Goal: Task Accomplishment & Management: Complete application form

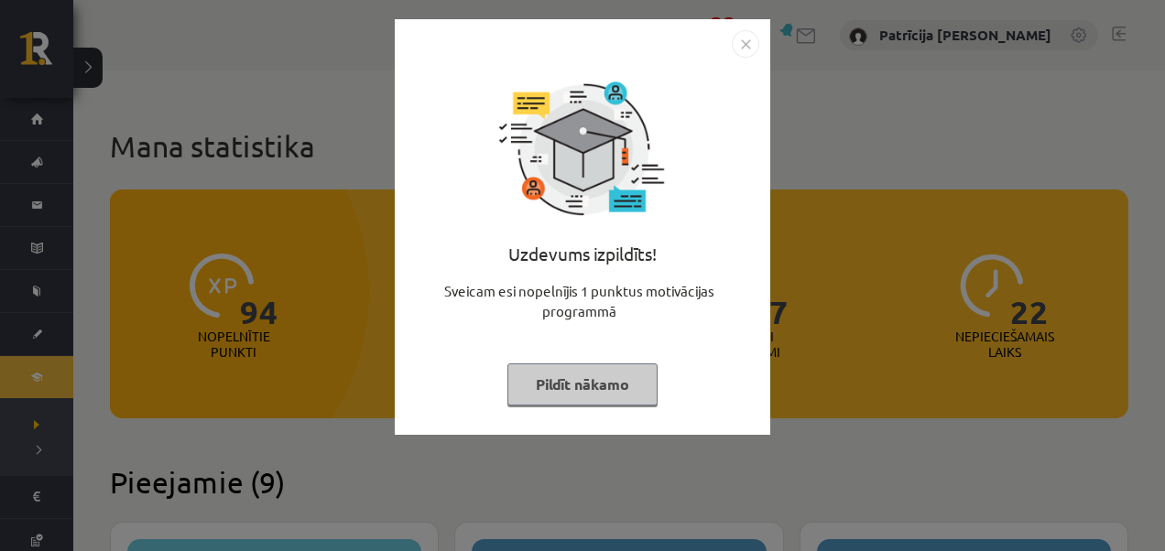
click at [749, 46] on img "Close" at bounding box center [745, 43] width 27 height 27
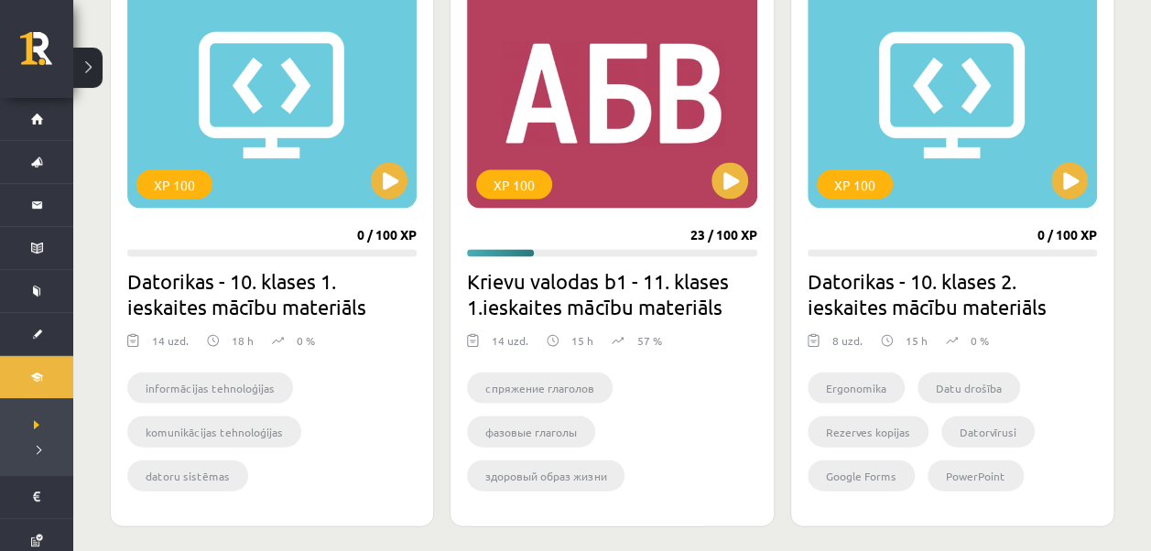
scroll to position [1664, 0]
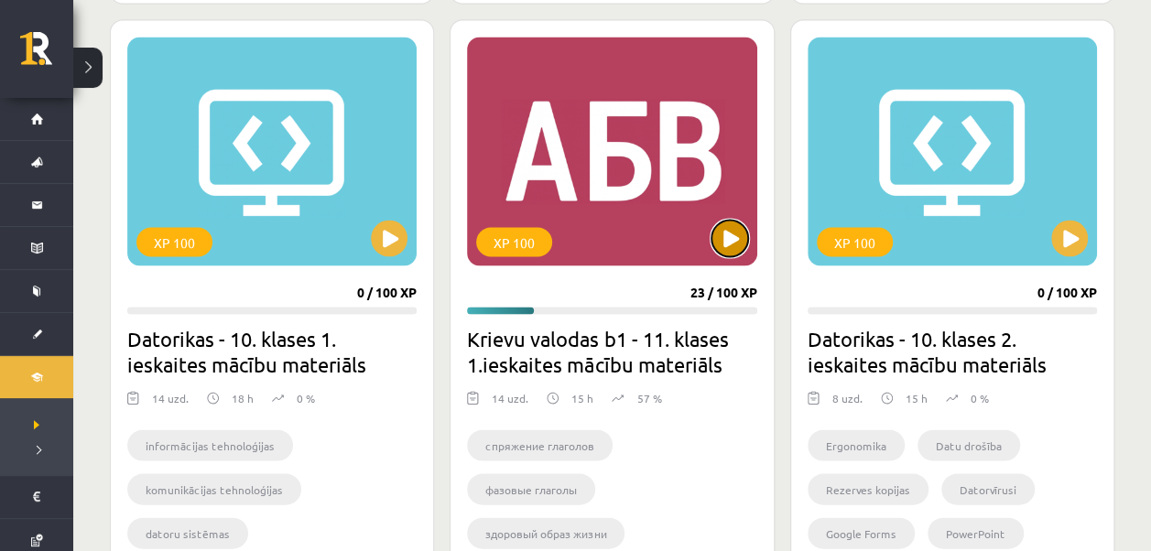
click at [734, 225] on button at bounding box center [730, 238] width 37 height 37
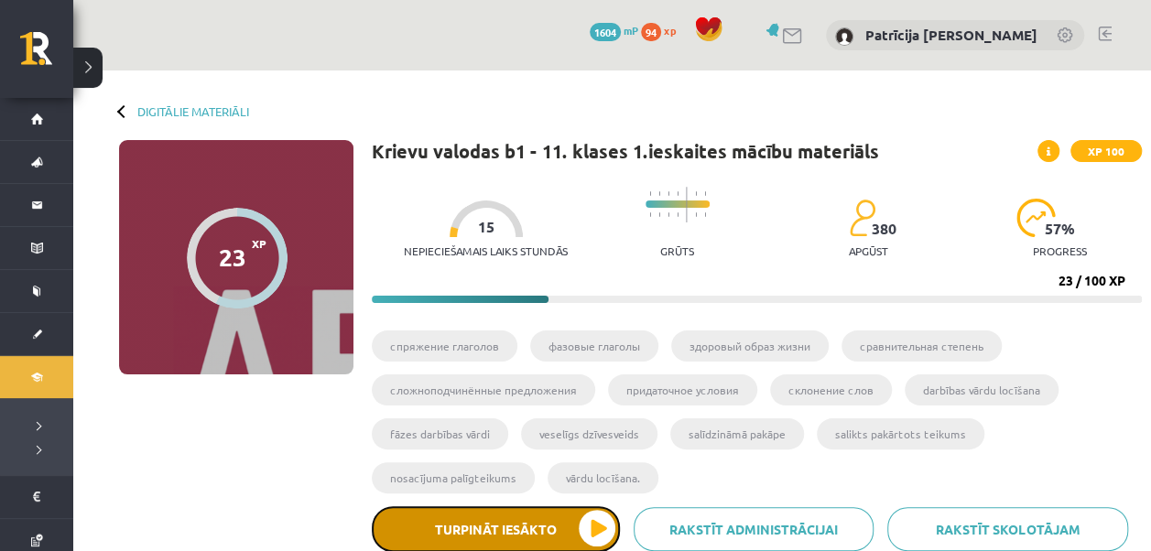
click at [586, 520] on button "Turpināt iesākto" at bounding box center [496, 529] width 248 height 46
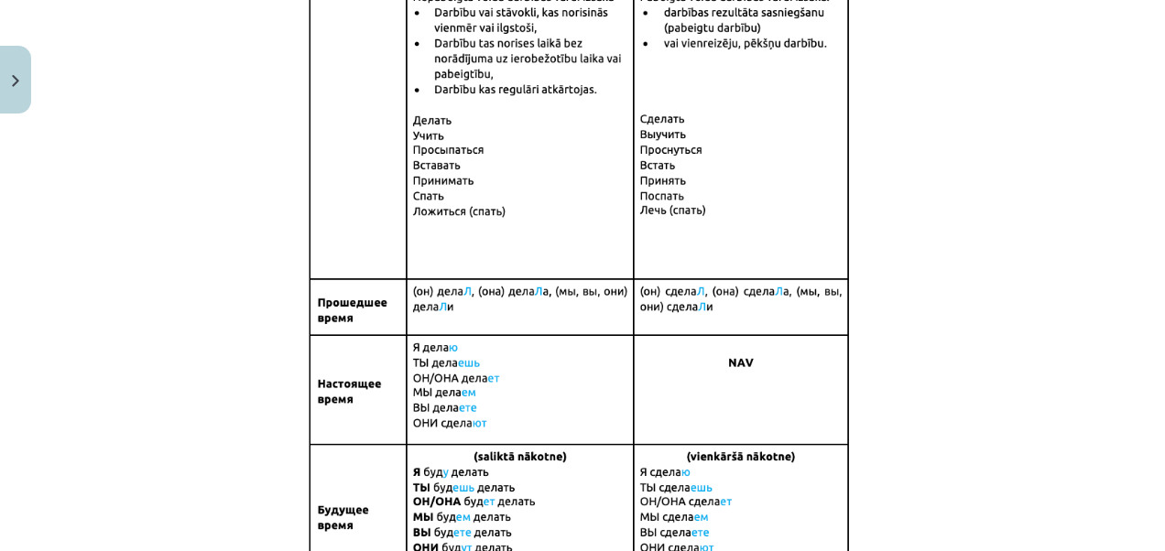
scroll to position [1415, 0]
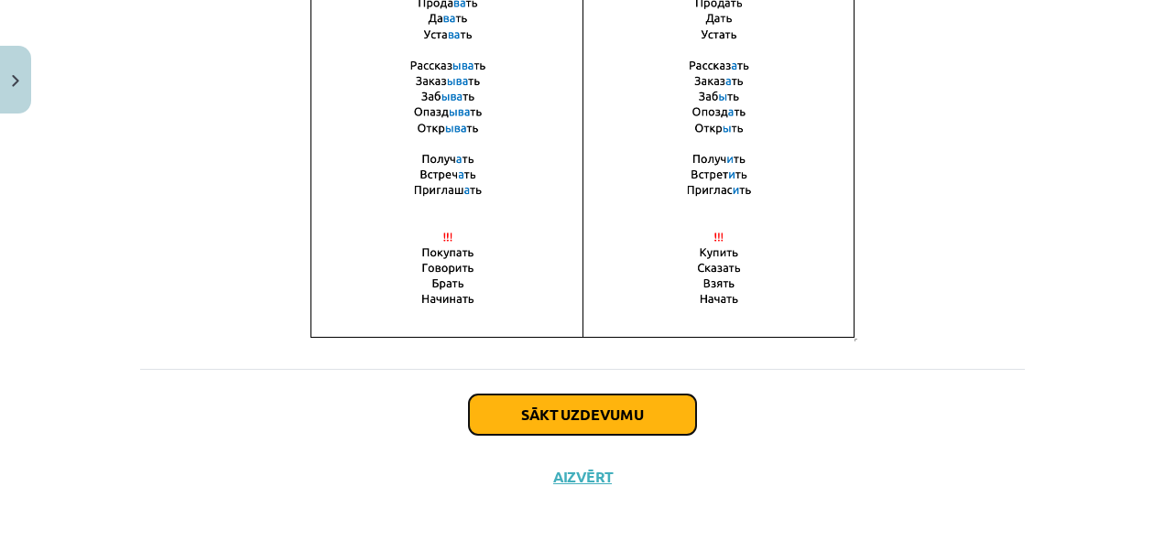
click at [517, 418] on button "Sākt uzdevumu" at bounding box center [582, 415] width 227 height 40
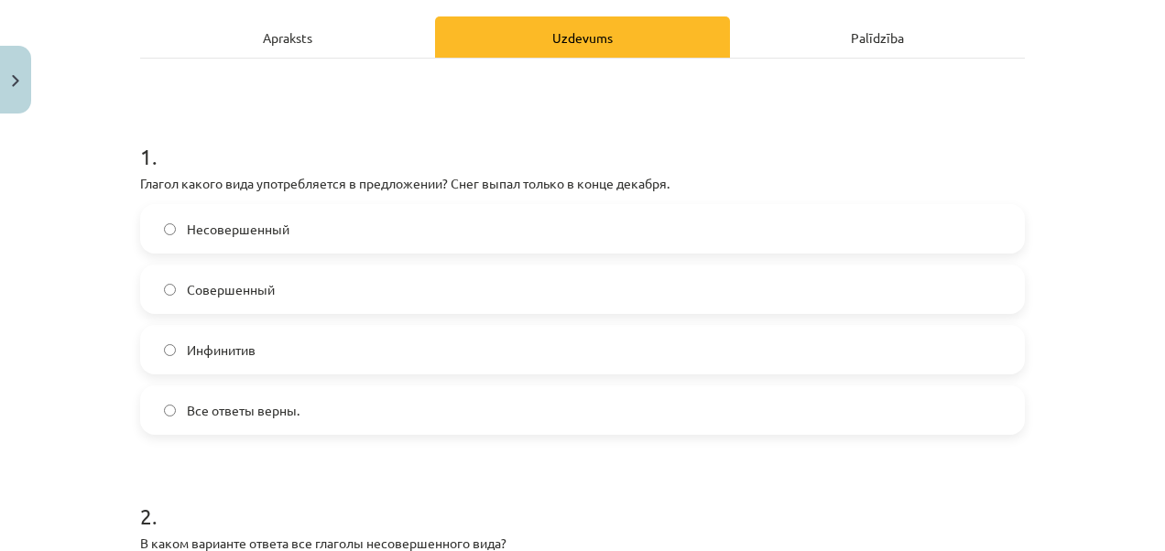
scroll to position [302, 0]
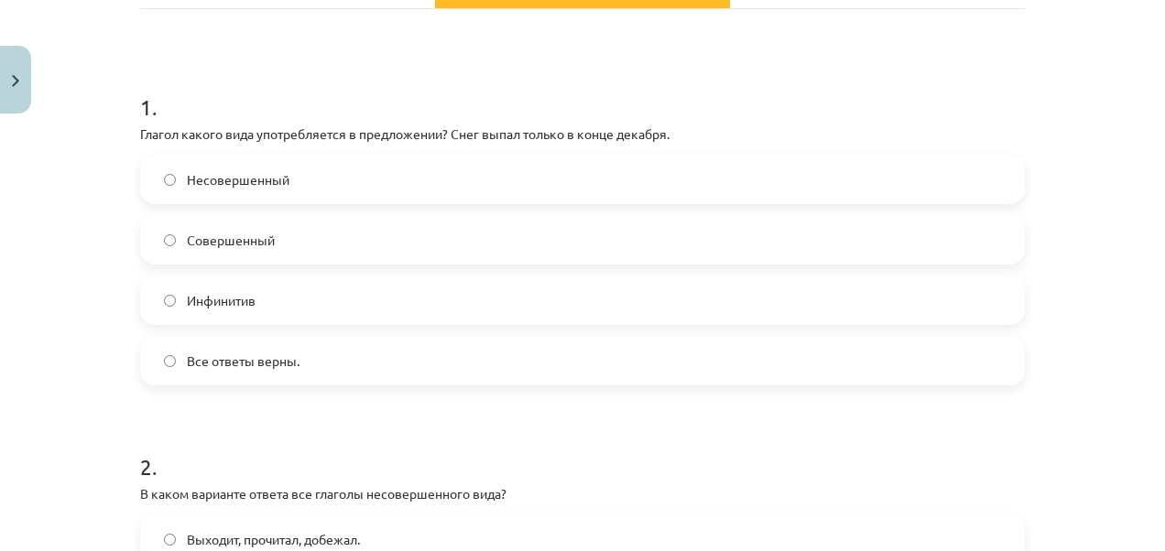
click at [399, 231] on label "Совершенный" at bounding box center [582, 240] width 881 height 46
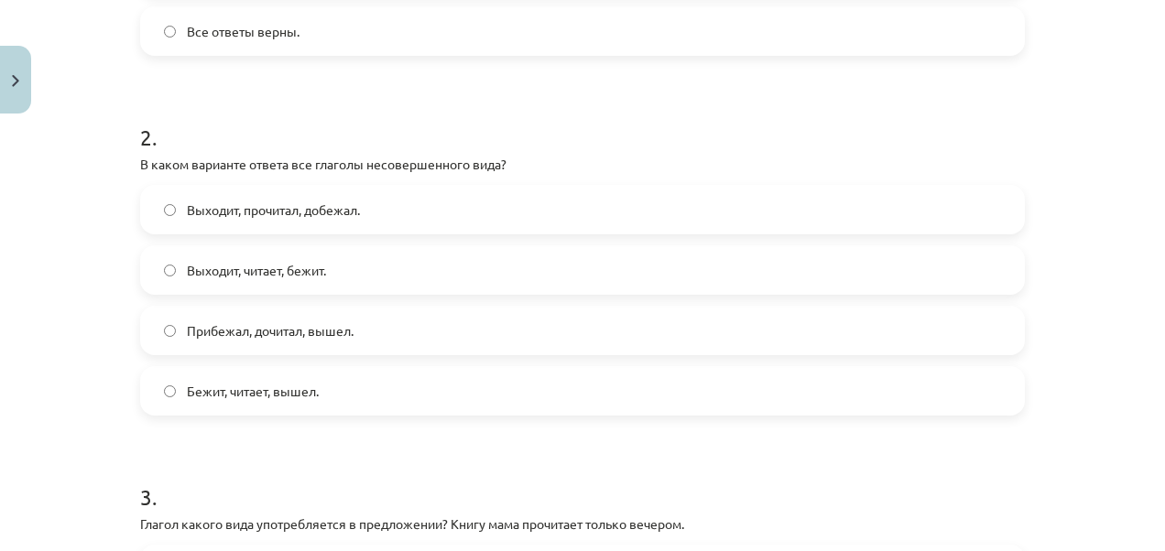
scroll to position [669, 0]
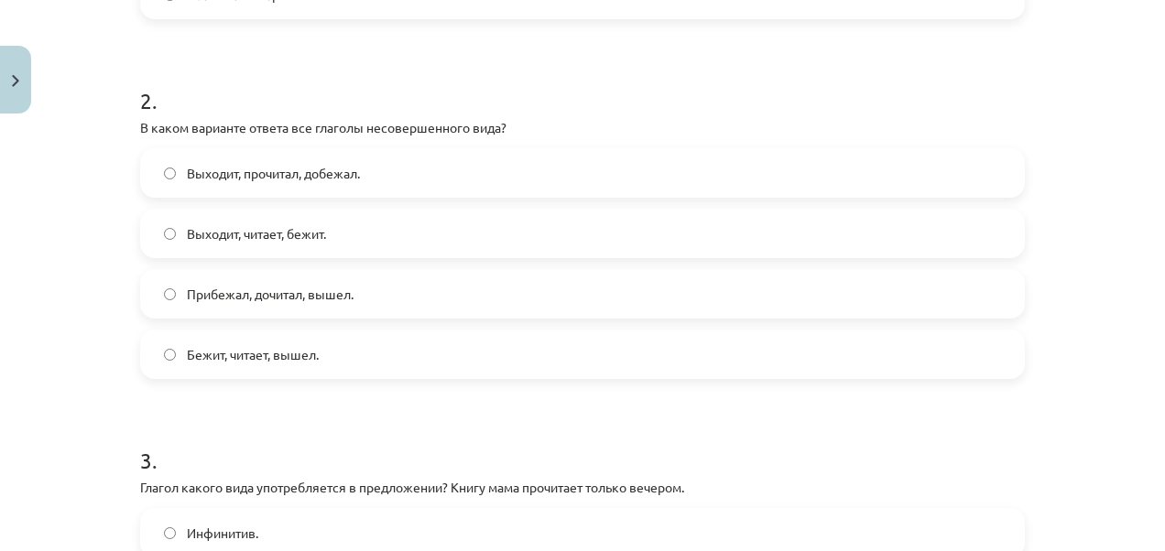
click at [320, 356] on label "Бежит, читает, вышел." at bounding box center [582, 355] width 881 height 46
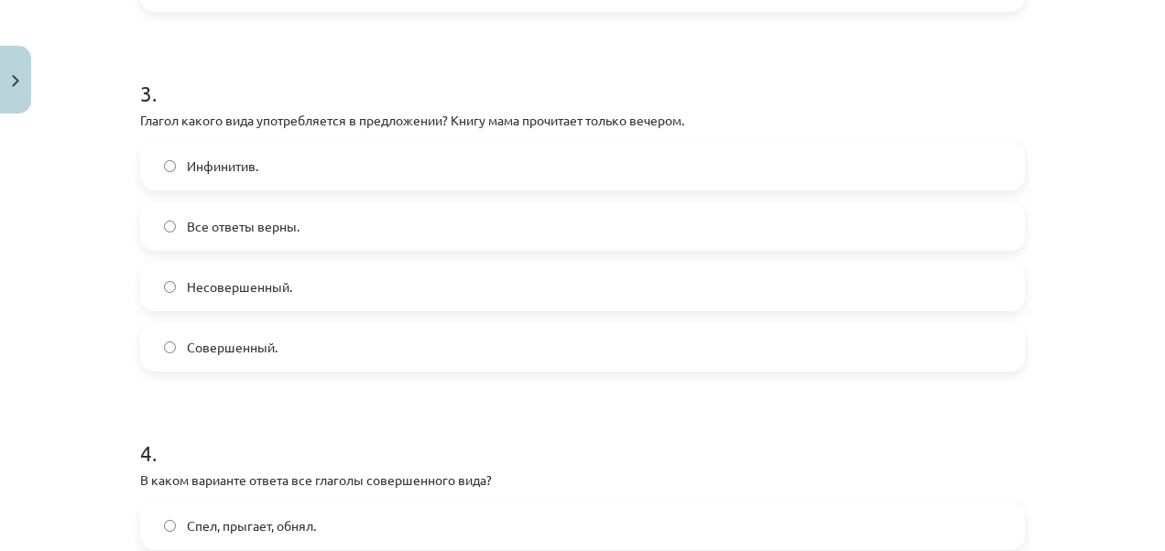
scroll to position [1048, 0]
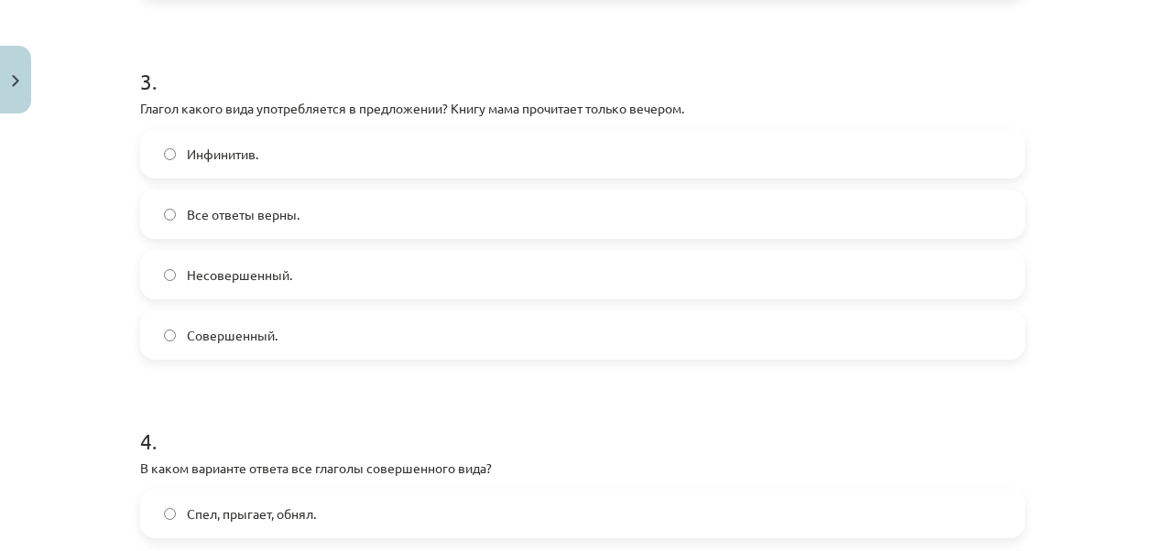
click at [443, 268] on label "Несовершенный." at bounding box center [582, 275] width 881 height 46
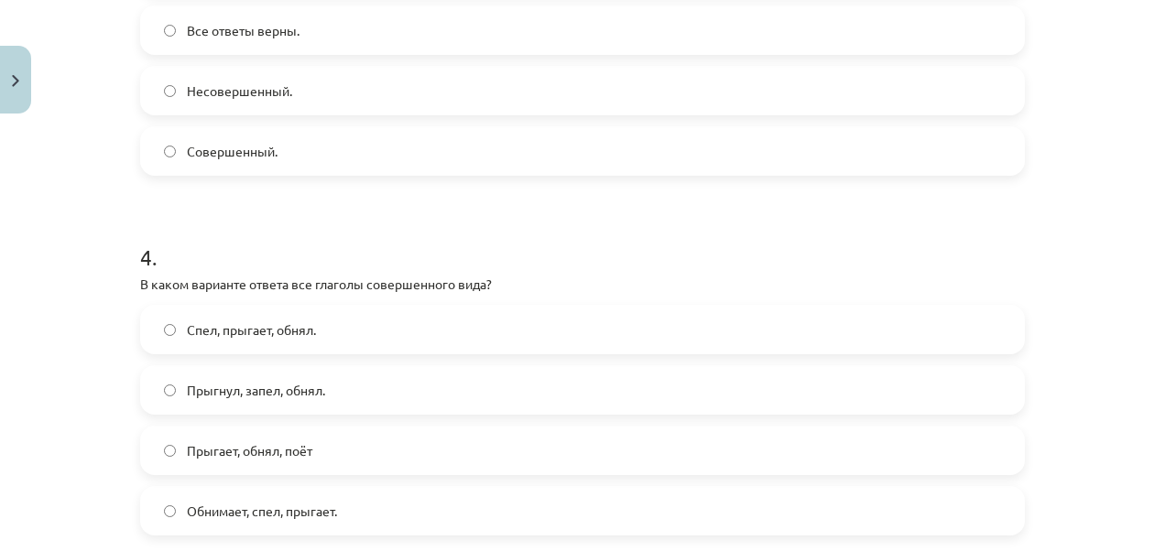
scroll to position [1377, 0]
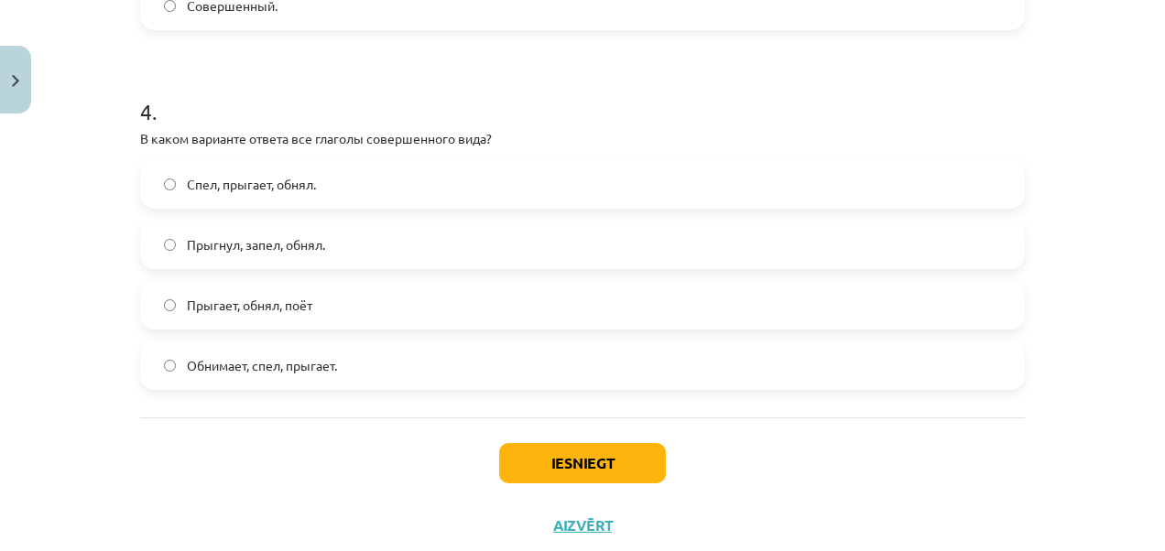
click at [303, 248] on span "Прыгнул, запел, обнял." at bounding box center [256, 244] width 138 height 19
click at [535, 460] on button "Iesniegt" at bounding box center [582, 463] width 167 height 40
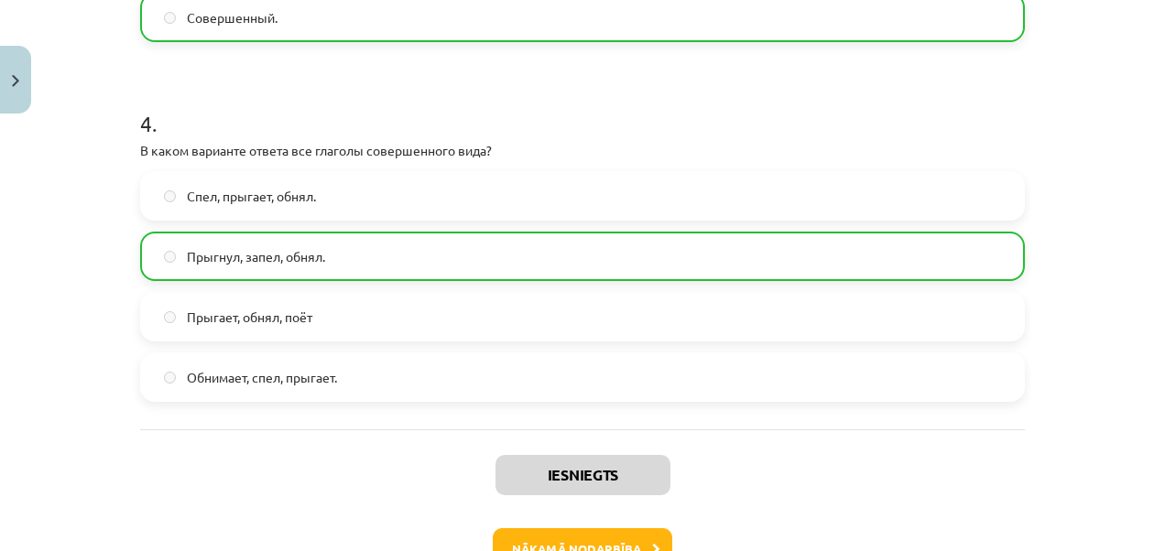
scroll to position [1485, 0]
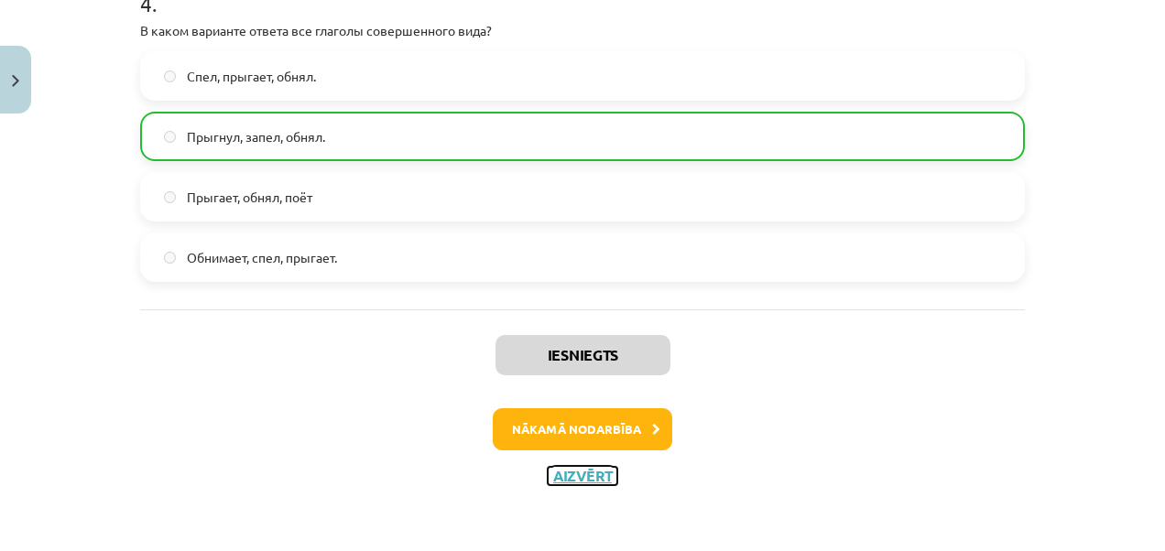
click at [579, 472] on button "Aizvērt" at bounding box center [583, 476] width 70 height 18
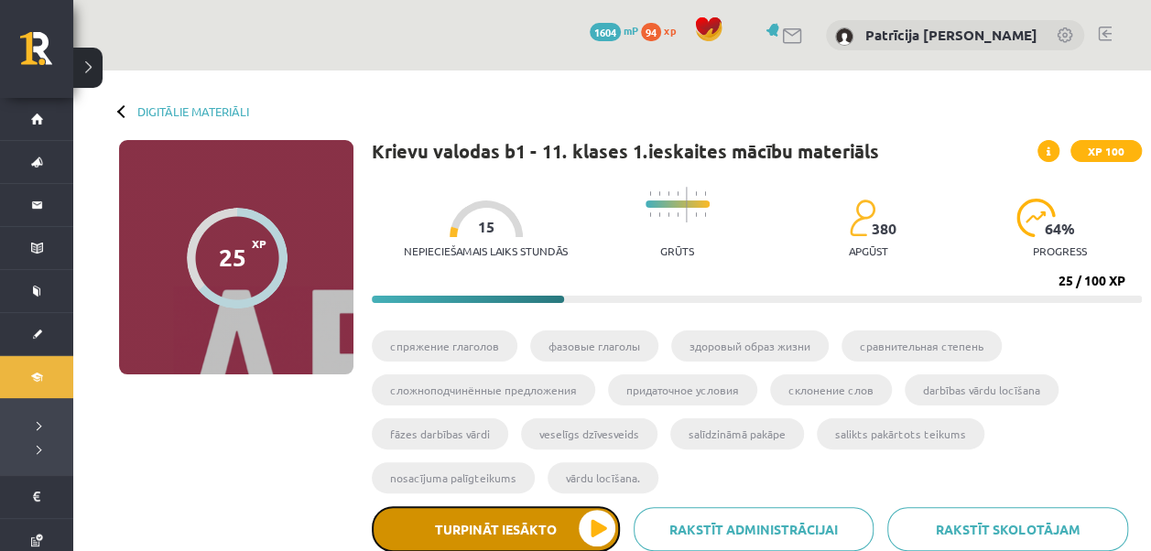
click at [615, 520] on button "Turpināt iesākto" at bounding box center [496, 529] width 248 height 46
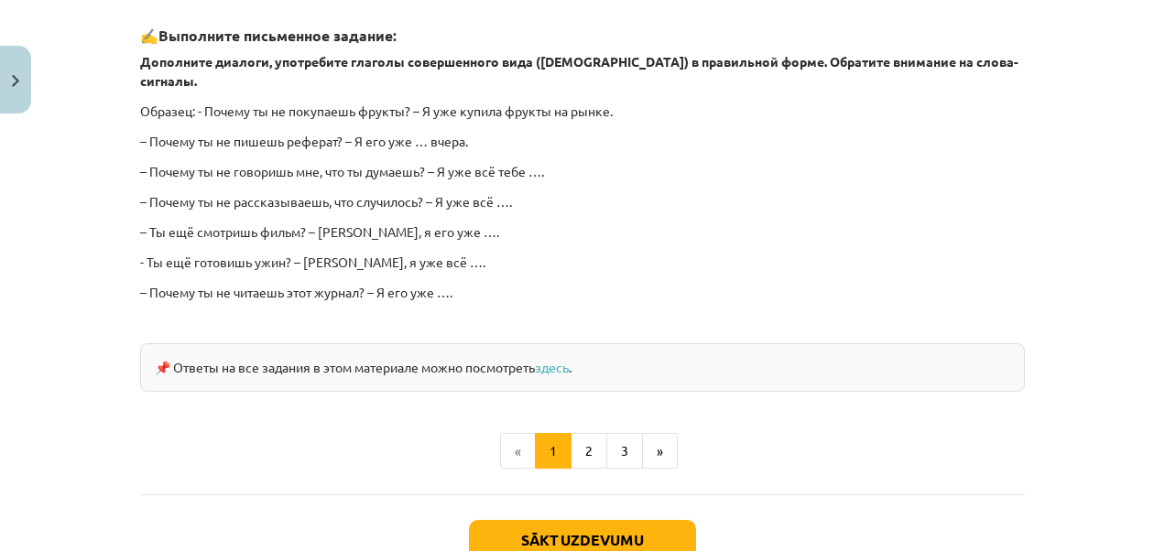
scroll to position [1757, 0]
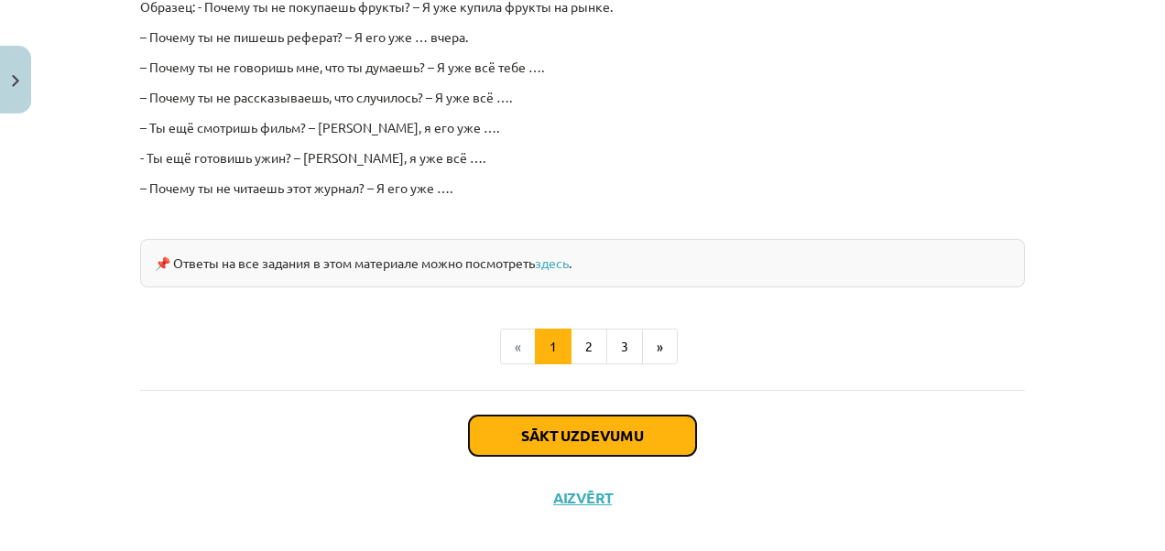
click at [613, 416] on button "Sākt uzdevumu" at bounding box center [582, 436] width 227 height 40
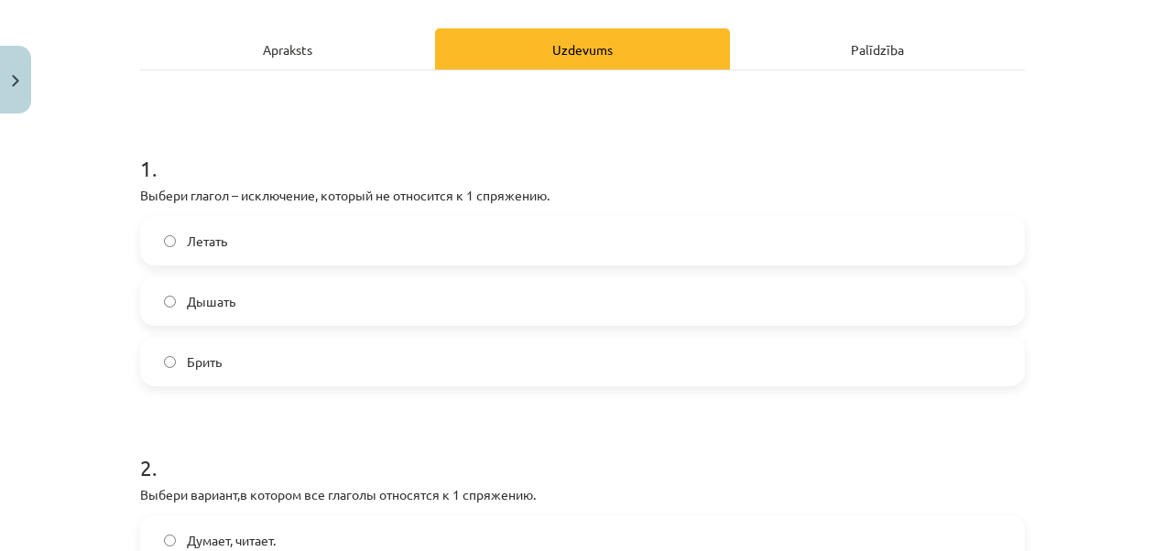
scroll to position [302, 0]
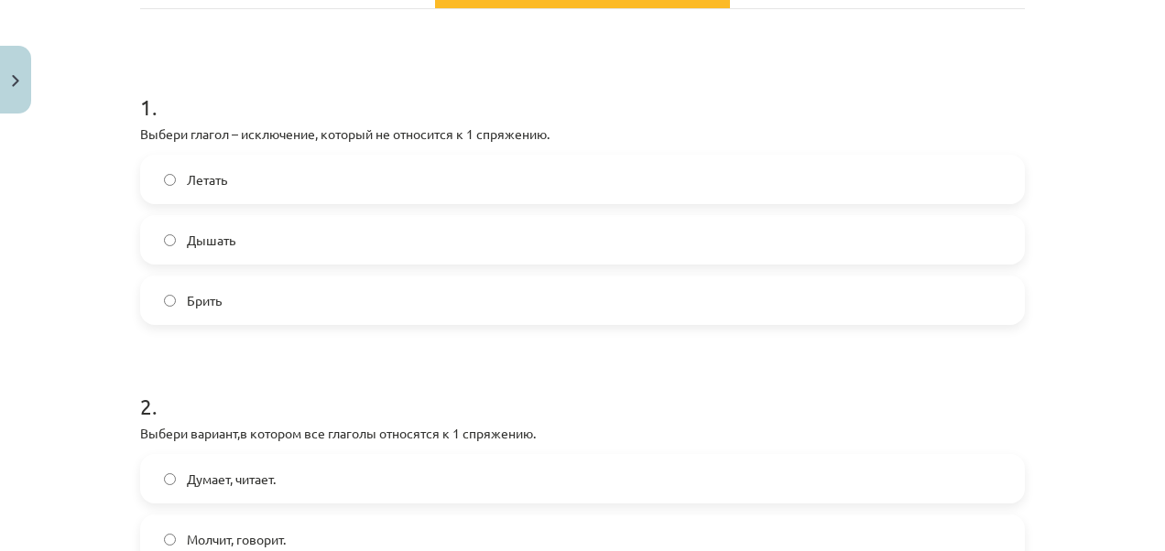
click at [472, 301] on label "Брить" at bounding box center [582, 300] width 881 height 46
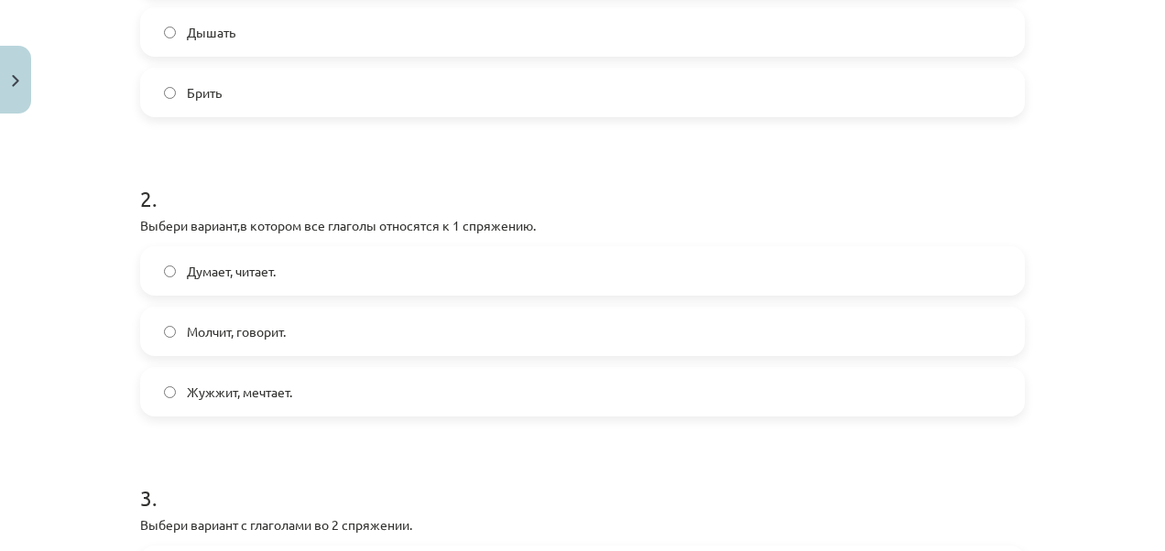
scroll to position [595, 0]
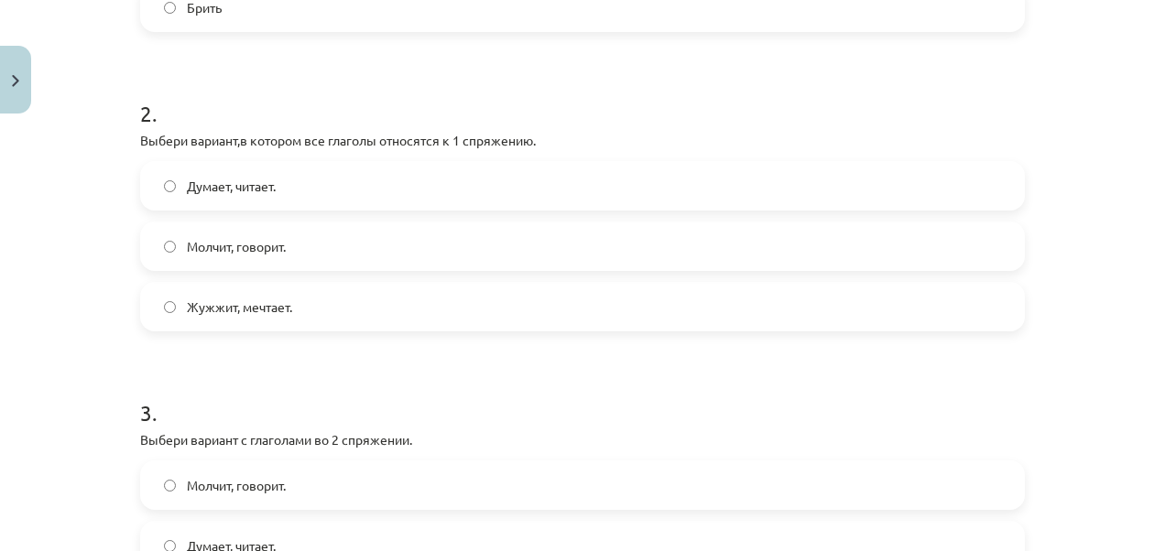
click at [244, 170] on label "Думает, читает." at bounding box center [582, 186] width 881 height 46
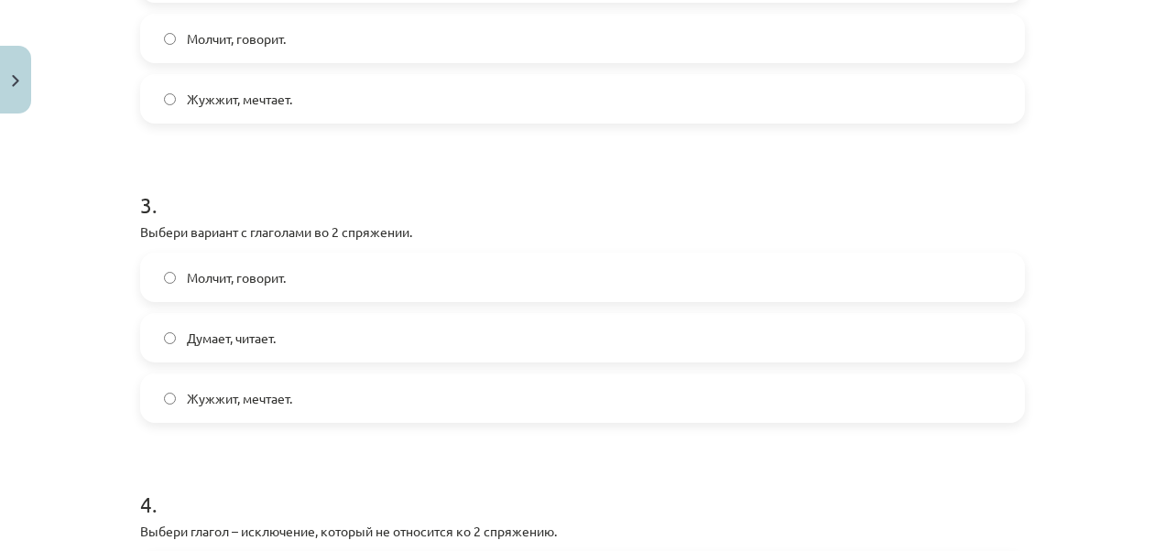
scroll to position [913, 0]
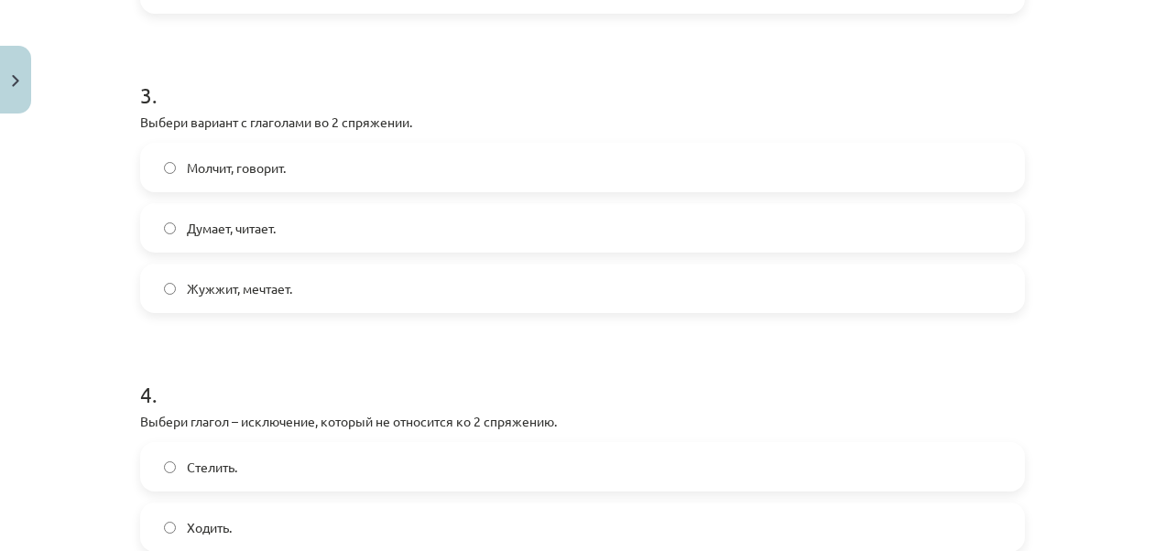
click at [432, 287] on label "Жужжит, мечтает." at bounding box center [582, 289] width 881 height 46
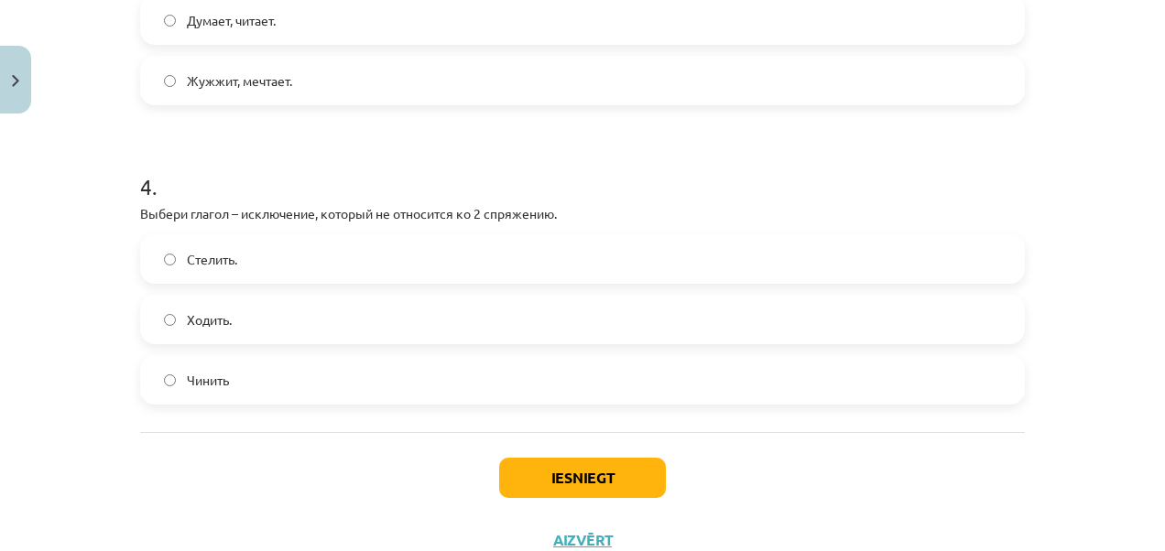
scroll to position [1186, 0]
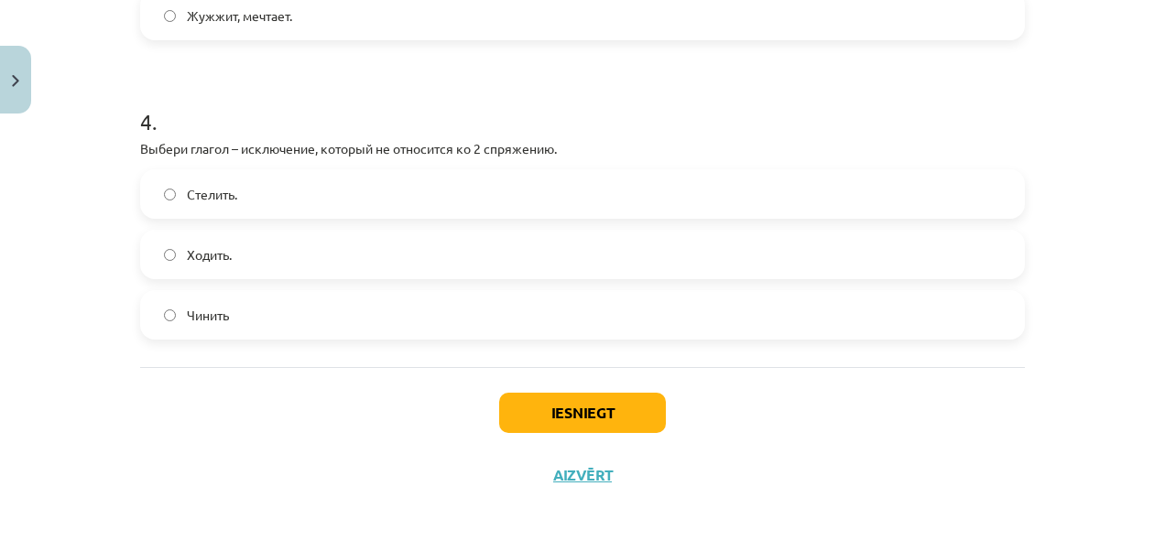
click at [238, 329] on label "Чинить" at bounding box center [582, 315] width 881 height 46
click at [524, 412] on button "Iesniegt" at bounding box center [582, 413] width 167 height 40
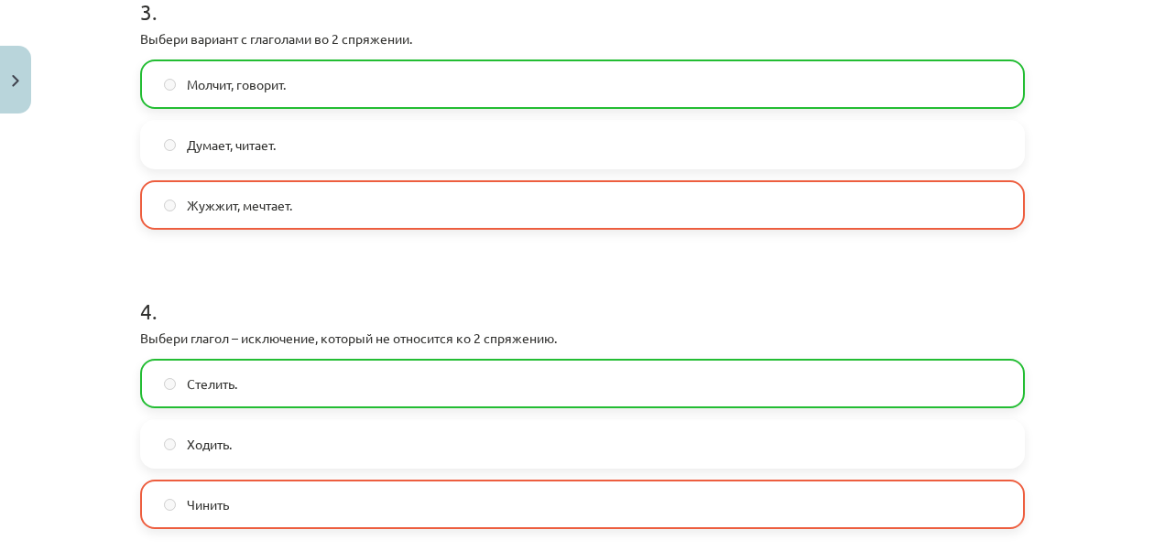
scroll to position [1244, 0]
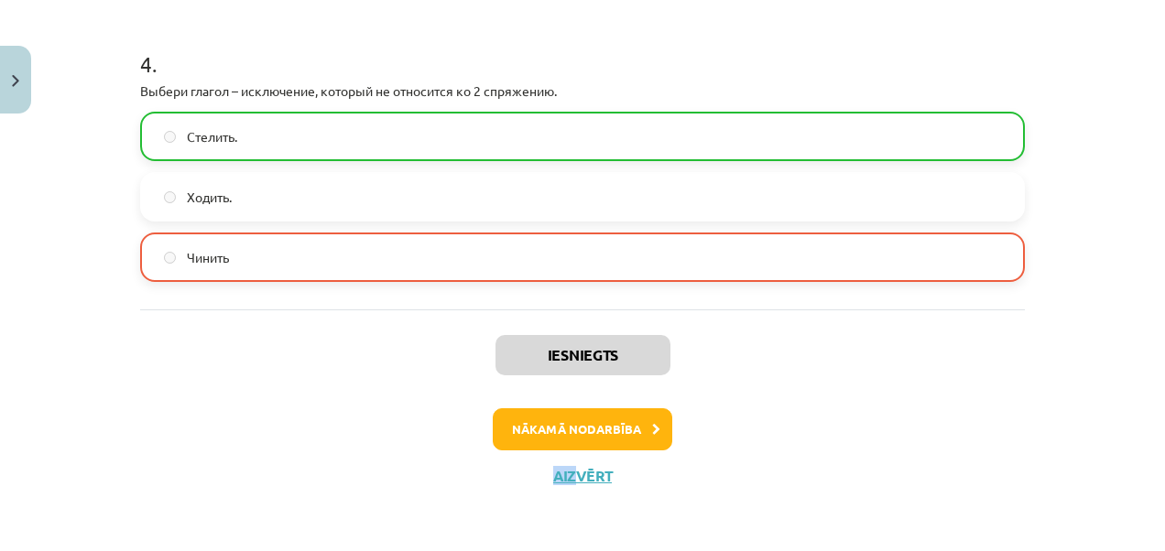
drag, startPoint x: 548, startPoint y: 460, endPoint x: 566, endPoint y: 476, distance: 24.6
click at [566, 476] on div "Iesniegts Nākamā nodarbība Aizvērt" at bounding box center [582, 403] width 885 height 187
click at [566, 476] on button "Aizvērt" at bounding box center [583, 476] width 70 height 18
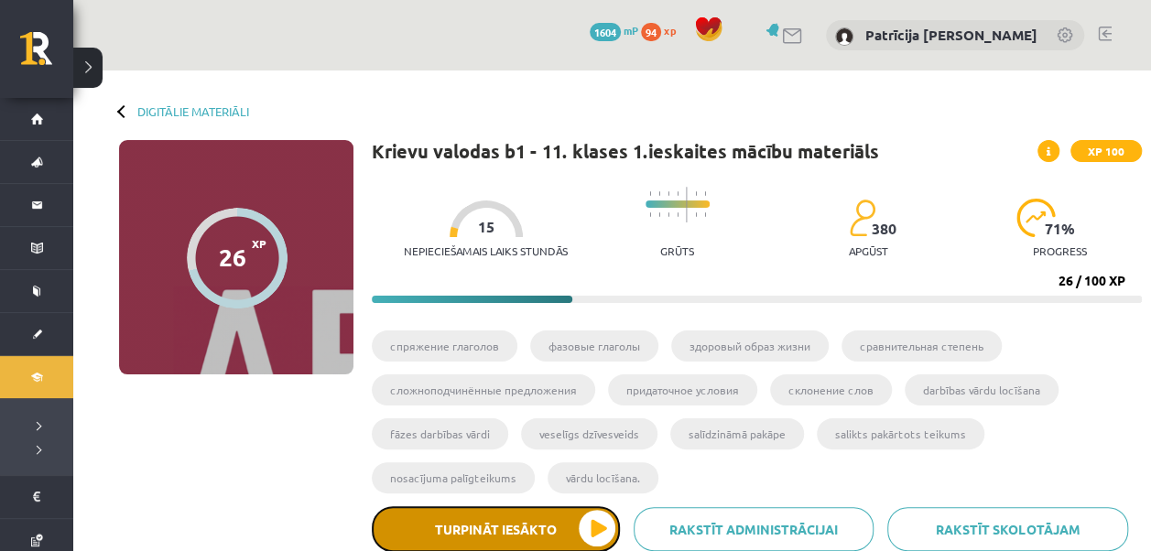
click at [604, 526] on button "Turpināt iesākto" at bounding box center [496, 529] width 248 height 46
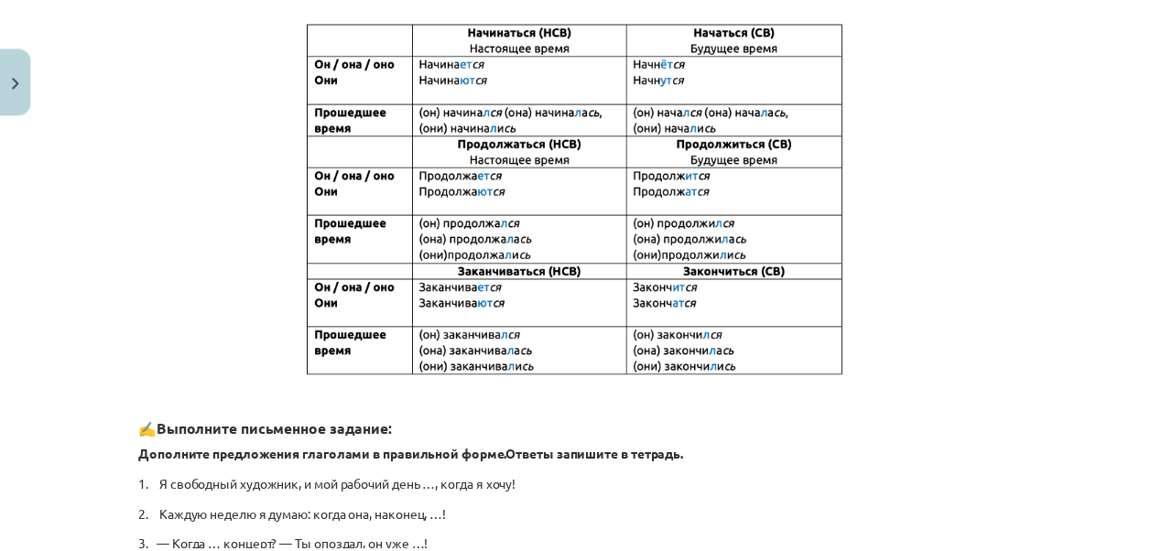
scroll to position [659, 0]
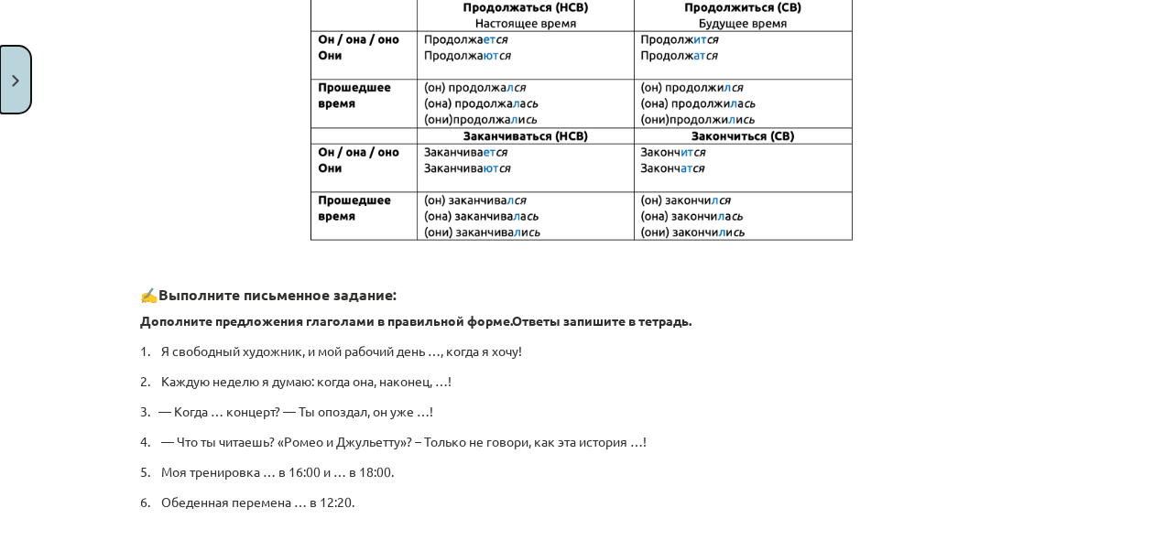
click at [18, 107] on button "Close" at bounding box center [15, 80] width 31 height 68
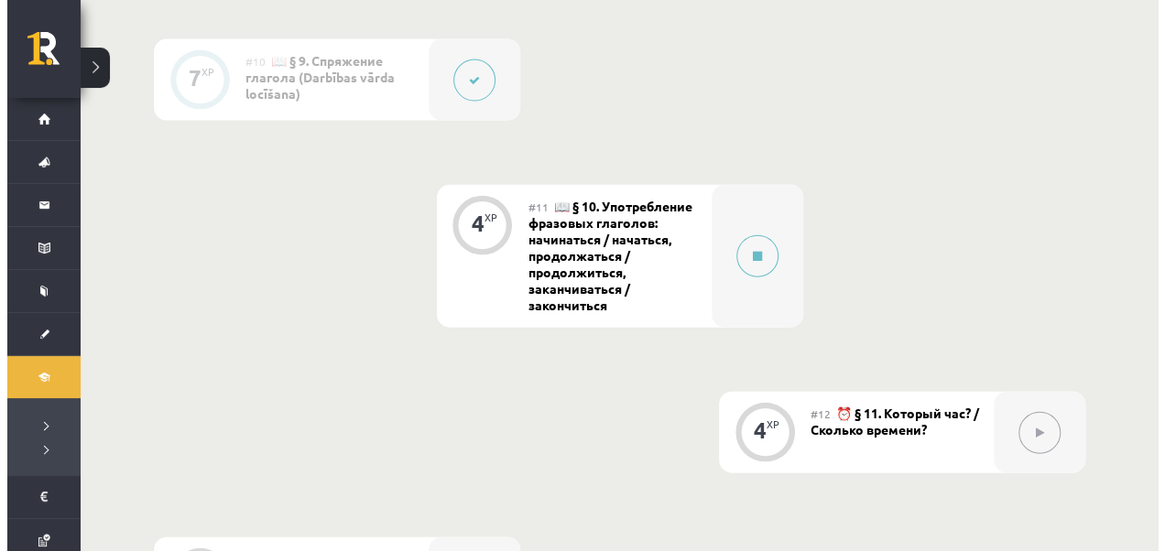
scroll to position [1973, 0]
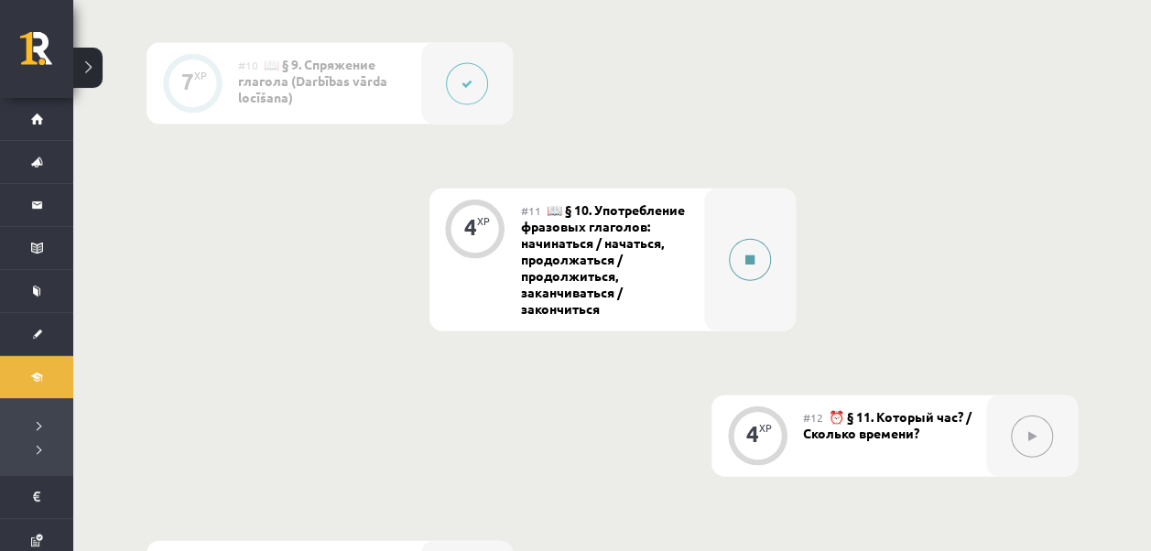
click at [751, 262] on icon at bounding box center [749, 260] width 9 height 11
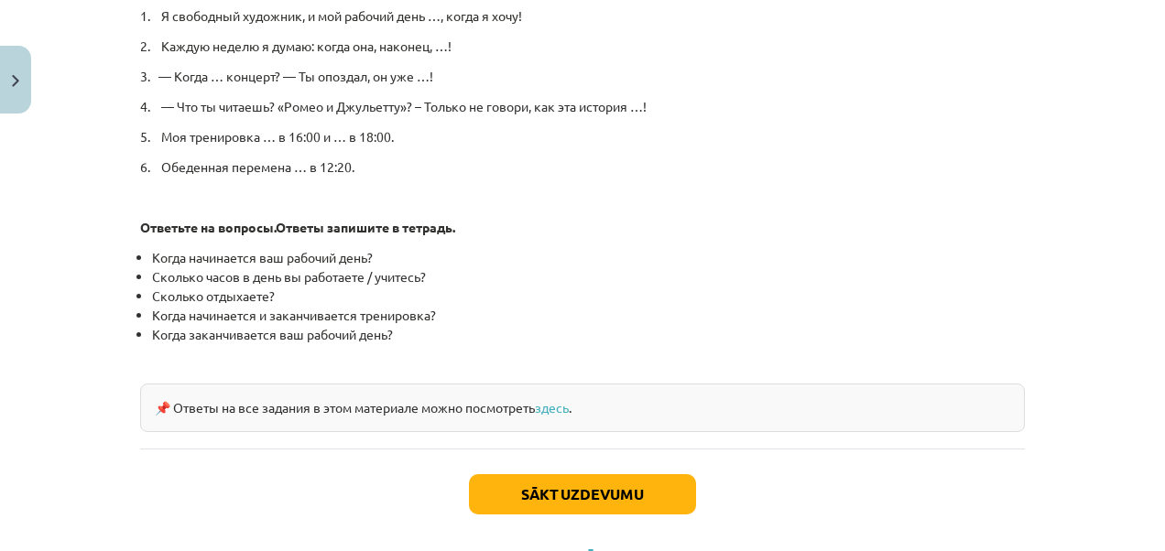
scroll to position [1074, 0]
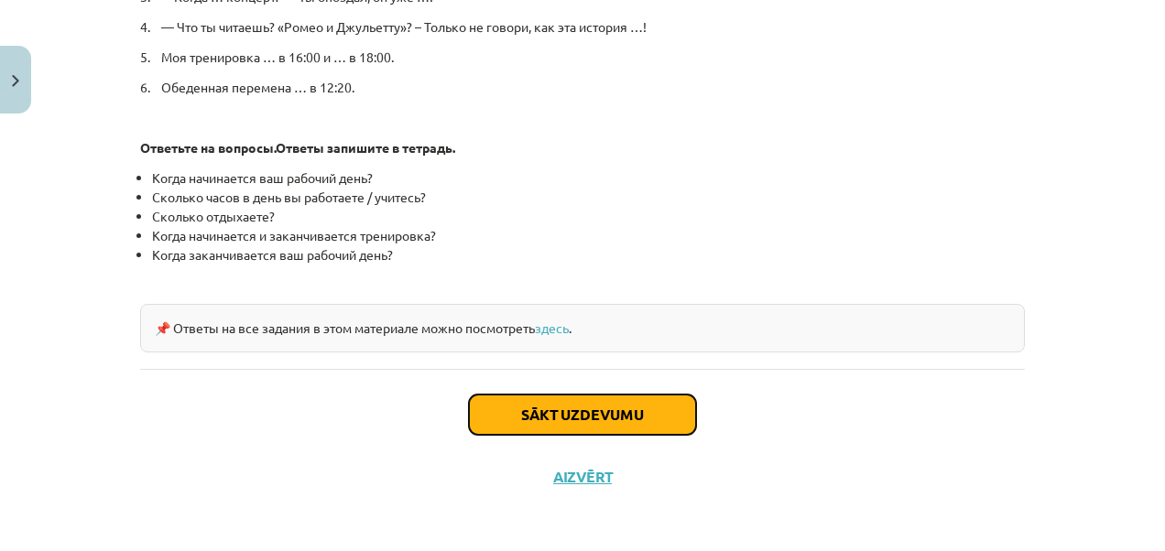
click at [641, 419] on button "Sākt uzdevumu" at bounding box center [582, 415] width 227 height 40
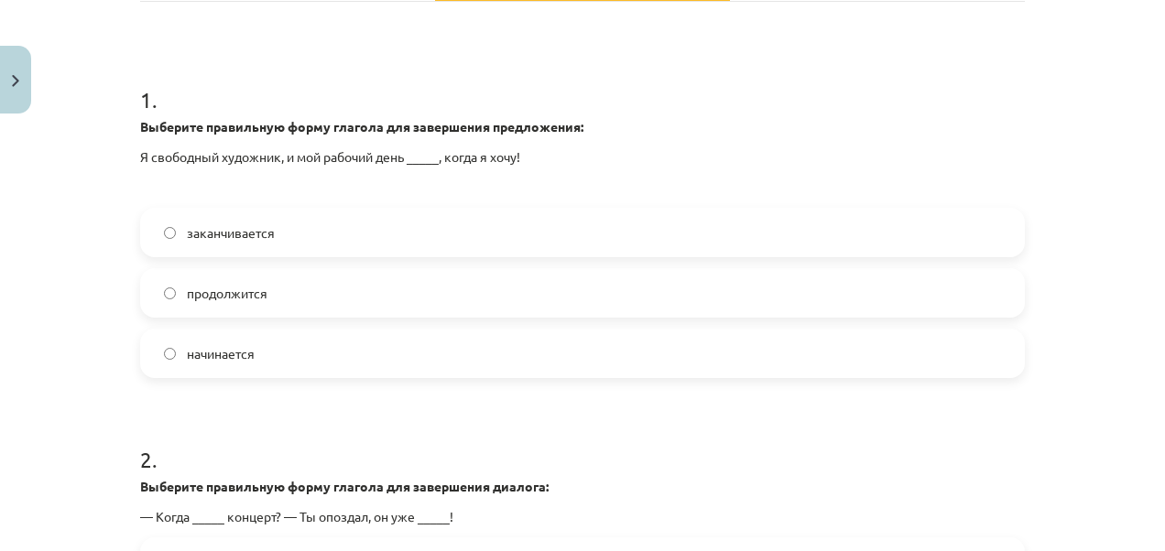
scroll to position [364, 0]
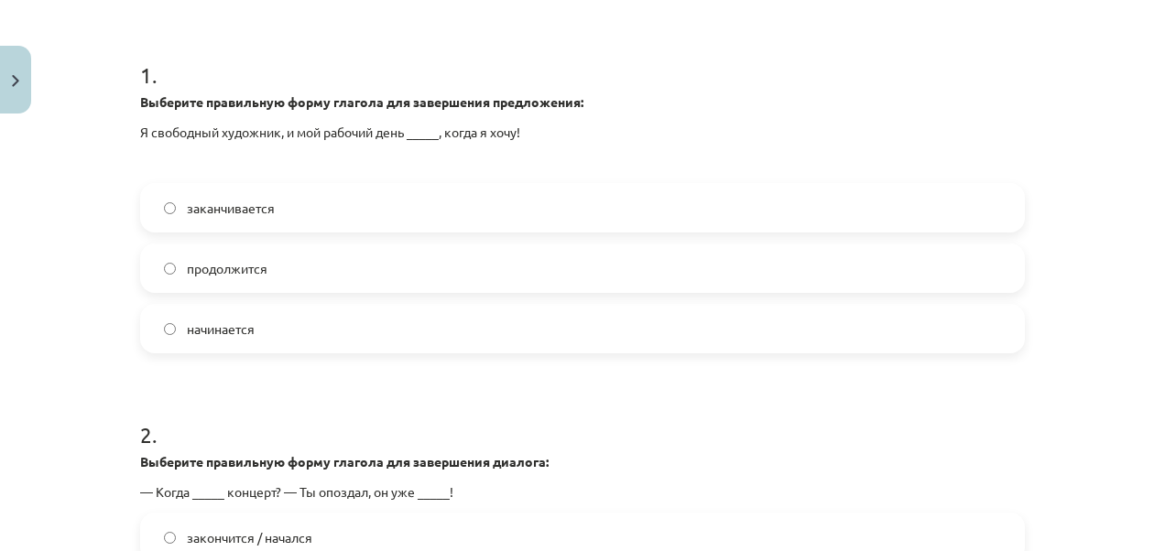
click at [486, 332] on label "начинается" at bounding box center [582, 329] width 881 height 46
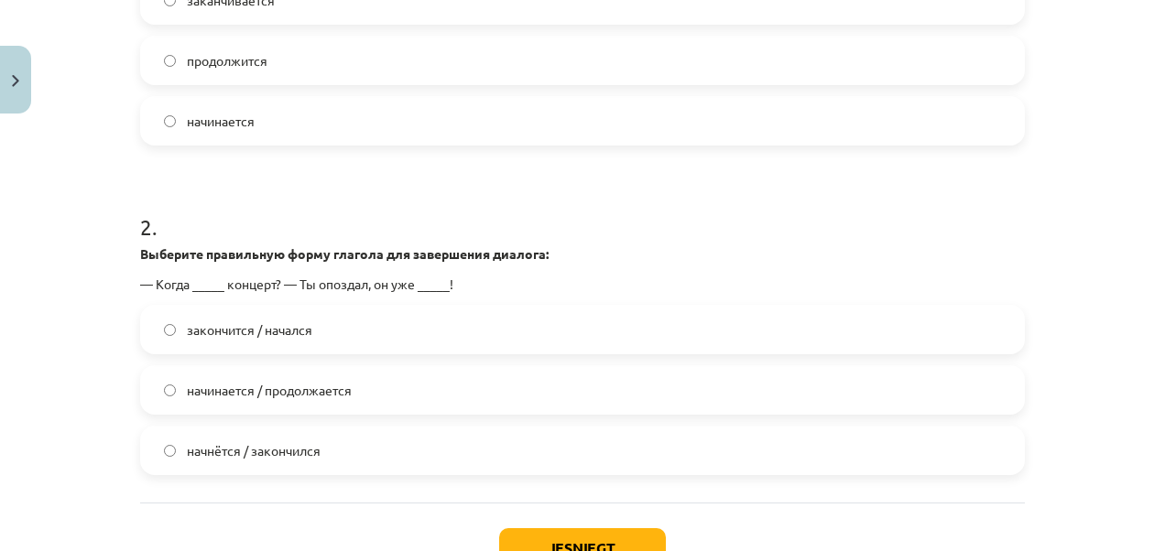
scroll to position [645, 0]
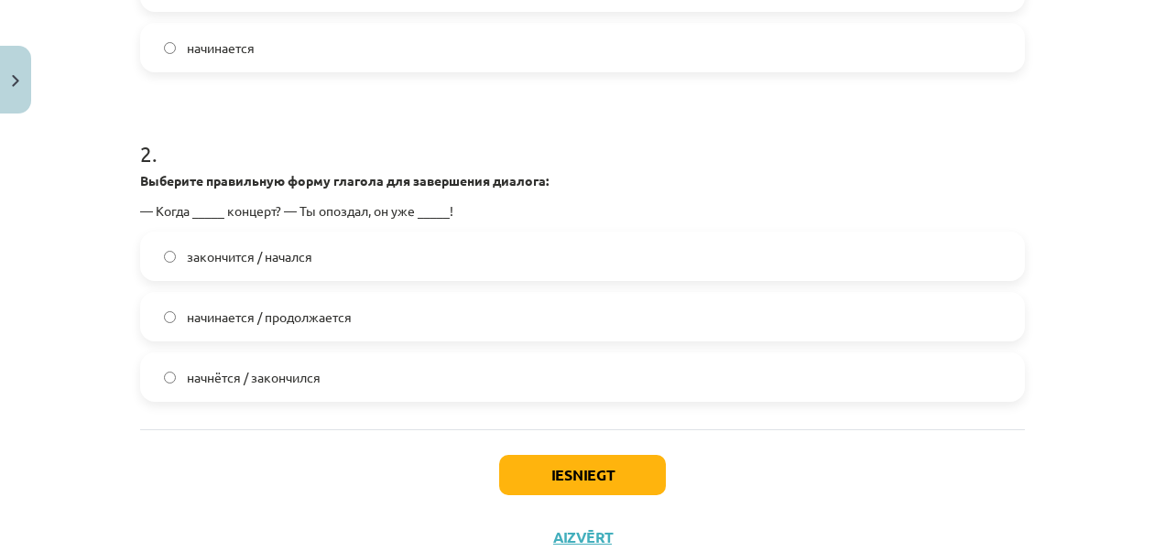
click at [321, 358] on label "начнётся / закончился" at bounding box center [582, 377] width 881 height 46
click at [555, 478] on button "Iesniegt" at bounding box center [582, 475] width 167 height 40
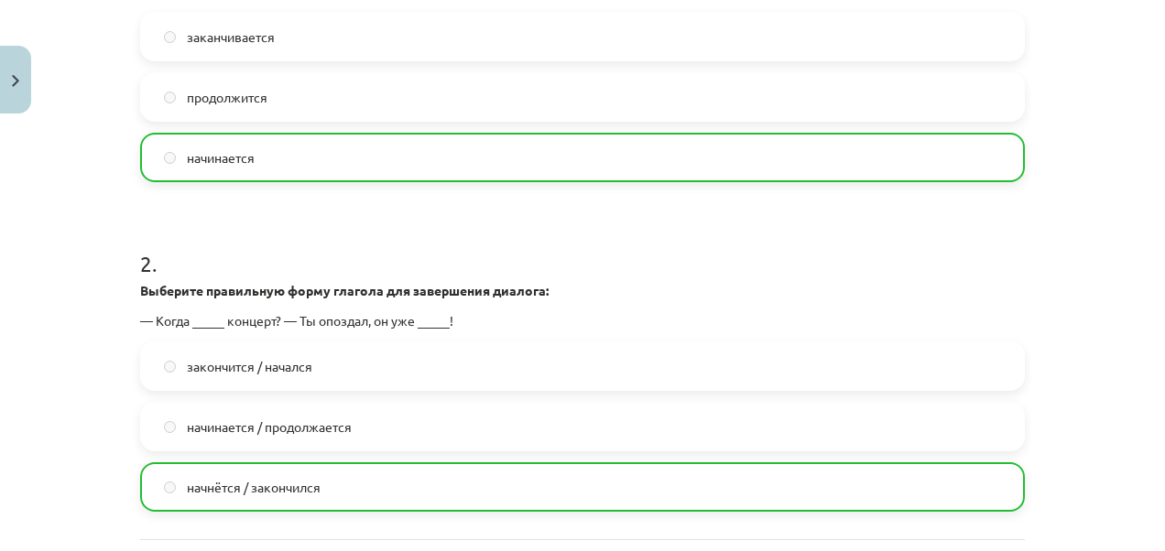
scroll to position [764, 0]
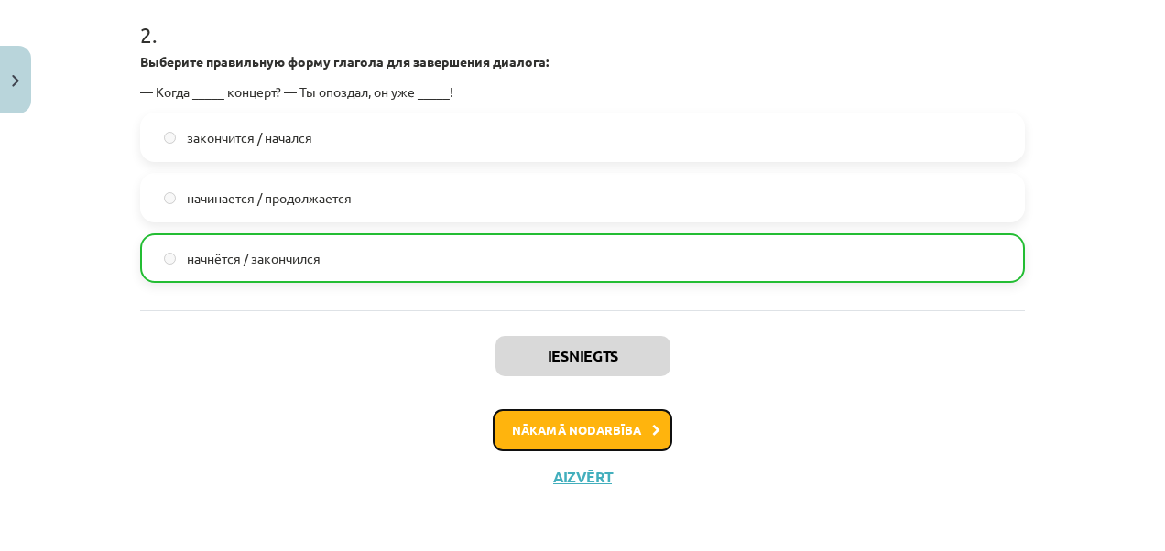
click at [645, 435] on button "Nākamā nodarbība" at bounding box center [583, 430] width 180 height 42
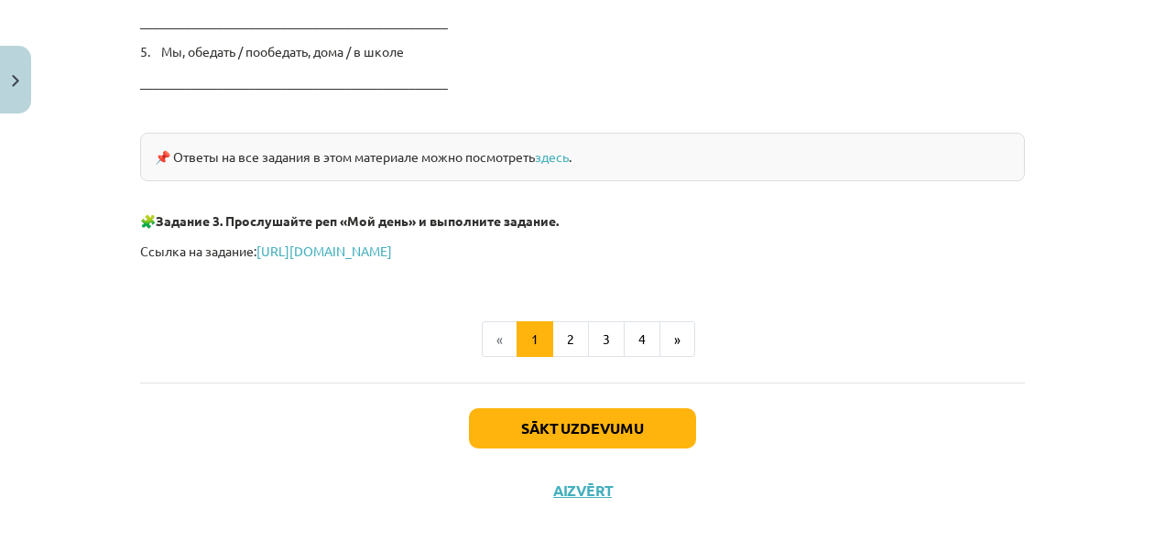
scroll to position [3223, 0]
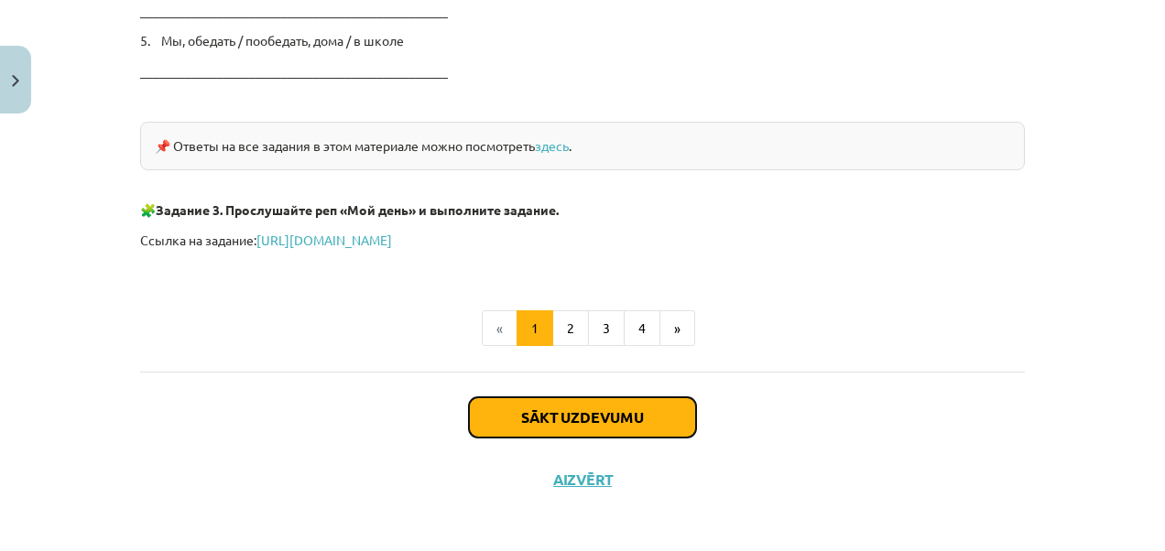
click at [621, 398] on button "Sākt uzdevumu" at bounding box center [582, 417] width 227 height 40
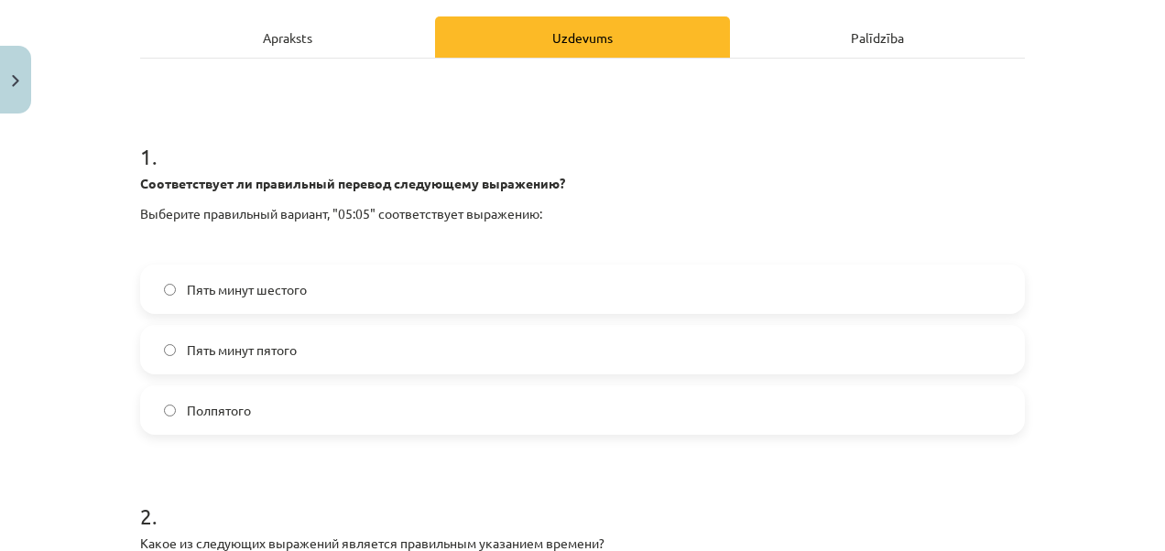
scroll to position [326, 0]
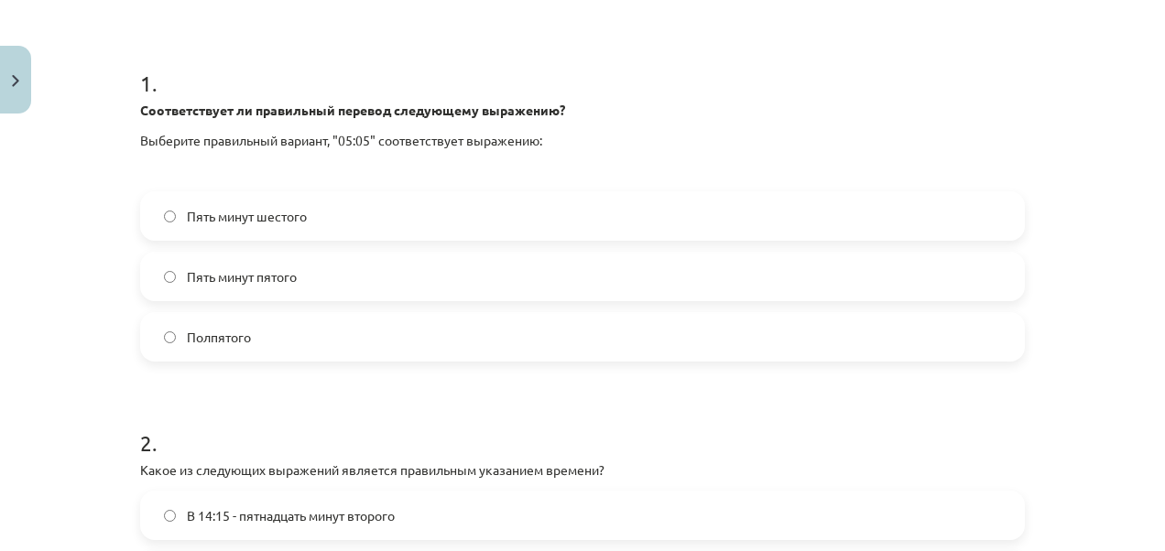
click at [408, 270] on label "Пять минут пятого" at bounding box center [582, 277] width 881 height 46
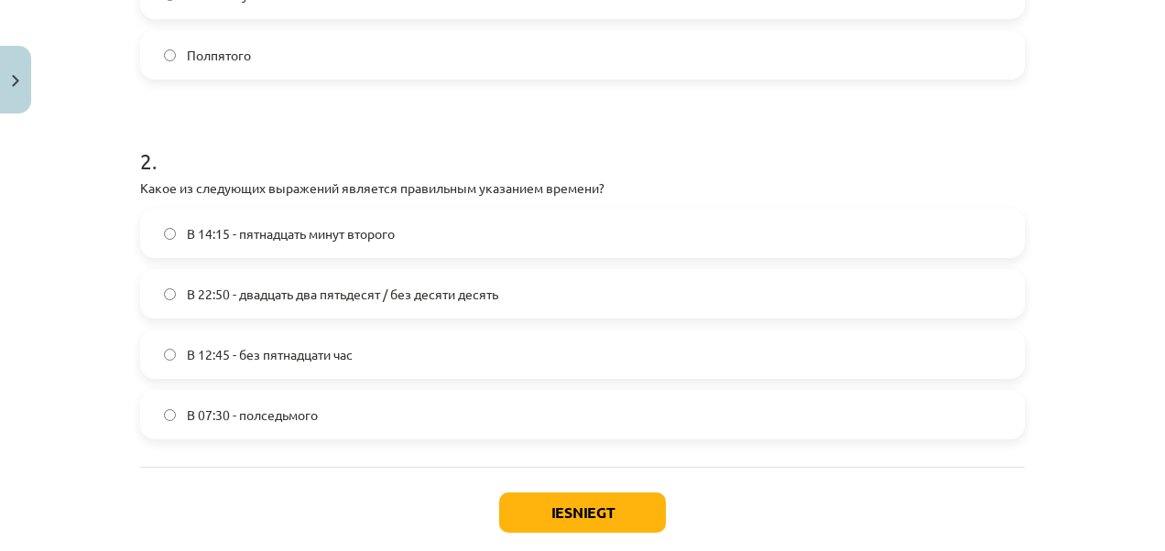
scroll to position [633, 0]
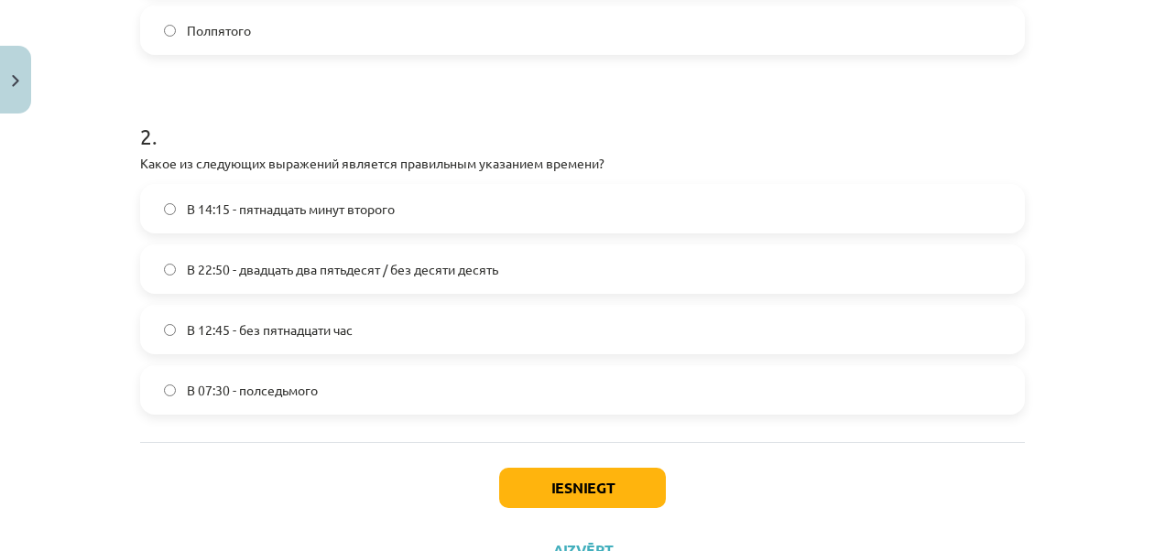
click at [377, 315] on label "В 12:45 - без пятнадцати час" at bounding box center [582, 330] width 881 height 46
click at [568, 485] on button "Iesniegt" at bounding box center [582, 488] width 167 height 40
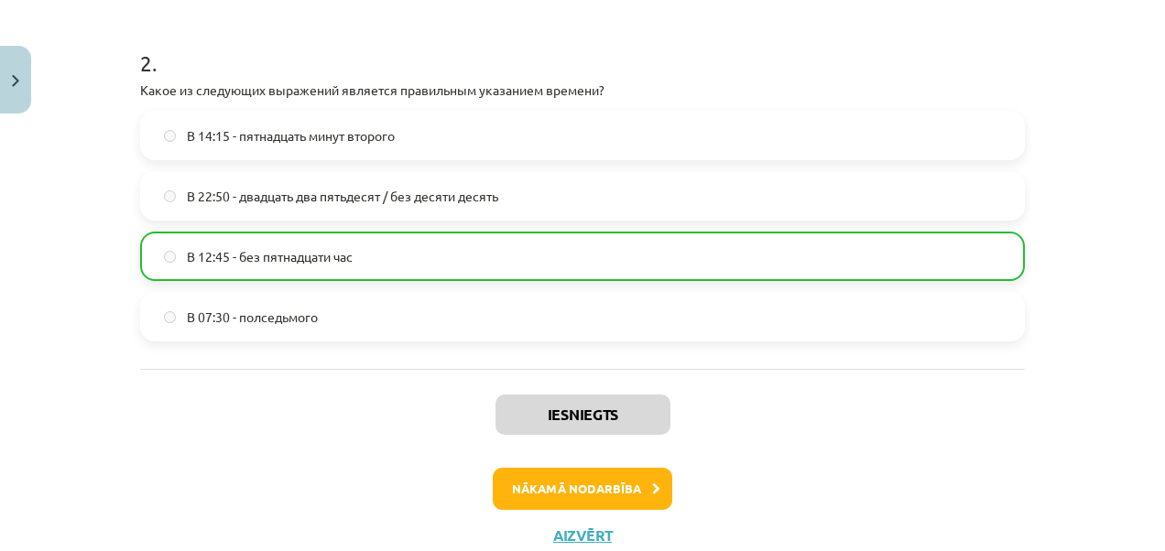
scroll to position [766, 0]
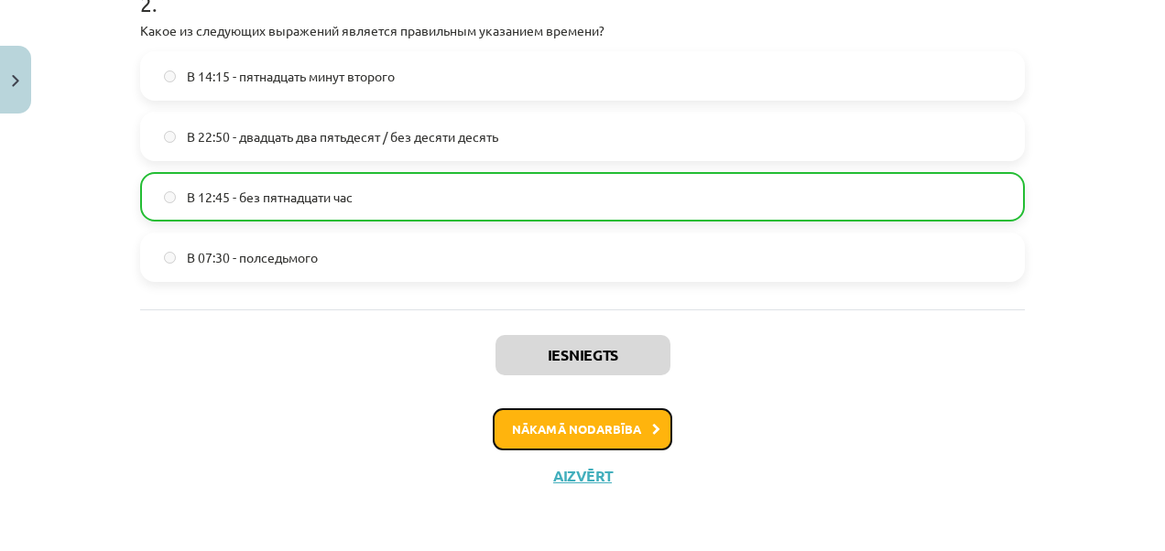
click at [560, 421] on button "Nākamā nodarbība" at bounding box center [583, 429] width 180 height 42
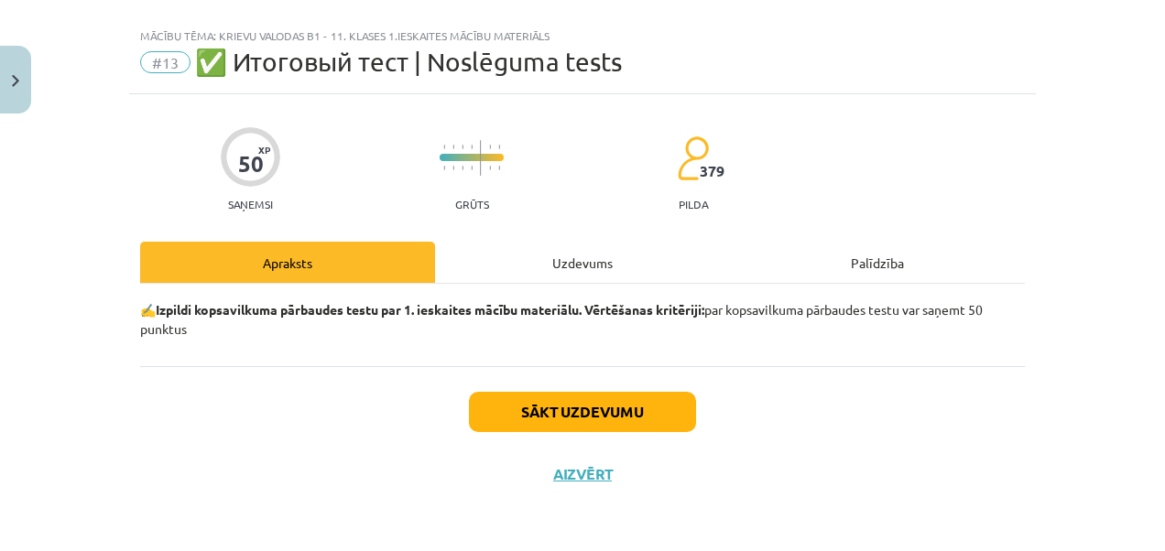
scroll to position [27, 0]
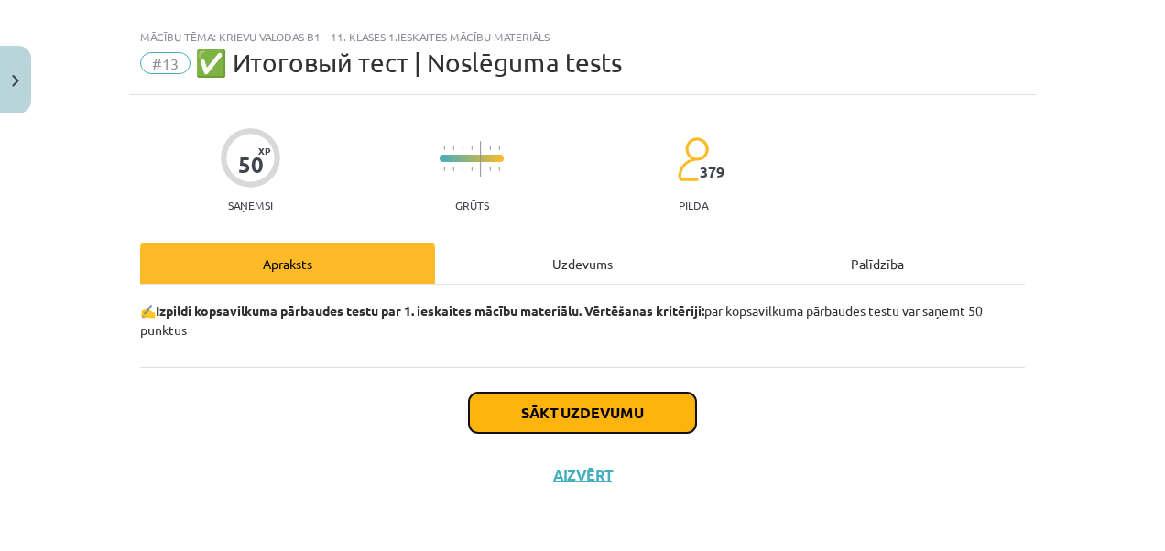
click at [553, 409] on button "Sākt uzdevumu" at bounding box center [582, 413] width 227 height 40
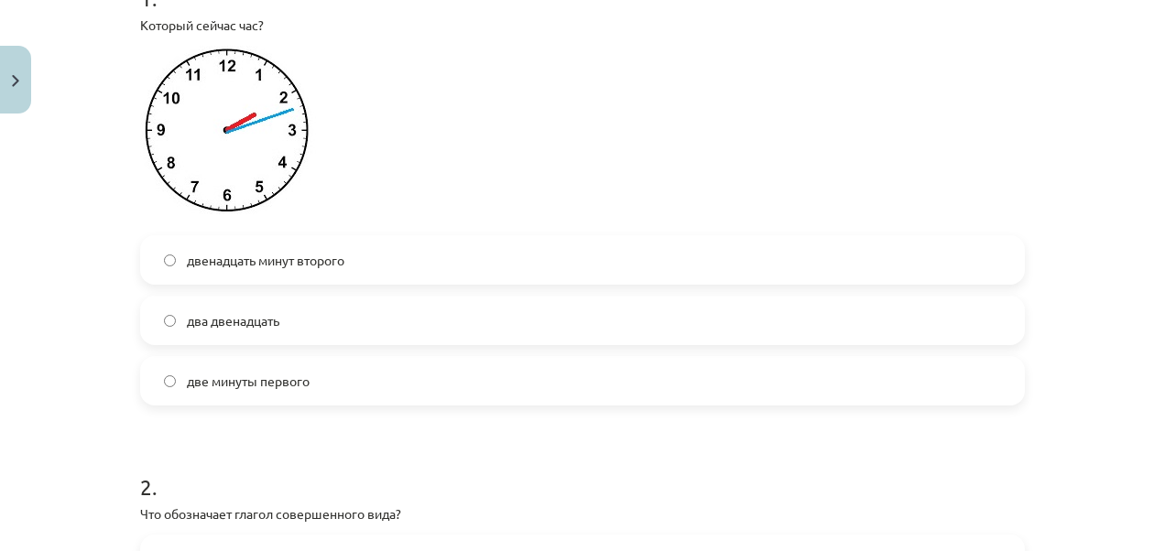
scroll to position [394, 0]
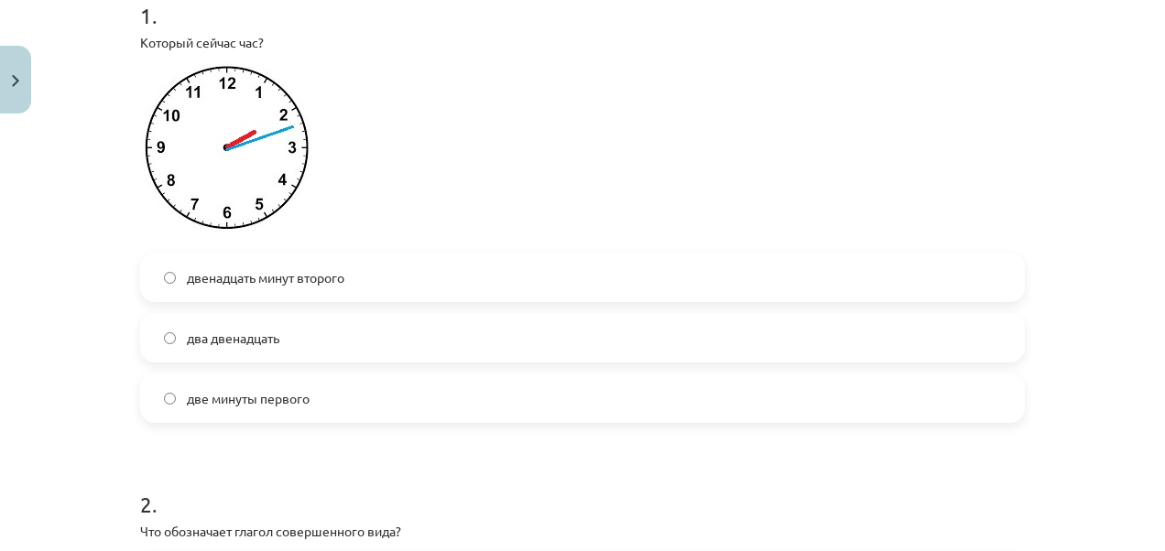
click at [245, 273] on span "двенадцать минут второго" at bounding box center [266, 277] width 158 height 19
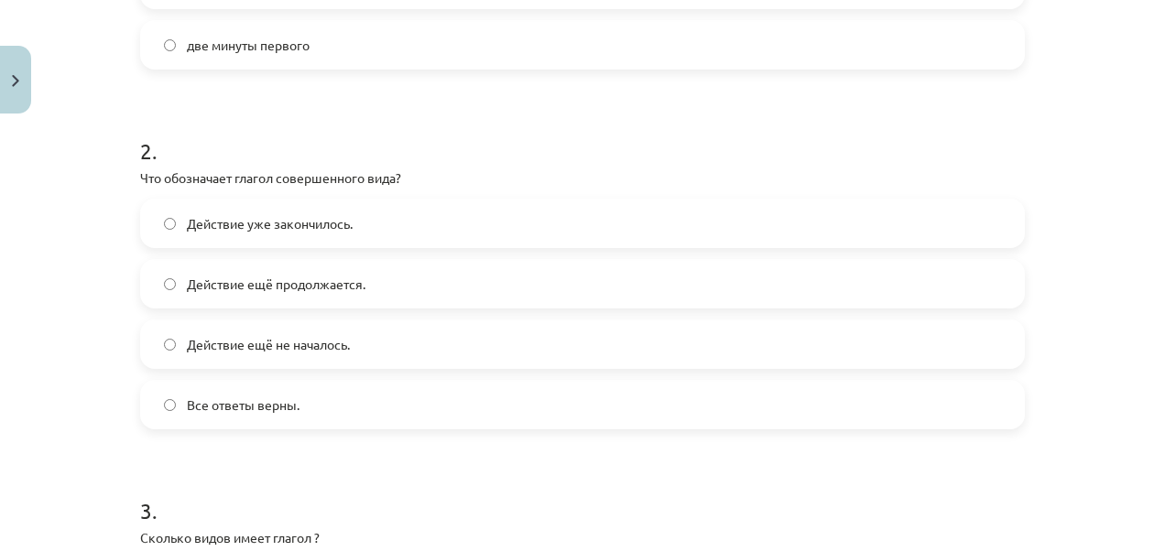
scroll to position [797, 0]
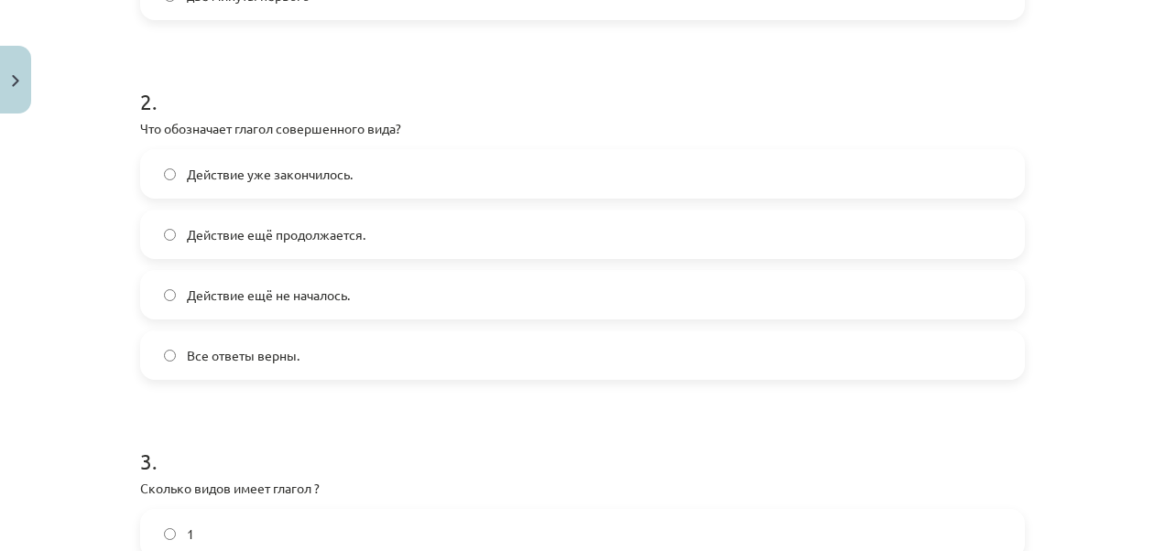
click at [345, 158] on label "Действие уже закончилось." at bounding box center [582, 174] width 881 height 46
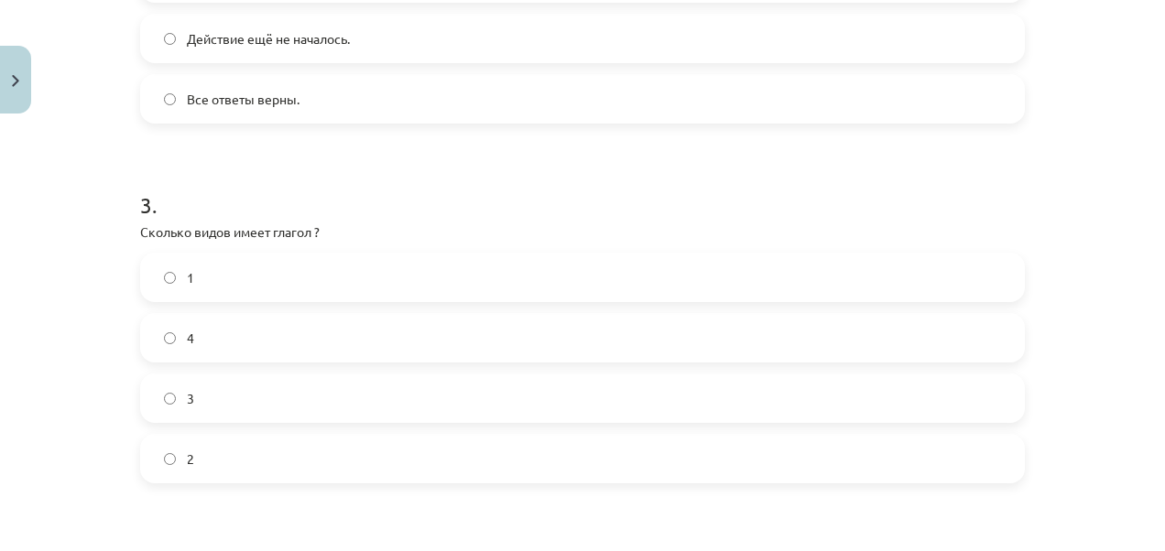
scroll to position [1090, 0]
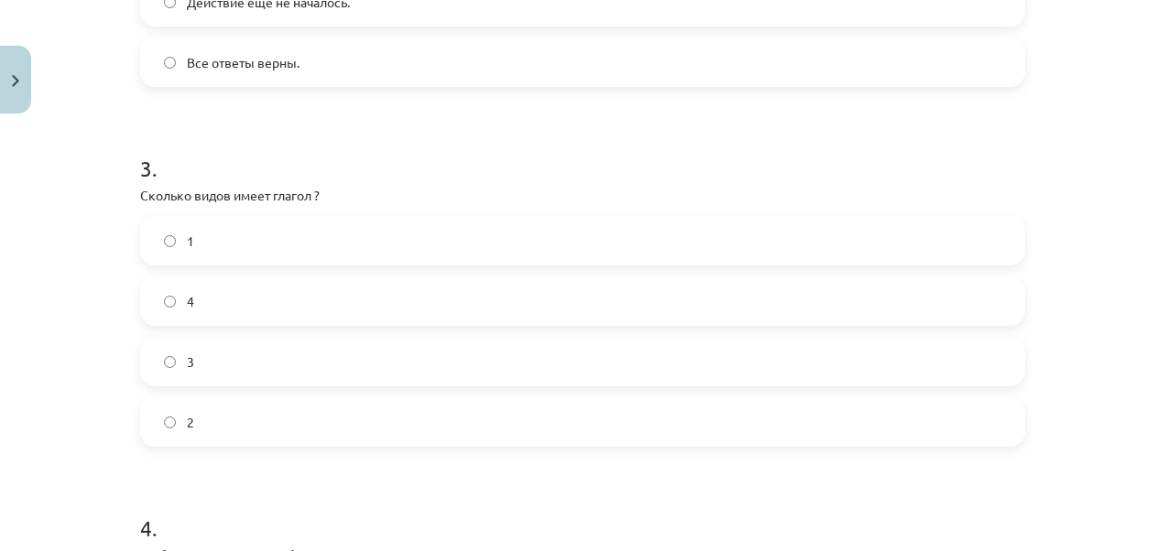
click at [220, 357] on label "3" at bounding box center [582, 362] width 881 height 46
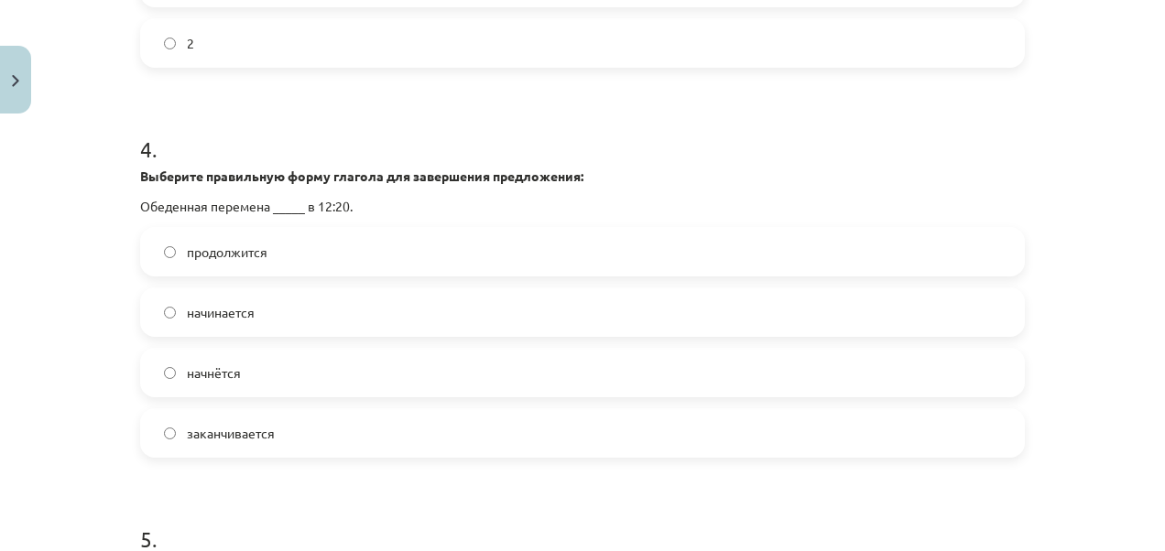
scroll to position [1506, 0]
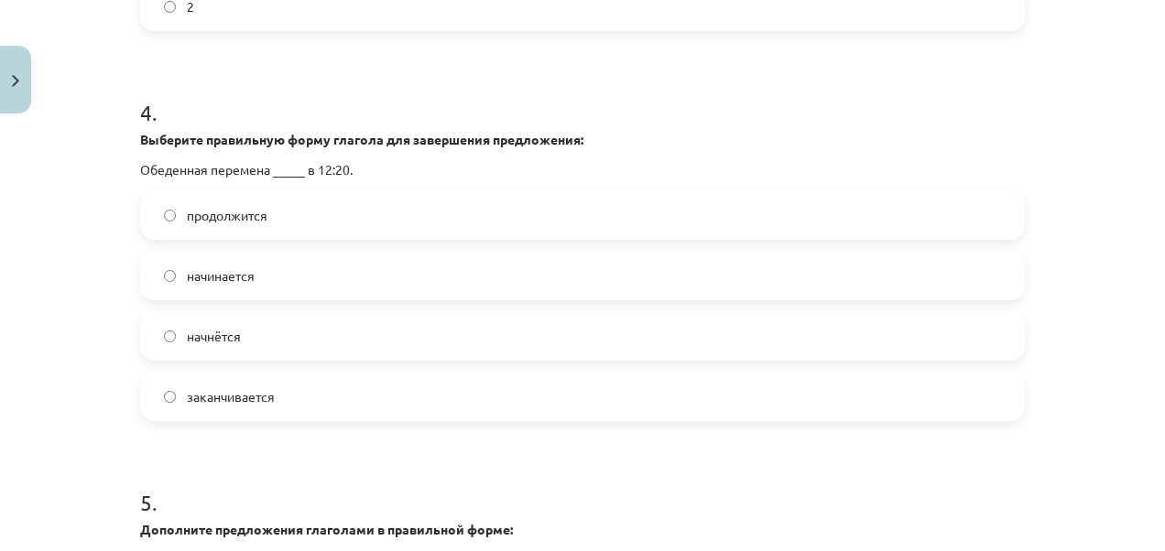
click at [276, 265] on label "начинается" at bounding box center [582, 276] width 881 height 46
click at [242, 325] on label "начнётся" at bounding box center [582, 336] width 881 height 46
click at [236, 387] on span "заканчивается" at bounding box center [231, 396] width 88 height 19
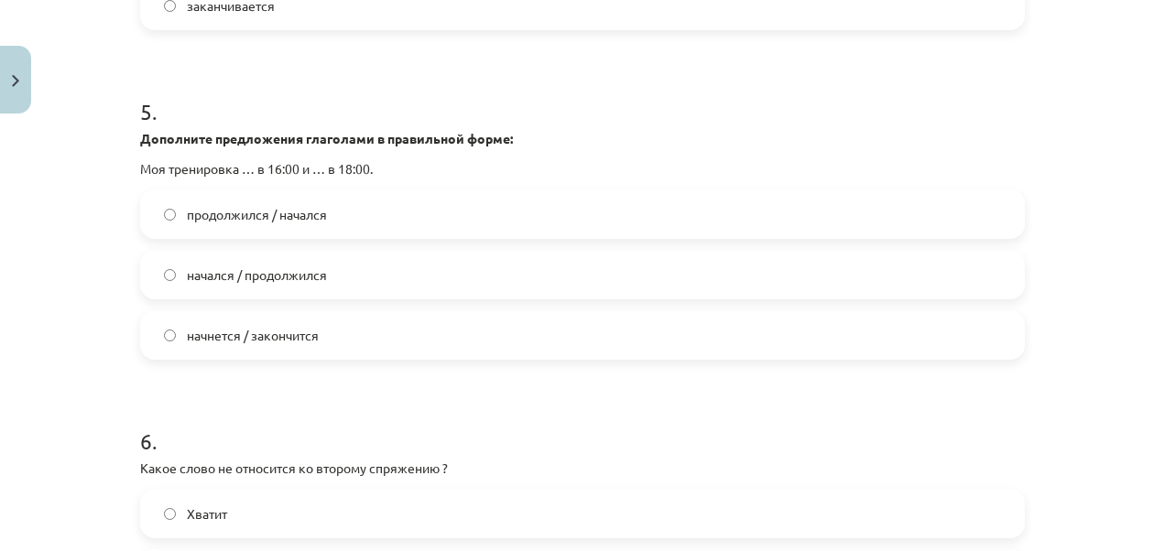
scroll to position [1921, 0]
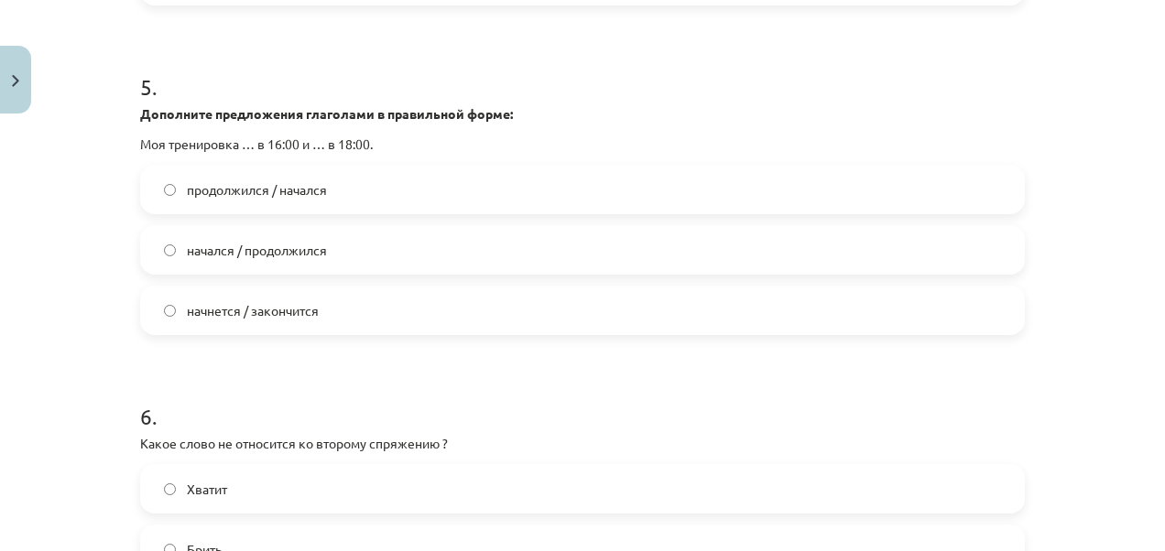
click at [306, 308] on span "начнется / закончится" at bounding box center [253, 310] width 132 height 19
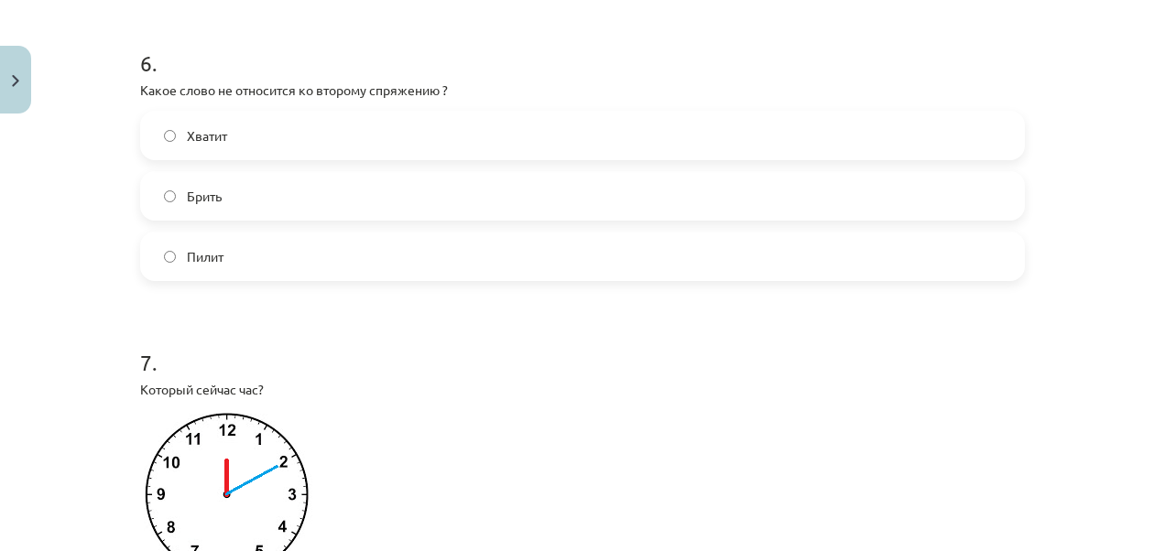
scroll to position [2276, 0]
click at [205, 249] on span "Пилит" at bounding box center [205, 255] width 37 height 19
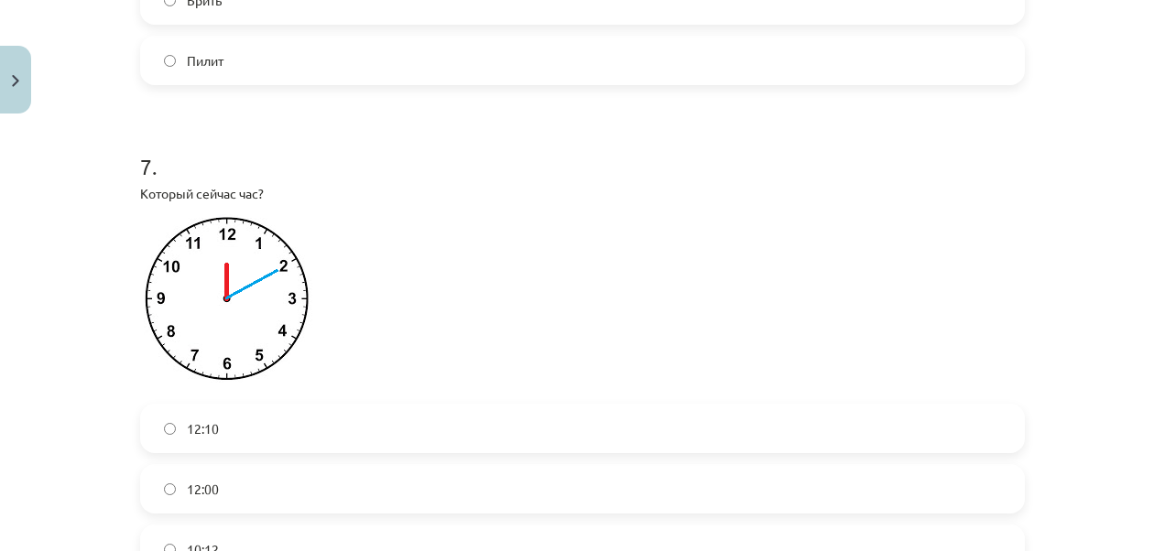
scroll to position [2545, 0]
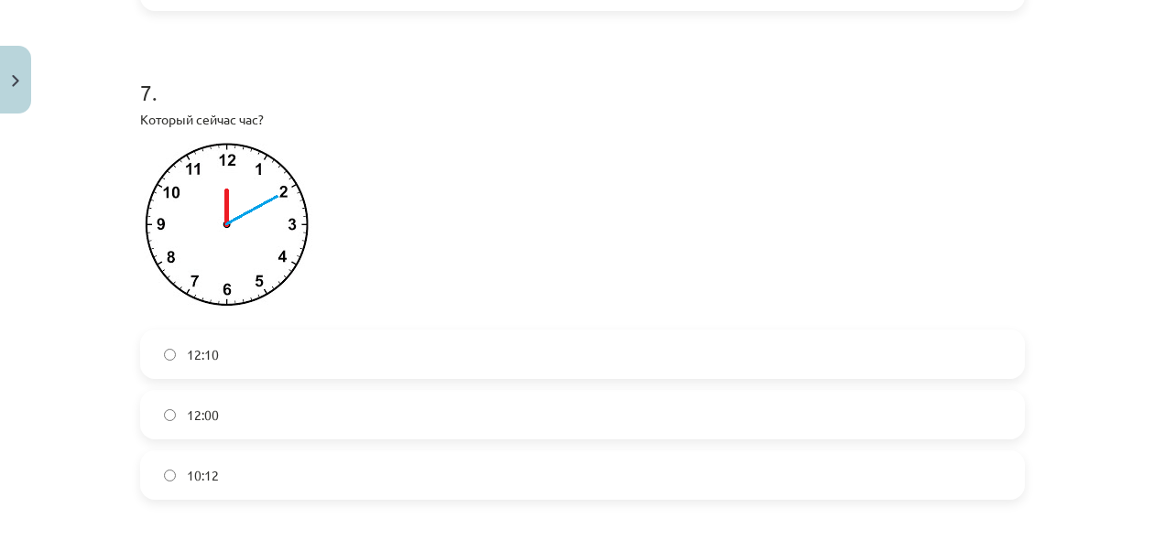
click at [247, 364] on label "12:10" at bounding box center [582, 355] width 881 height 46
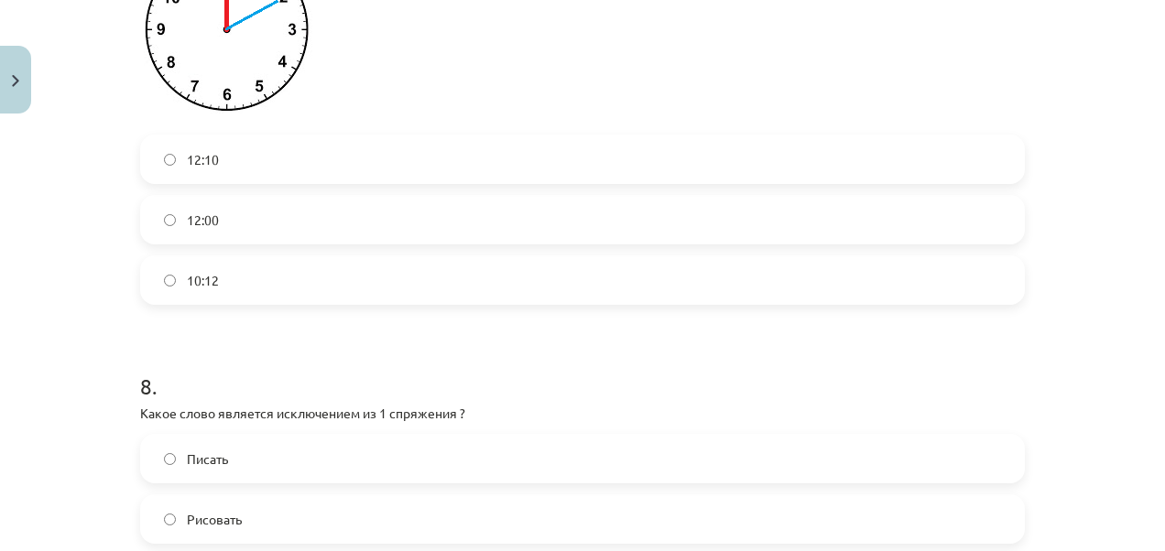
scroll to position [2911, 0]
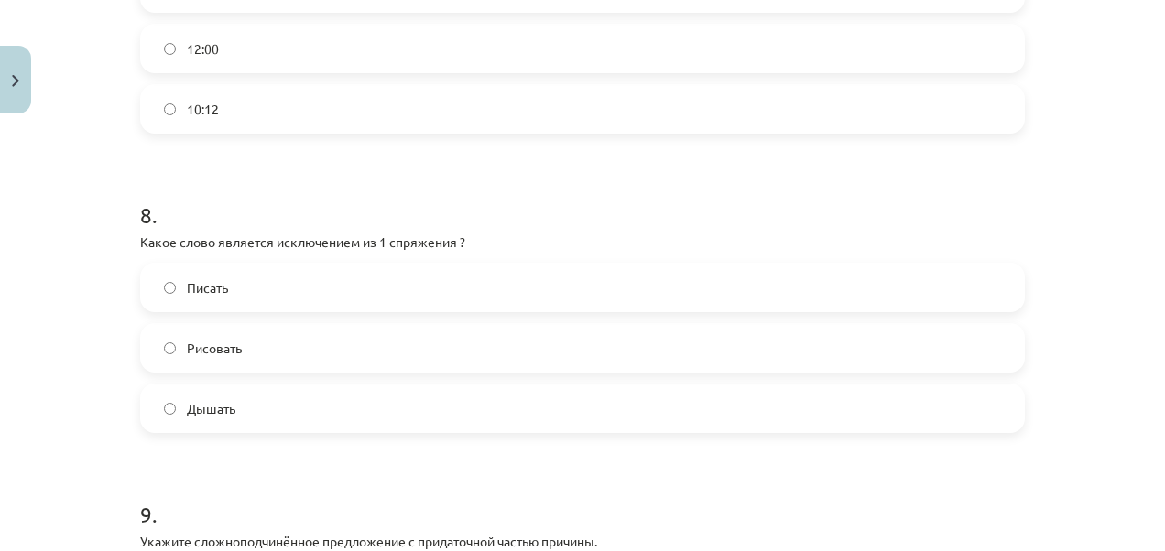
click at [244, 386] on label "Дышать" at bounding box center [582, 409] width 881 height 46
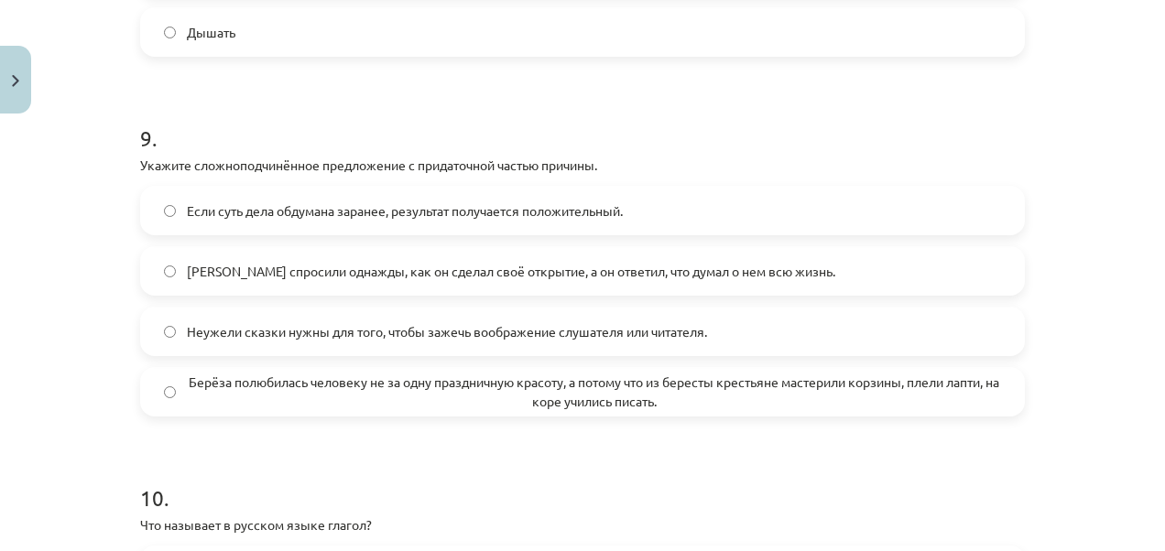
scroll to position [3302, 0]
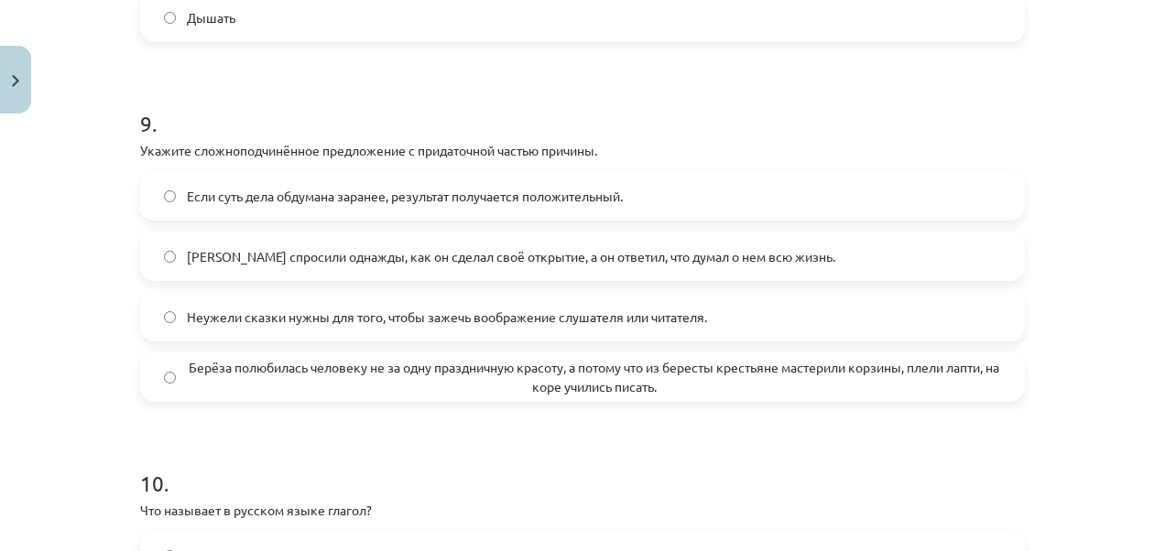
click at [291, 358] on span "Берёза полюбилась человеку не за одну праздничную красоту, а потому что из бере…" at bounding box center [594, 377] width 814 height 38
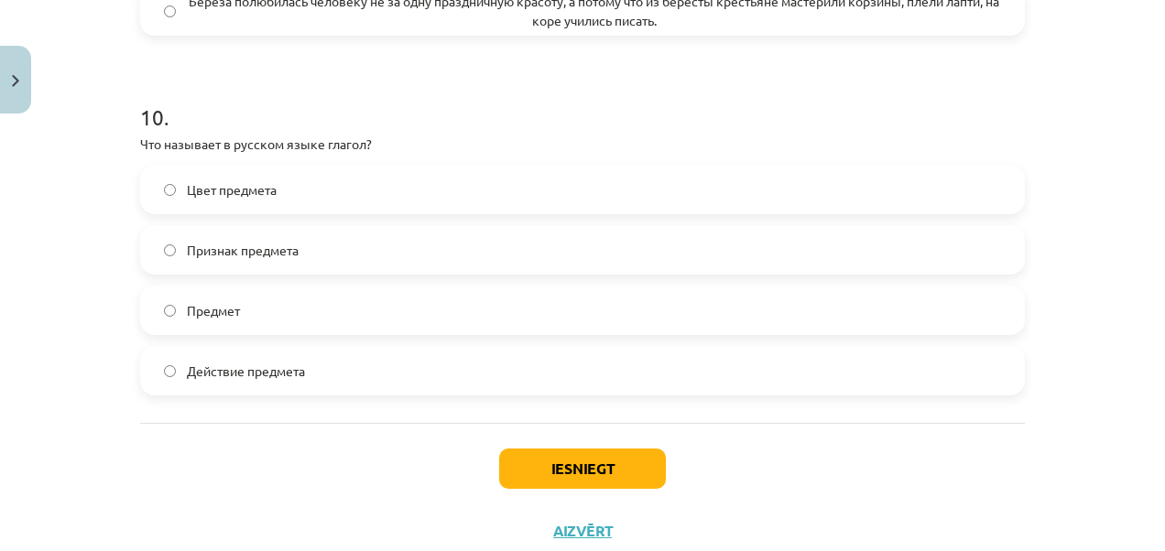
scroll to position [3725, 0]
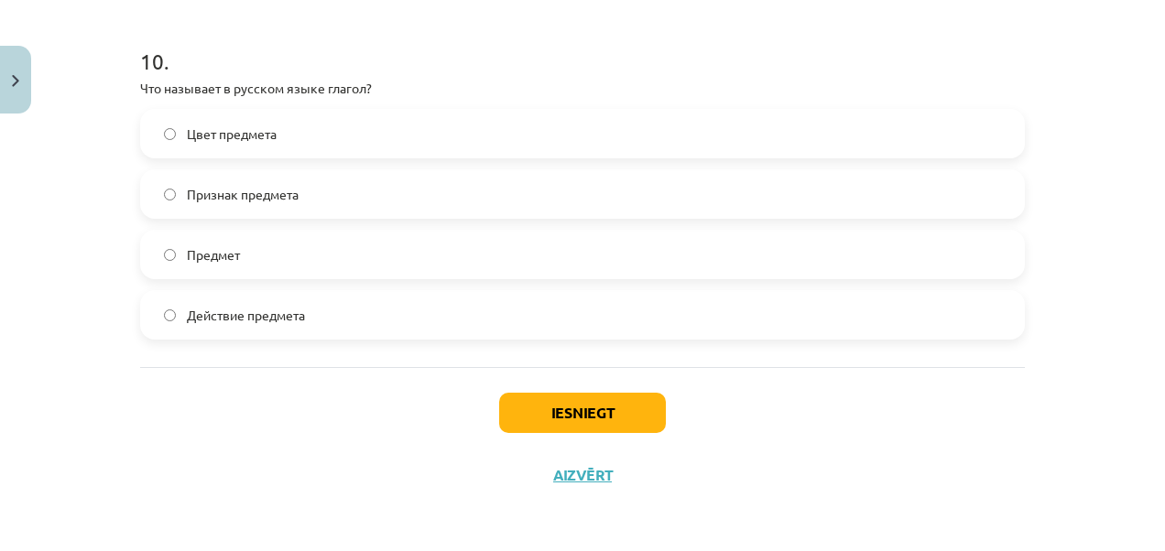
click at [331, 304] on label "Действие предмета" at bounding box center [582, 315] width 881 height 46
click at [540, 414] on button "Iesniegt" at bounding box center [582, 413] width 167 height 40
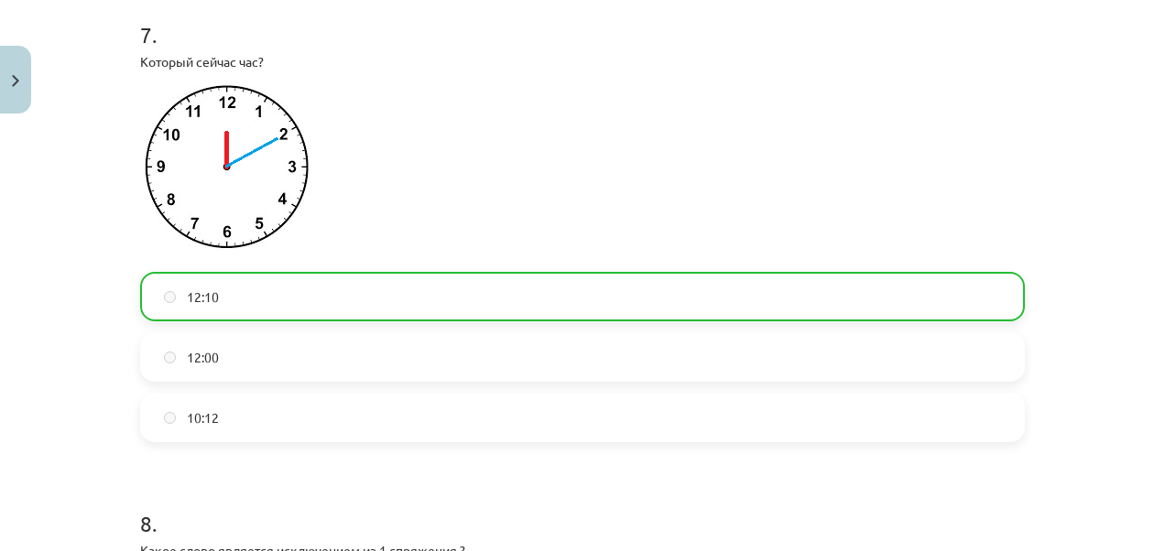
scroll to position [3782, 0]
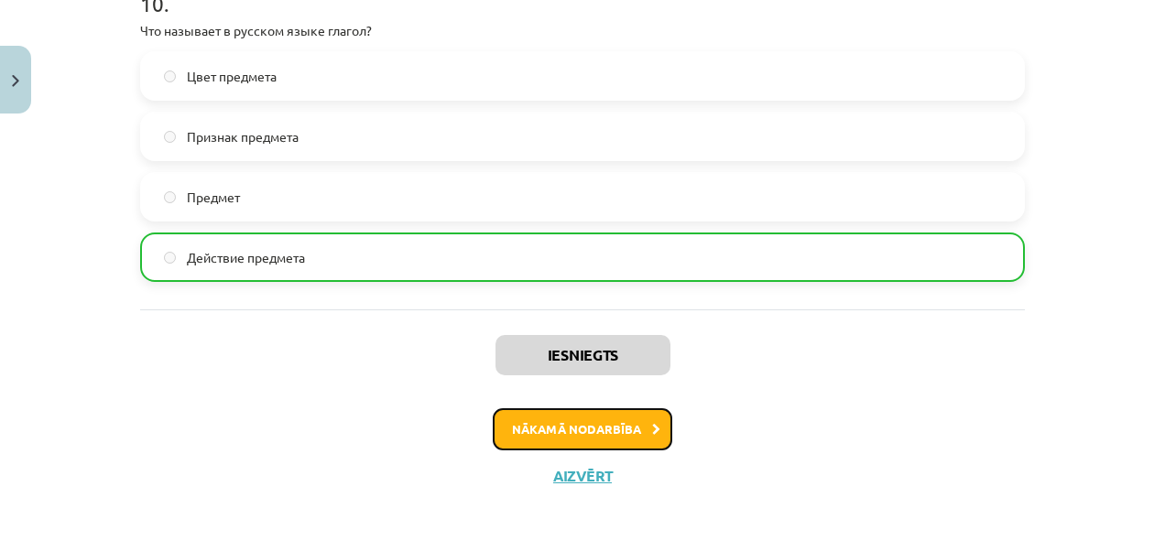
click at [535, 434] on button "Nākamā nodarbība" at bounding box center [583, 429] width 180 height 42
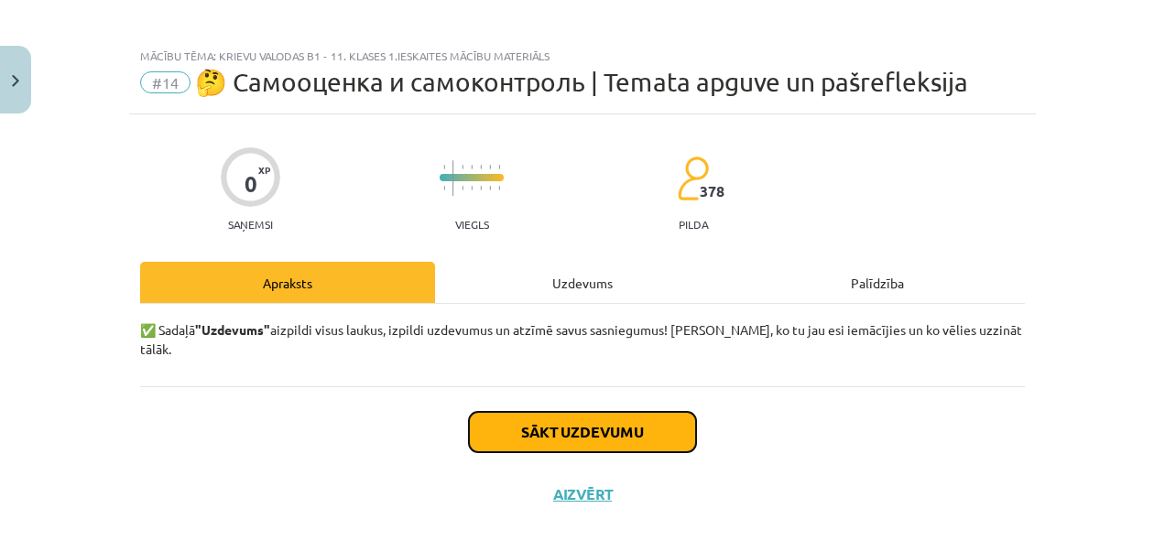
click at [535, 420] on button "Sākt uzdevumu" at bounding box center [582, 432] width 227 height 40
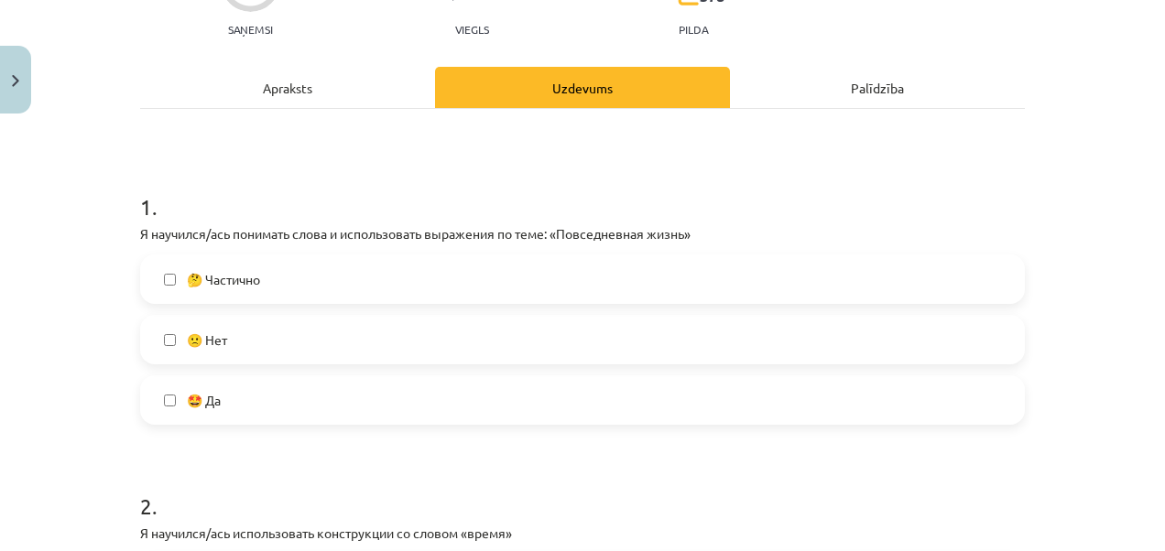
scroll to position [337, 0]
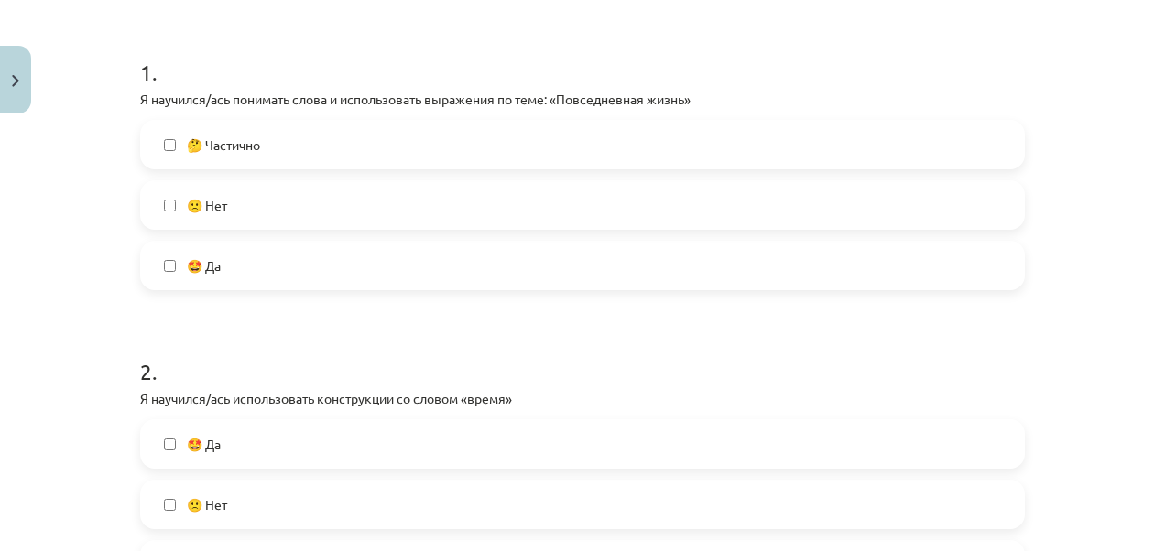
click at [232, 269] on label "🤩 Да" at bounding box center [582, 266] width 881 height 46
click at [251, 152] on span "🤔 Частично" at bounding box center [223, 145] width 73 height 19
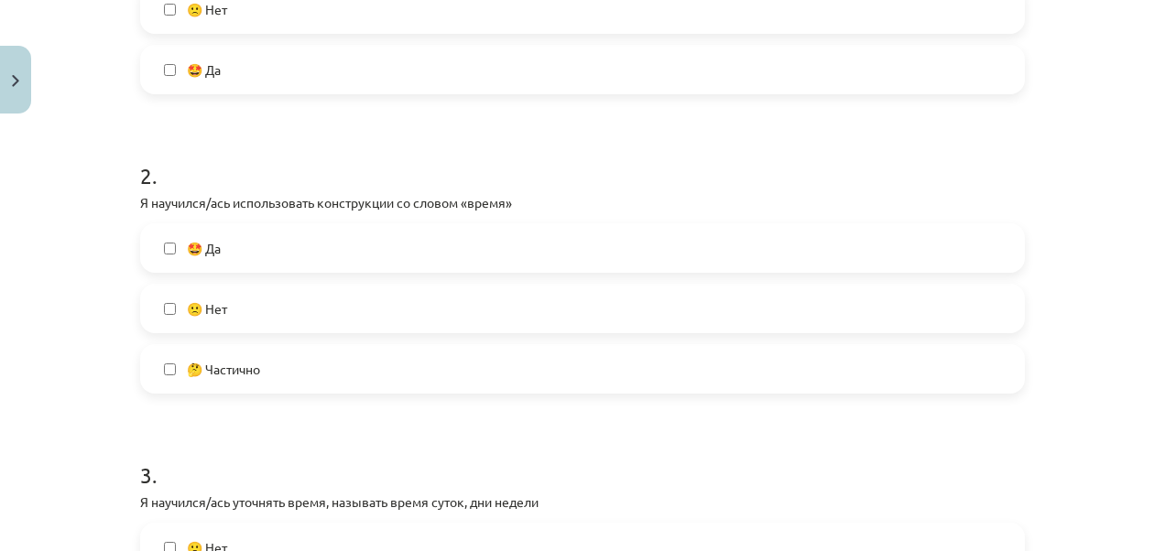
scroll to position [570, 0]
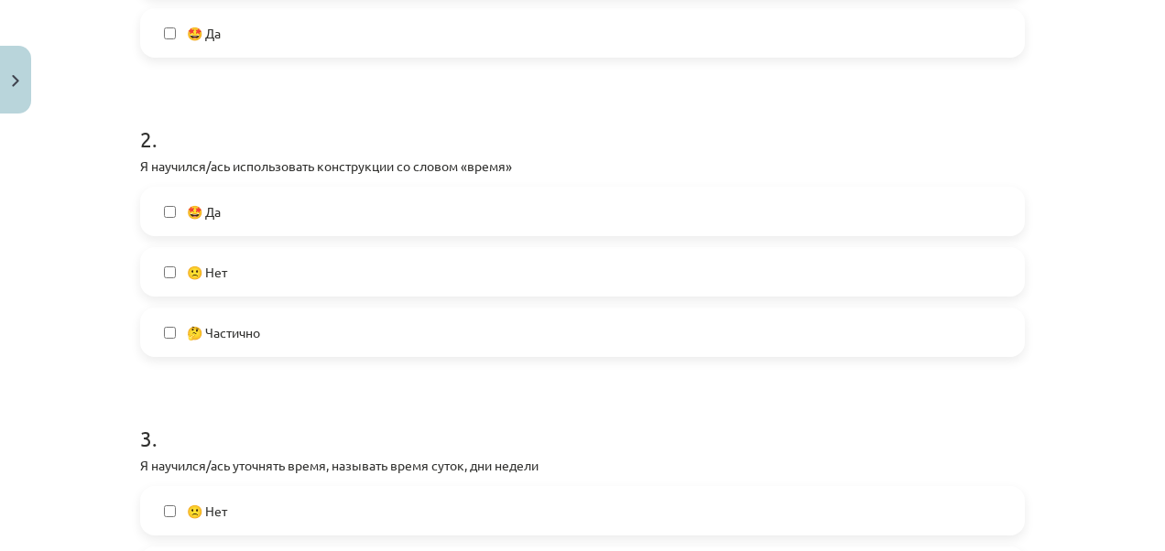
click at [247, 205] on label "🤩 Да" at bounding box center [582, 212] width 881 height 46
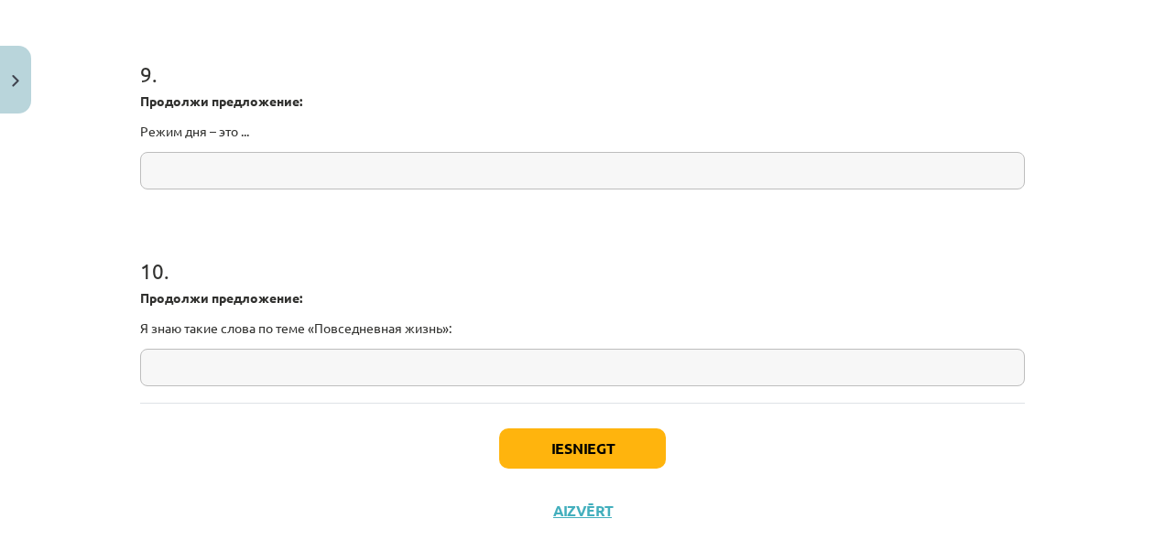
scroll to position [2562, 0]
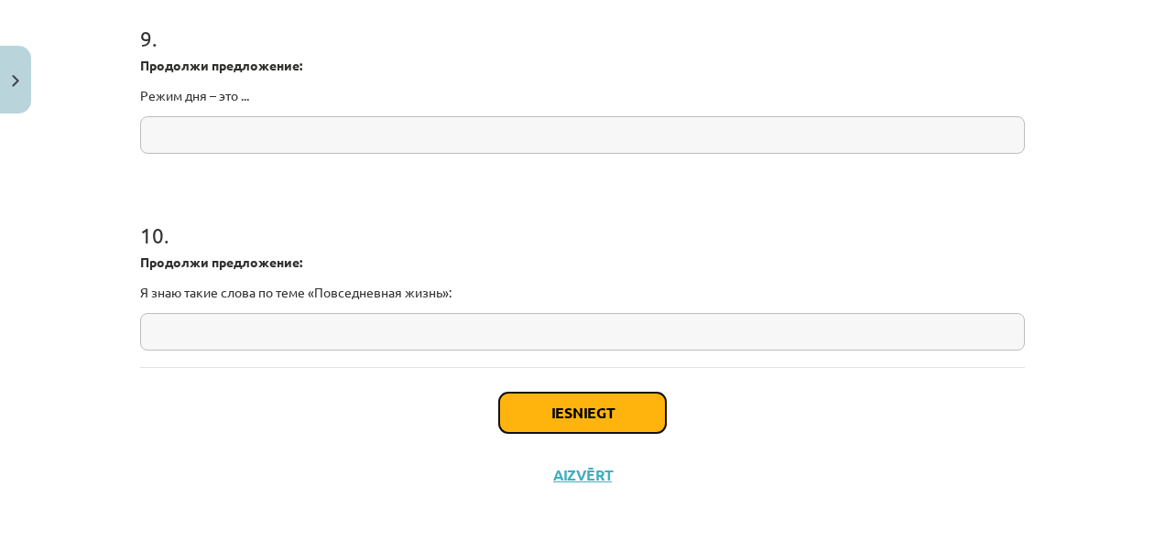
click at [528, 412] on button "Iesniegt" at bounding box center [582, 413] width 167 height 40
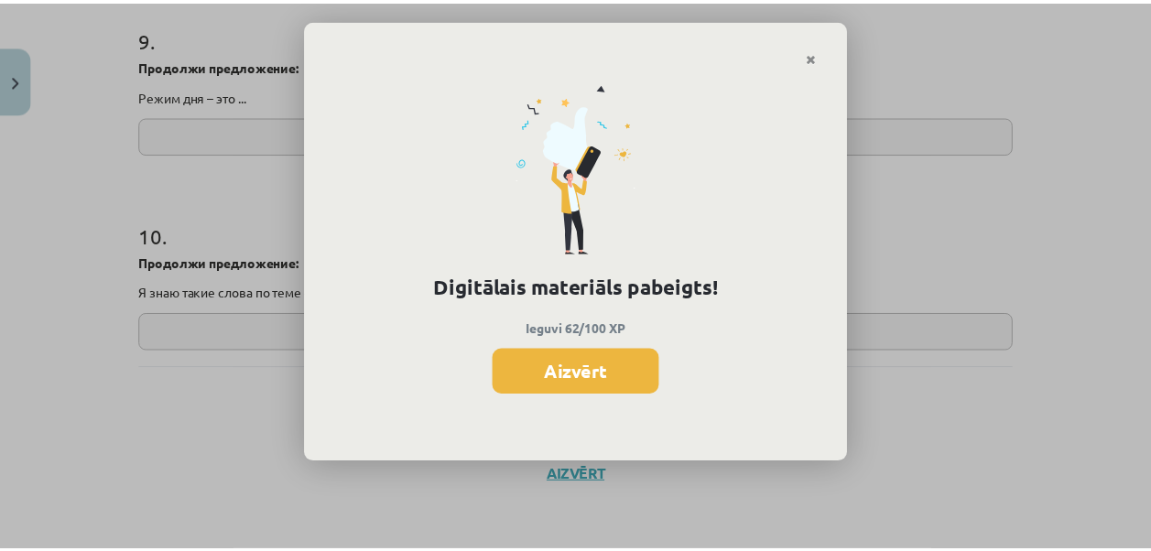
scroll to position [1972, 0]
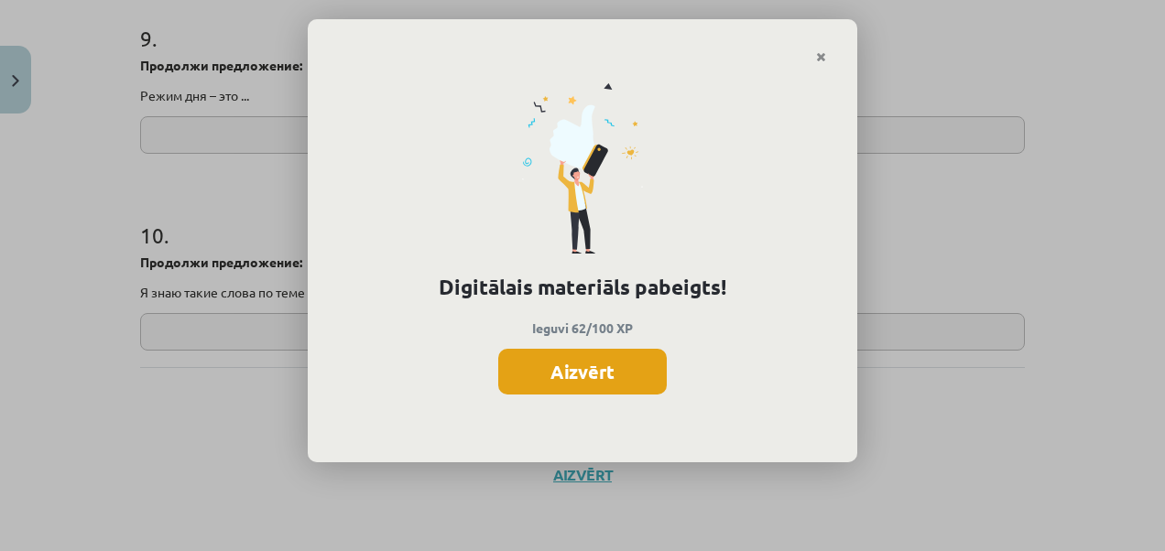
click at [607, 386] on button "Aizvērt" at bounding box center [582, 372] width 169 height 46
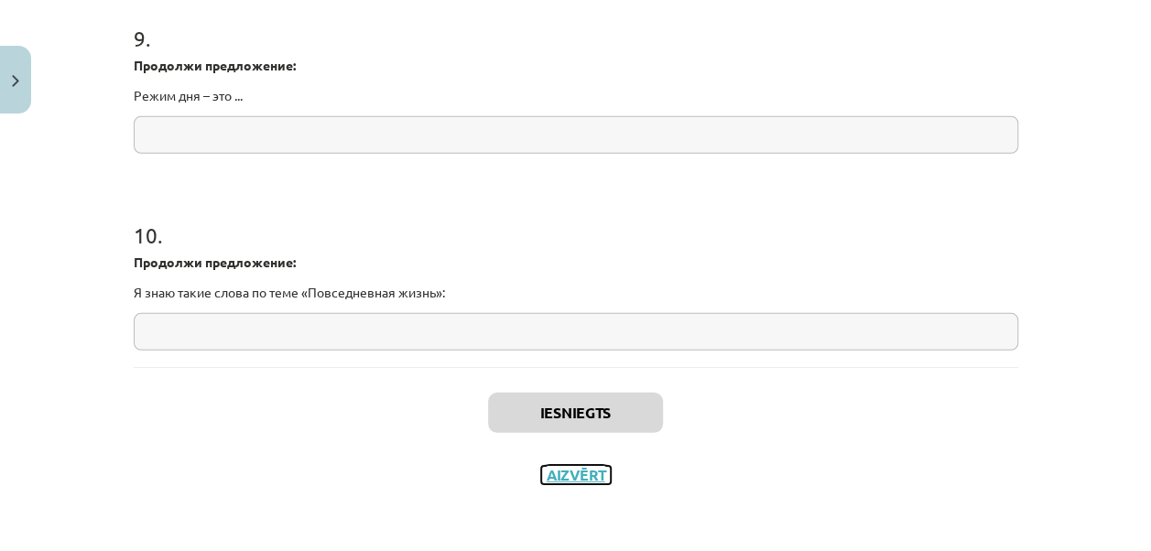
click at [572, 482] on button "Aizvērt" at bounding box center [576, 475] width 70 height 18
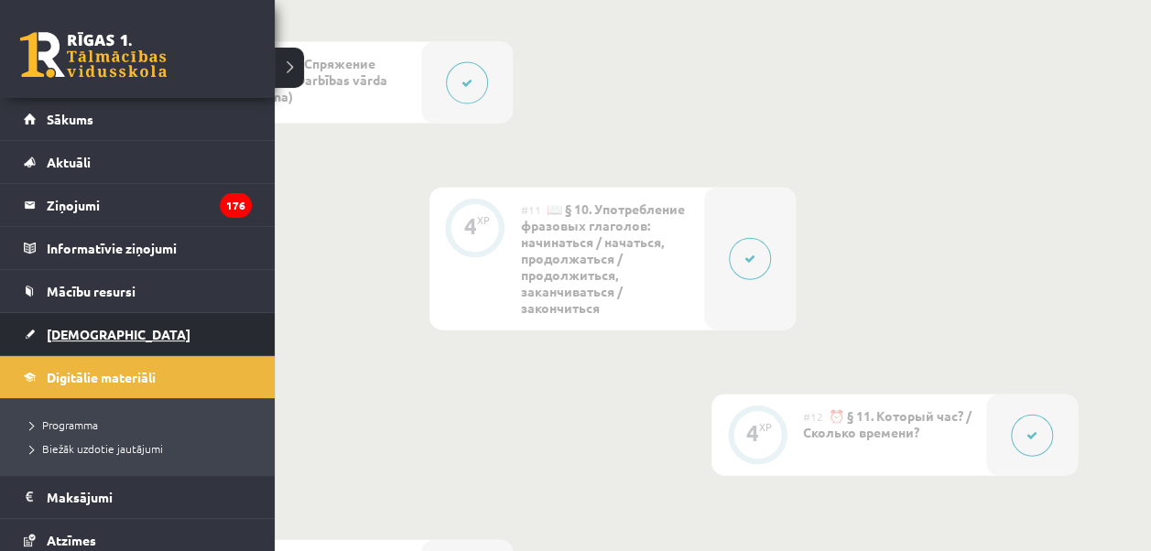
click at [83, 331] on span "[DEMOGRAPHIC_DATA]" at bounding box center [119, 334] width 144 height 16
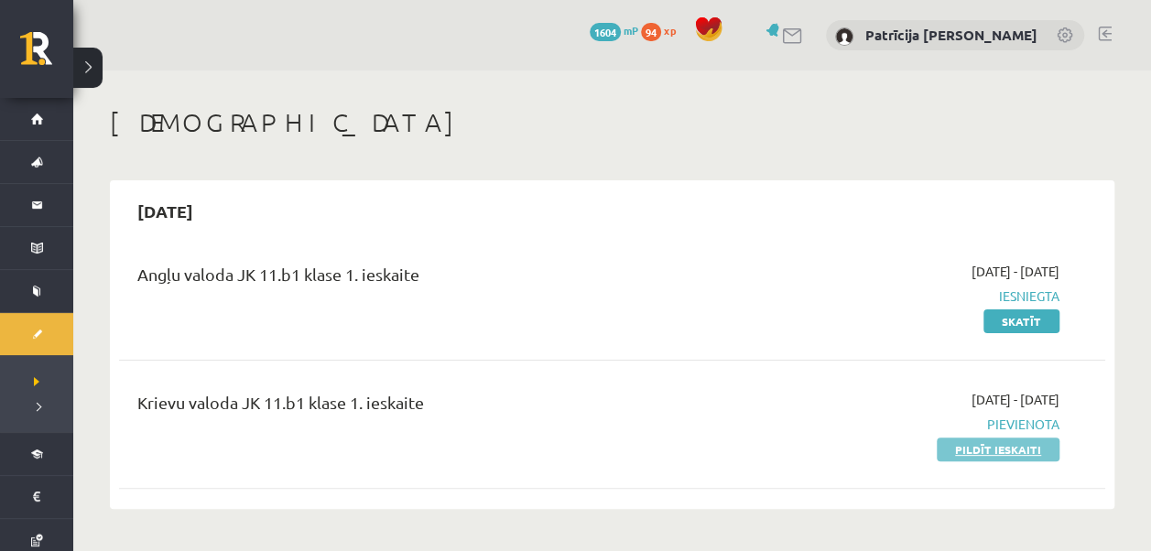
click at [965, 448] on link "Pildīt ieskaiti" at bounding box center [998, 450] width 123 height 24
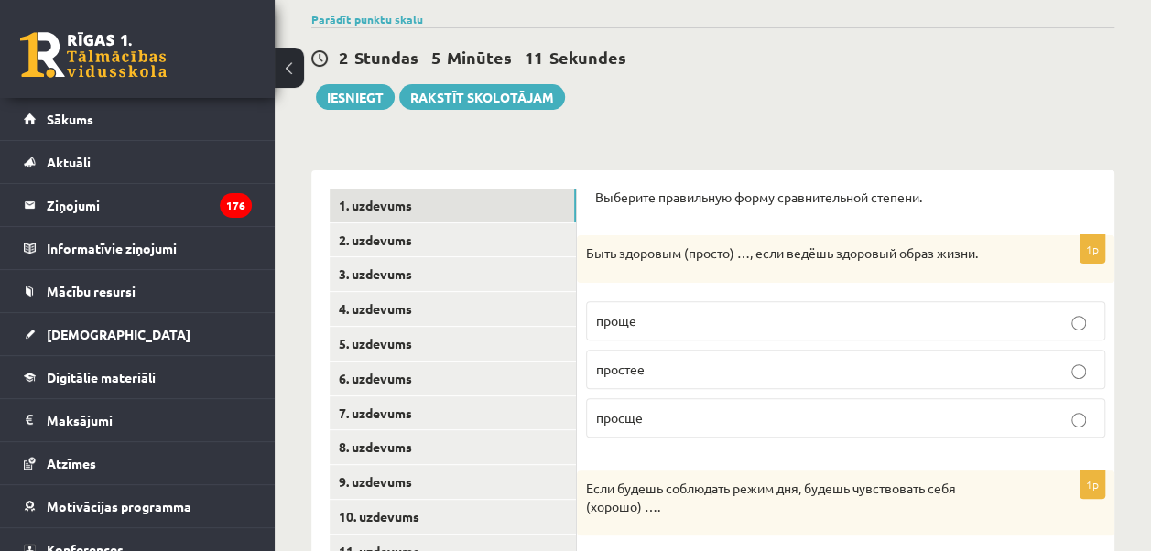
scroll to position [147, 0]
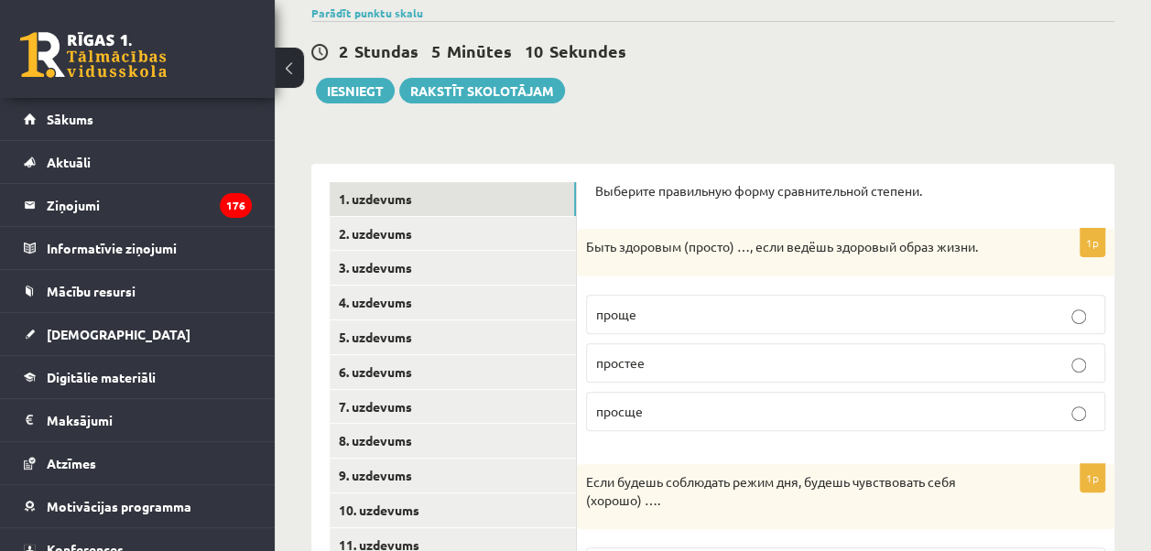
click at [285, 51] on button at bounding box center [289, 68] width 29 height 40
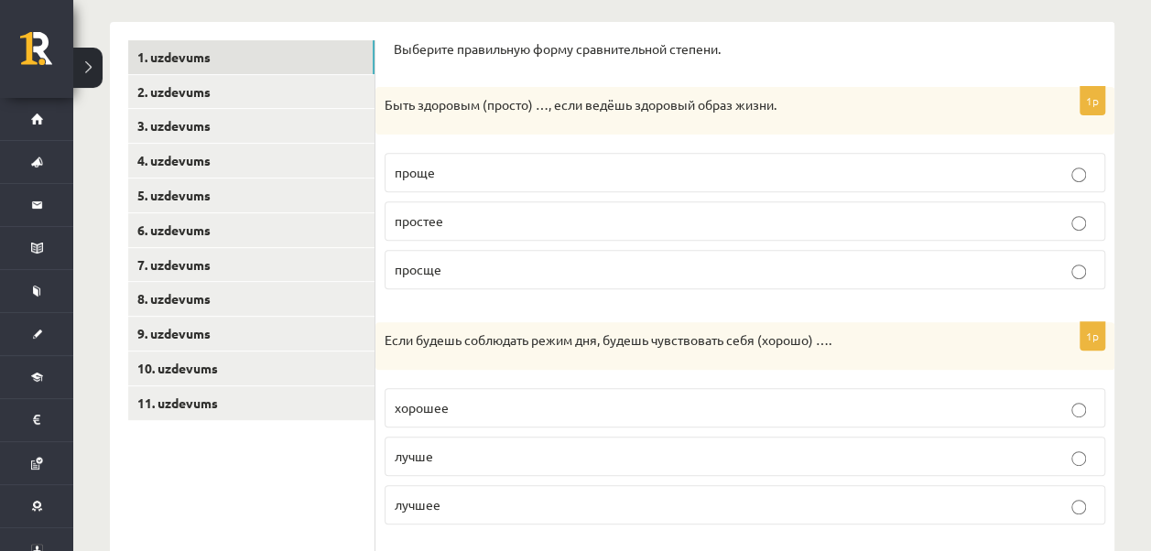
scroll to position [293, 0]
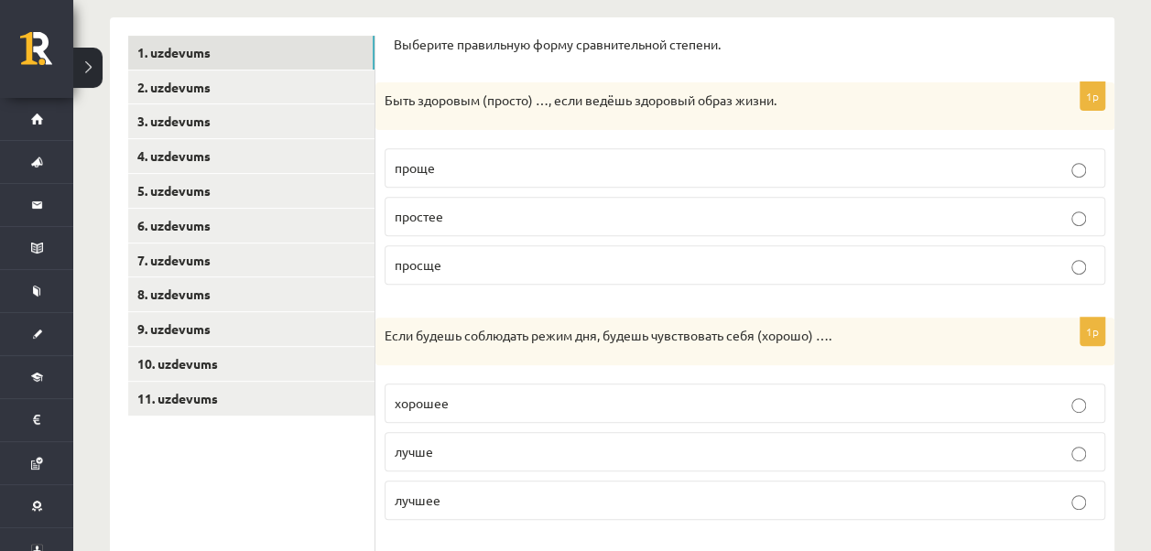
click at [440, 167] on p "проще" at bounding box center [745, 167] width 701 height 19
click at [506, 253] on label "просще" at bounding box center [745, 264] width 721 height 39
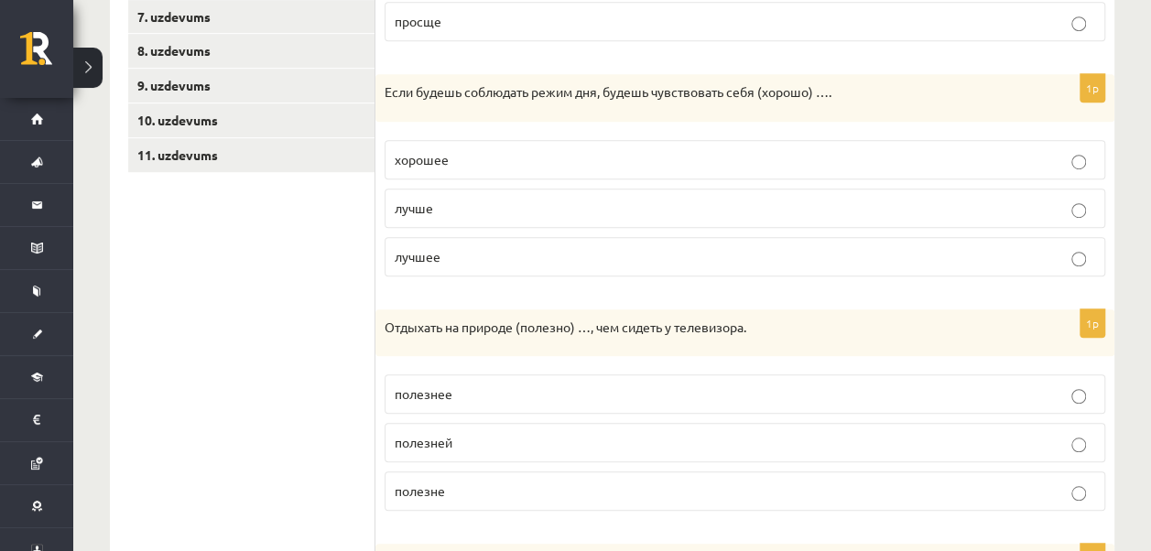
scroll to position [586, 0]
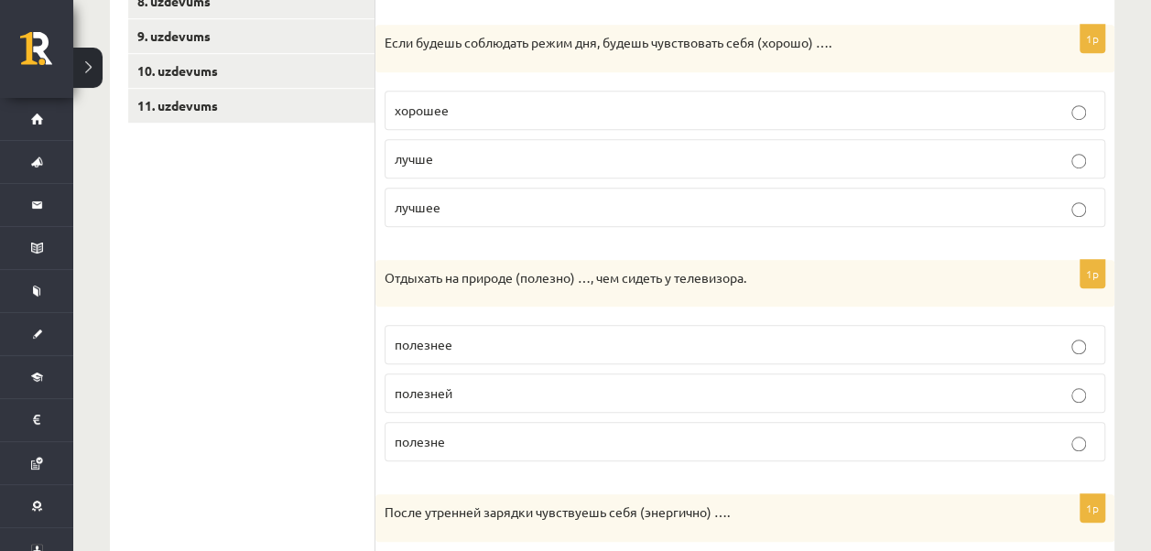
click at [442, 149] on p "лучше" at bounding box center [745, 158] width 701 height 19
click at [528, 330] on label "полезнее" at bounding box center [745, 344] width 721 height 39
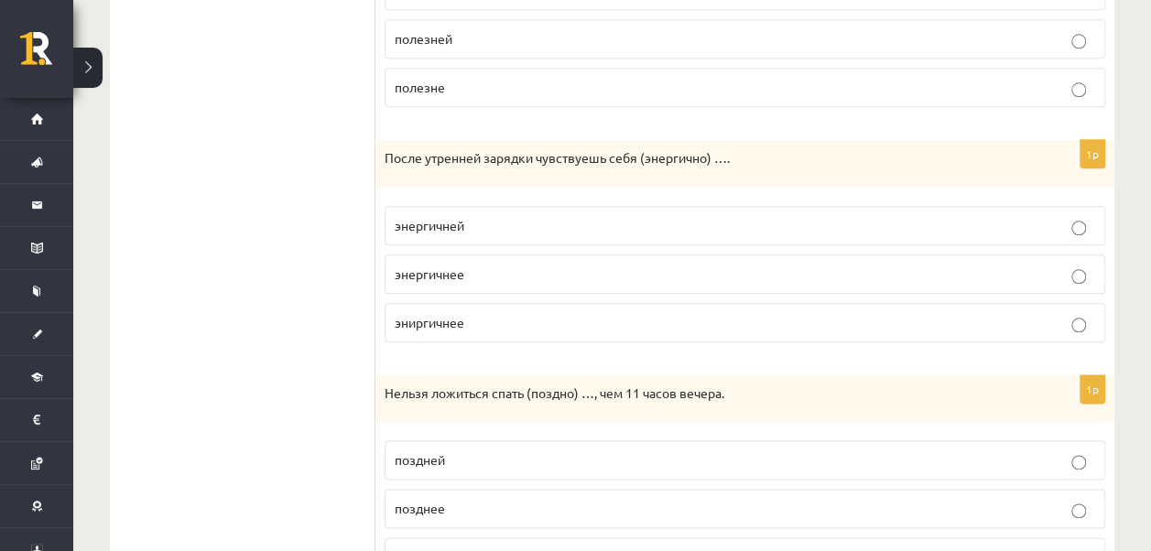
scroll to position [1026, 0]
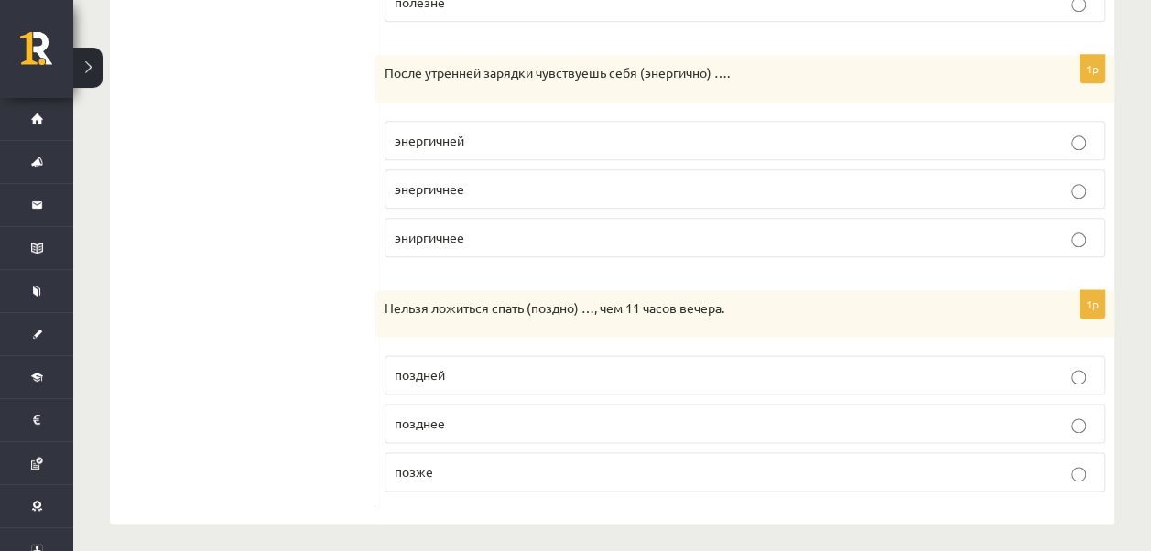
click at [403, 187] on span "энергичнее" at bounding box center [430, 188] width 70 height 16
click at [461, 414] on p "позднее" at bounding box center [745, 423] width 701 height 19
click at [512, 462] on p "позже" at bounding box center [745, 471] width 701 height 19
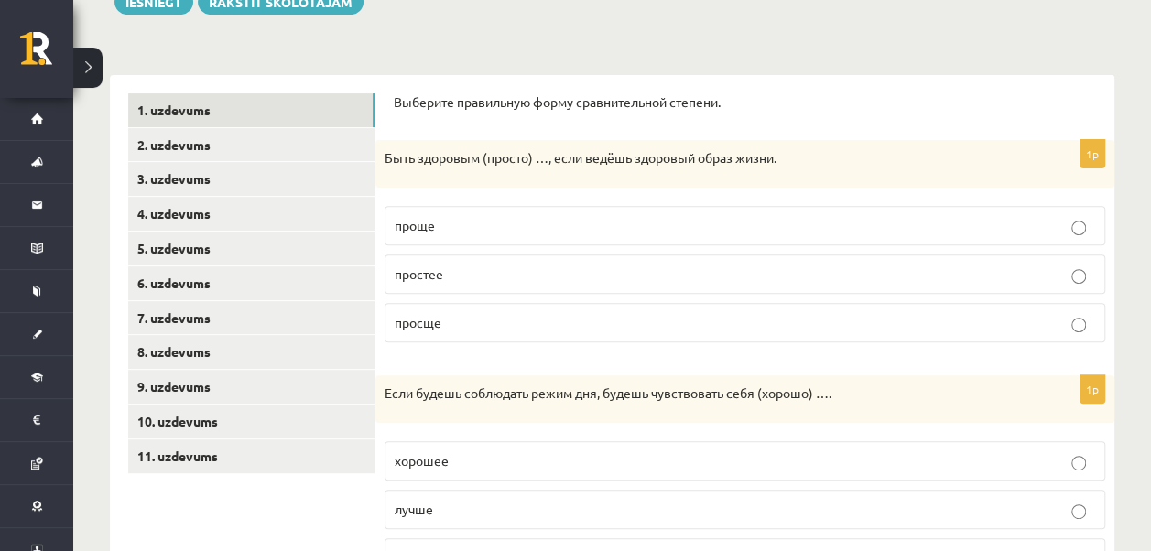
scroll to position [220, 0]
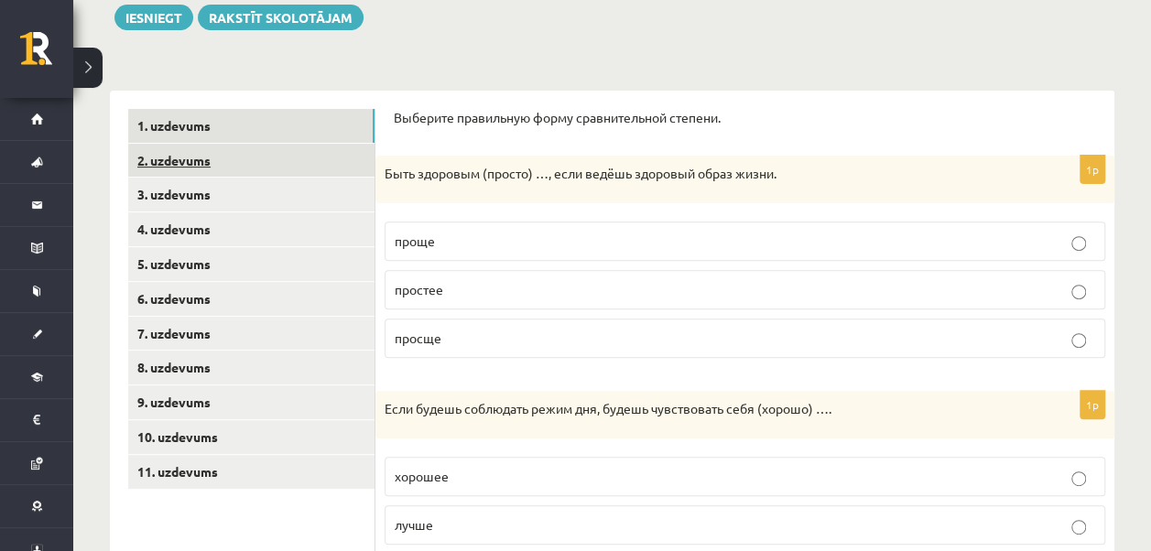
click at [255, 161] on link "2. uzdevums" at bounding box center [251, 161] width 246 height 34
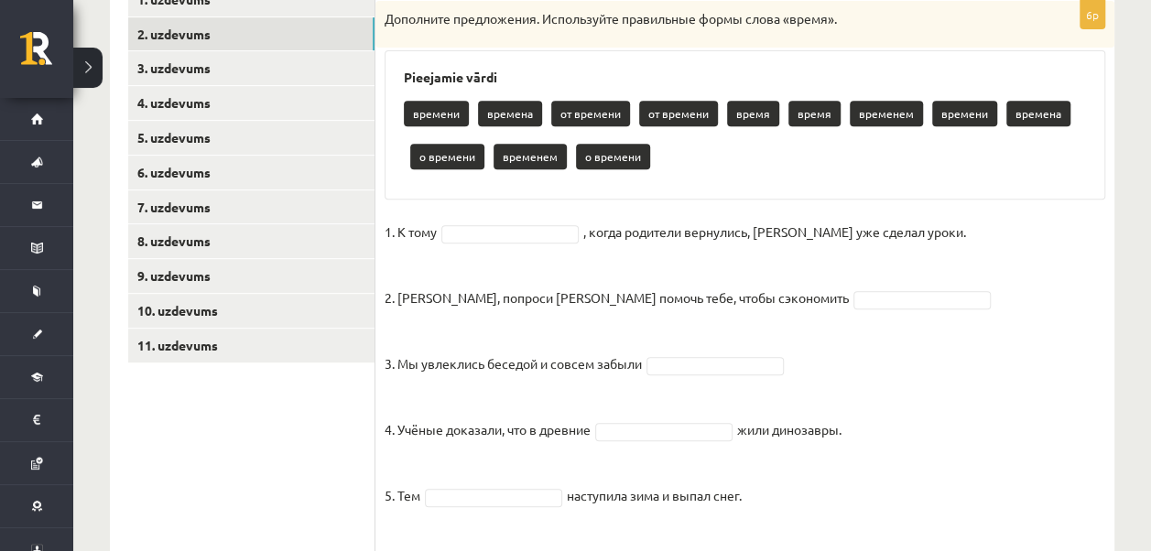
scroll to position [334, 0]
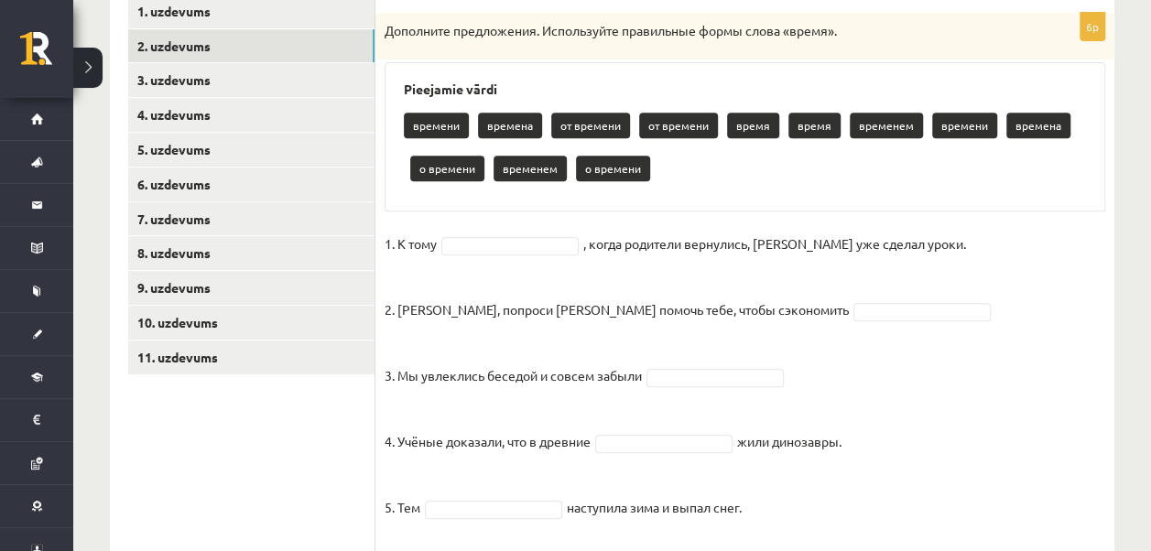
click at [449, 119] on p "времени" at bounding box center [436, 126] width 65 height 26
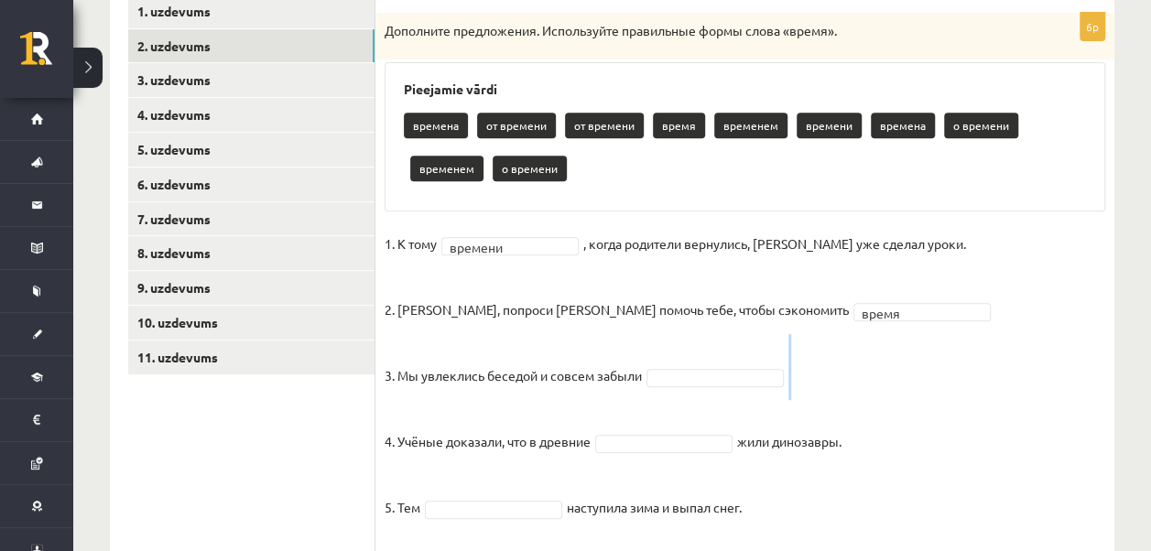
click at [787, 346] on fieldset "1. К тому времени ******* , когда родители вернулись, Эгилс уже сделал уроки. 2…" at bounding box center [745, 414] width 721 height 368
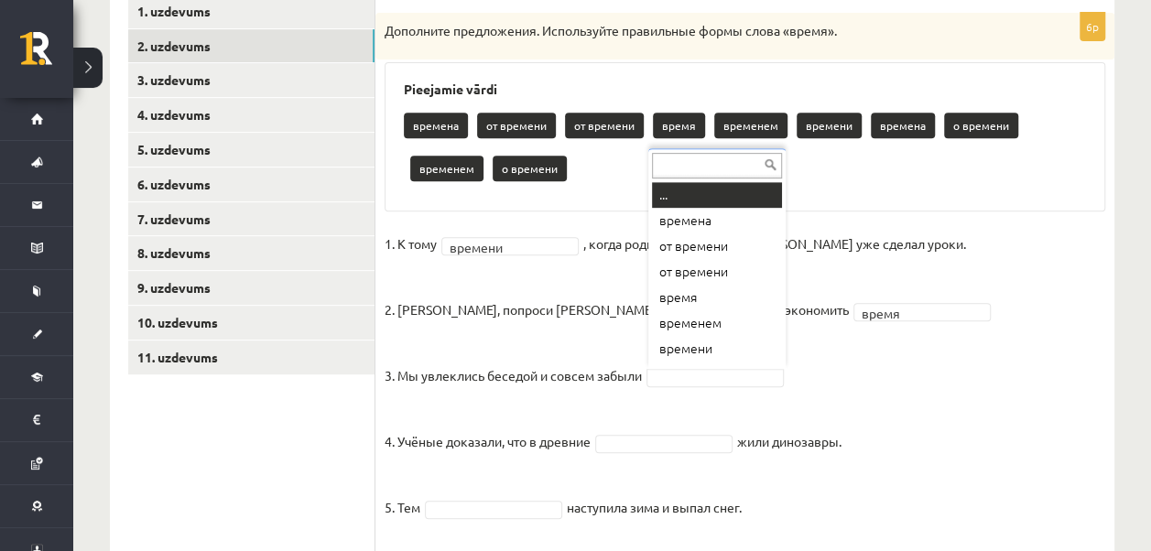
drag, startPoint x: 787, startPoint y: 346, endPoint x: 719, endPoint y: 379, distance: 75.4
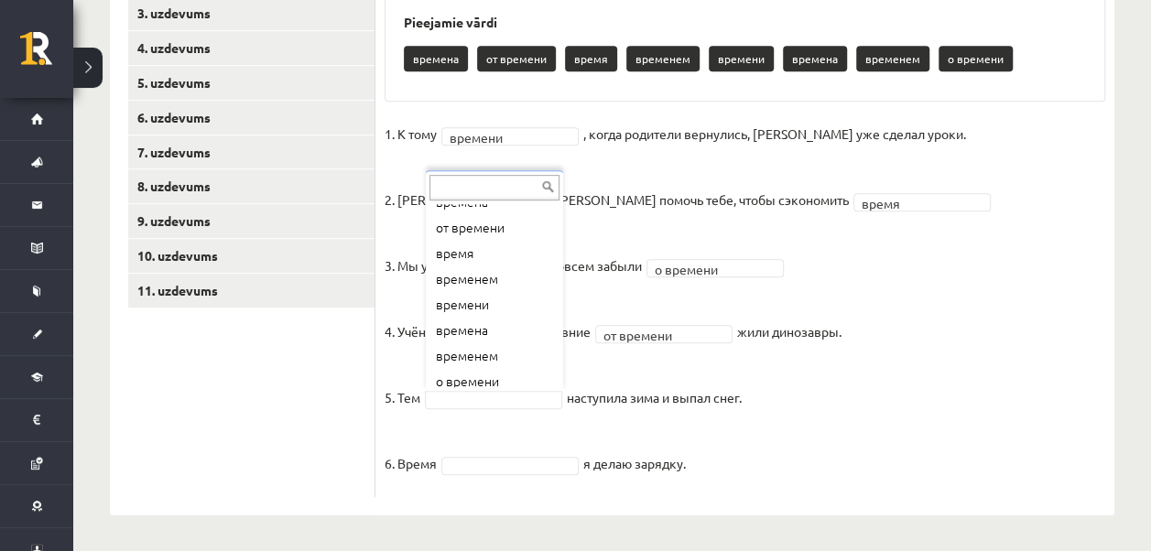
scroll to position [48, 0]
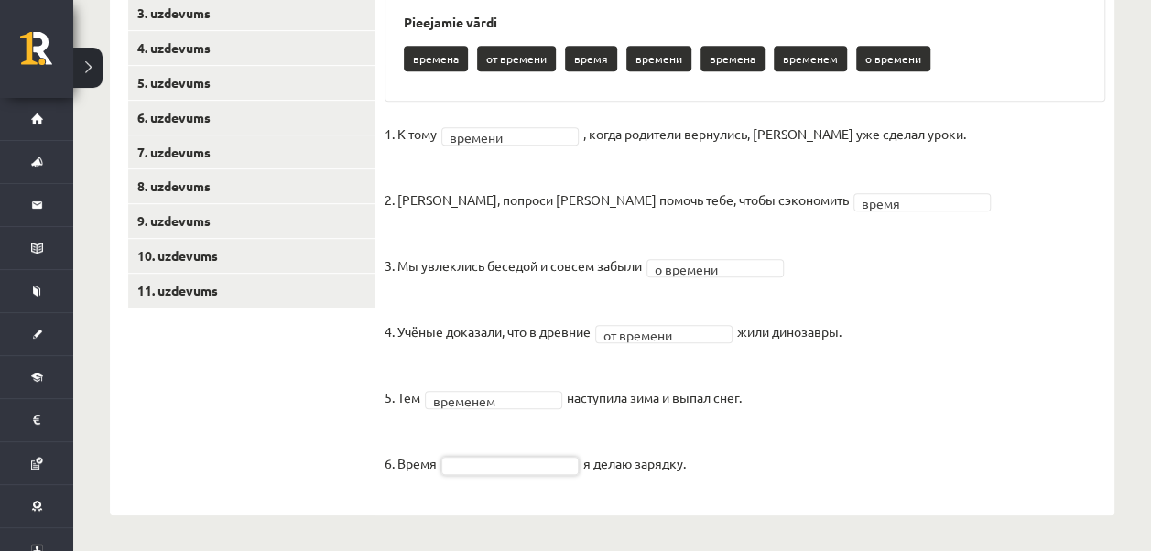
drag, startPoint x: 461, startPoint y: 462, endPoint x: 483, endPoint y: 471, distance: 23.8
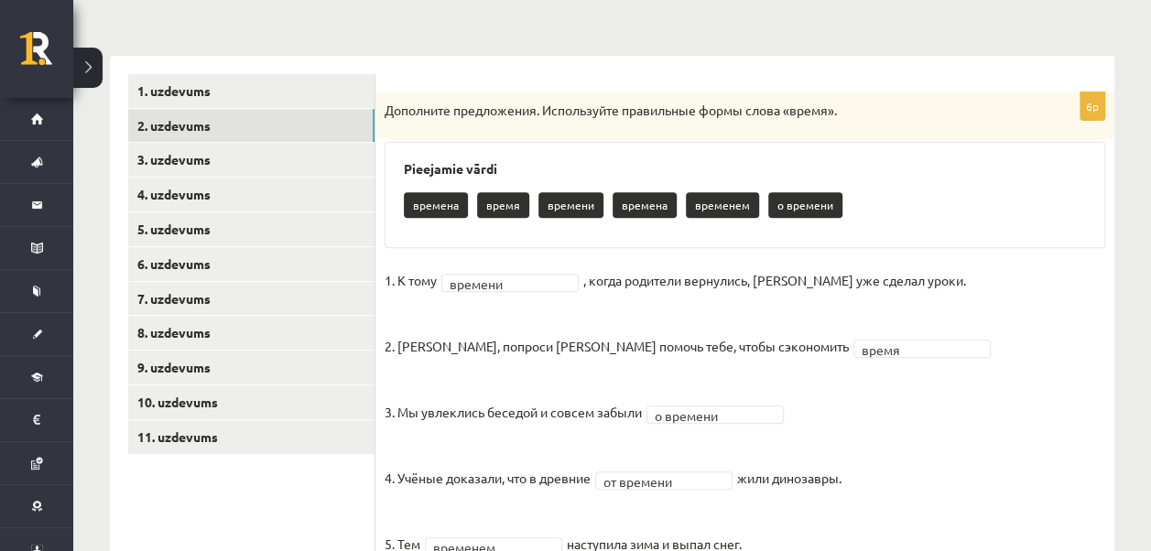
scroll to position [242, 0]
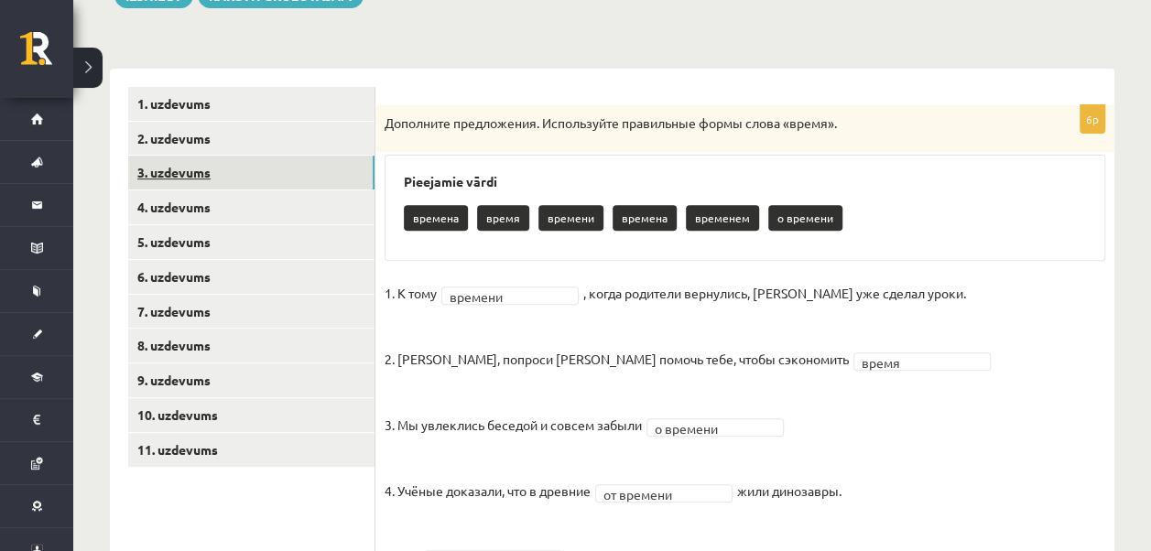
click at [343, 172] on link "3. uzdevums" at bounding box center [251, 173] width 246 height 34
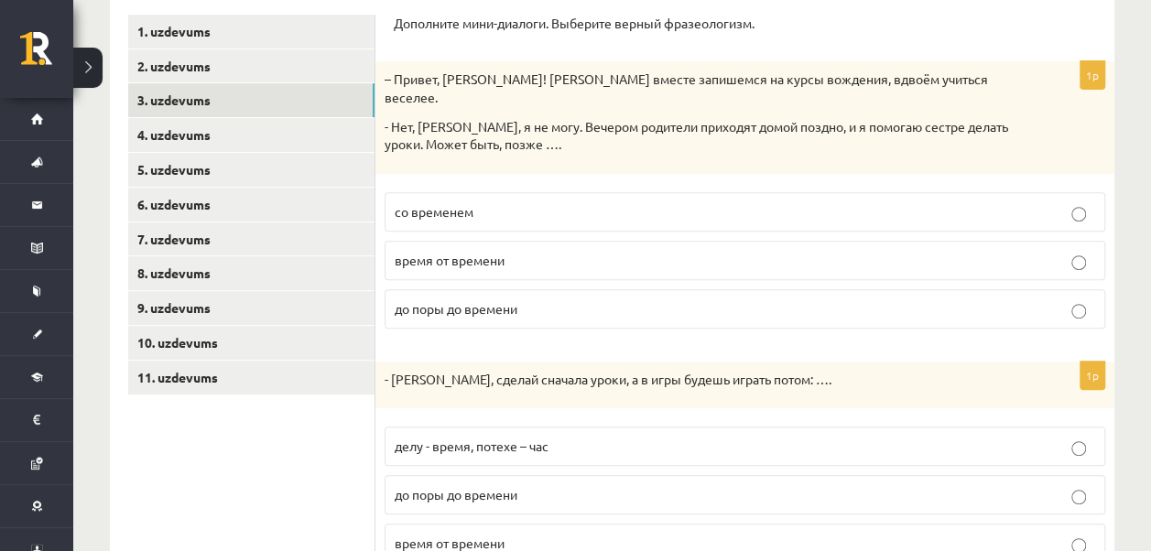
scroll to position [315, 0]
click at [661, 191] on label "со временем" at bounding box center [745, 210] width 721 height 39
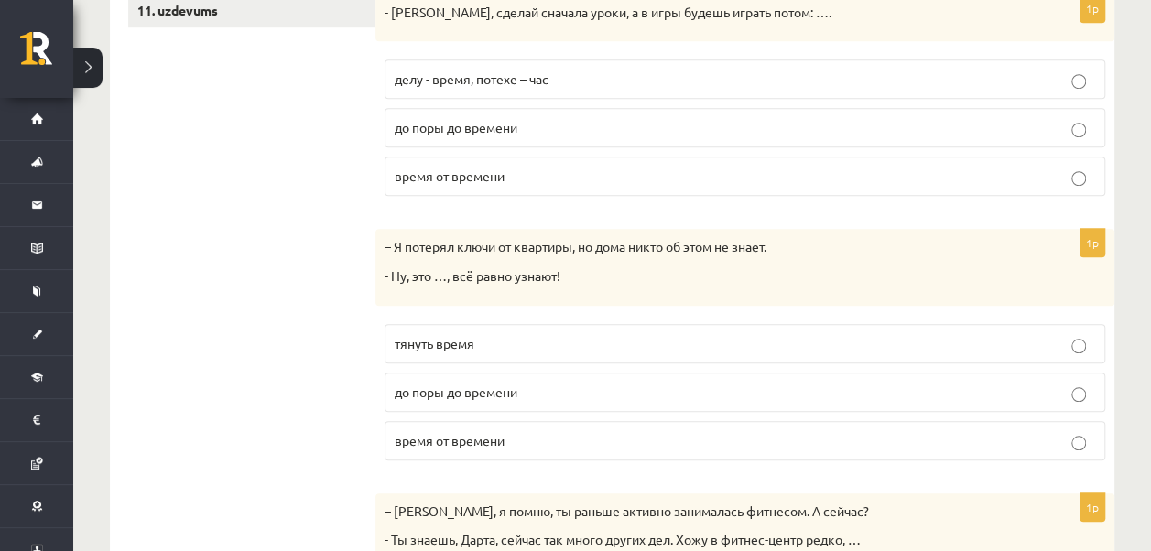
scroll to position [645, 0]
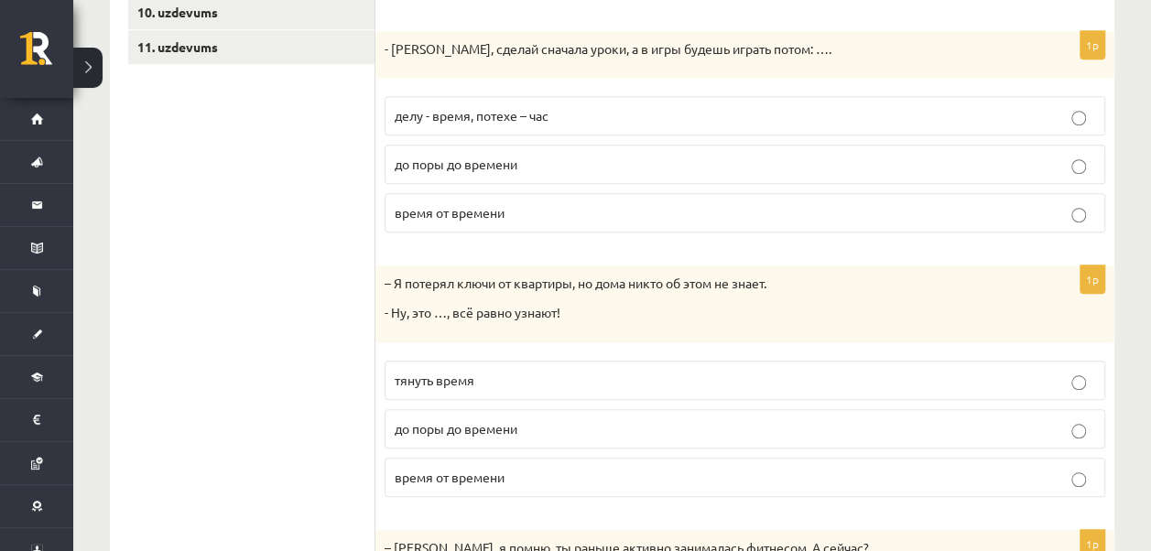
click at [522, 107] on span "делу - время, потехе – час" at bounding box center [472, 115] width 154 height 16
click at [491, 419] on label "до поры до времени" at bounding box center [745, 428] width 721 height 39
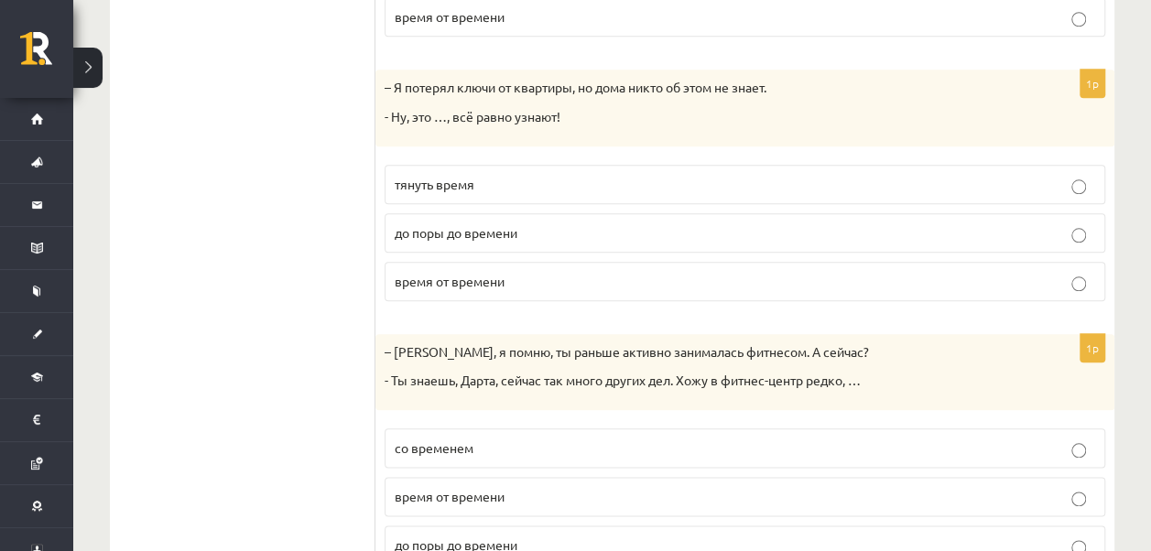
scroll to position [898, 0]
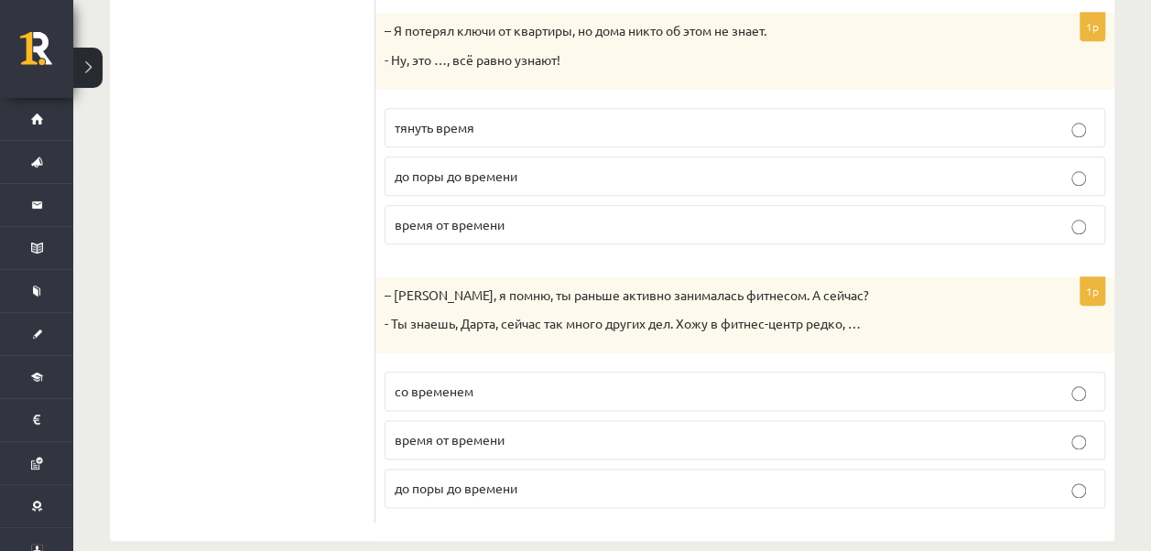
click at [481, 424] on label "время от времени" at bounding box center [745, 439] width 721 height 39
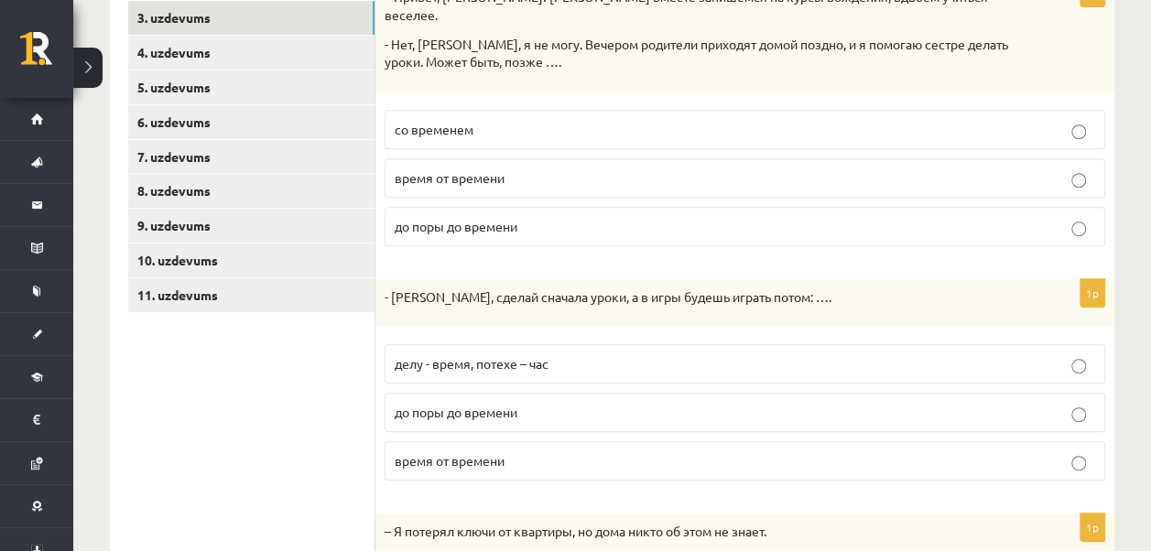
scroll to position [360, 0]
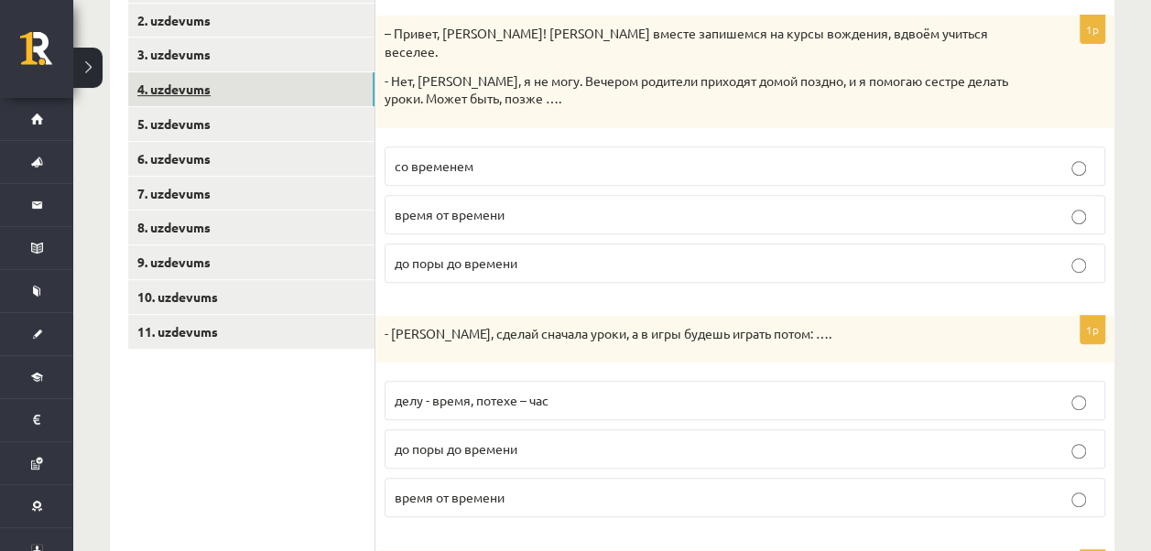
click at [229, 90] on link "4. uzdevums" at bounding box center [251, 89] width 246 height 34
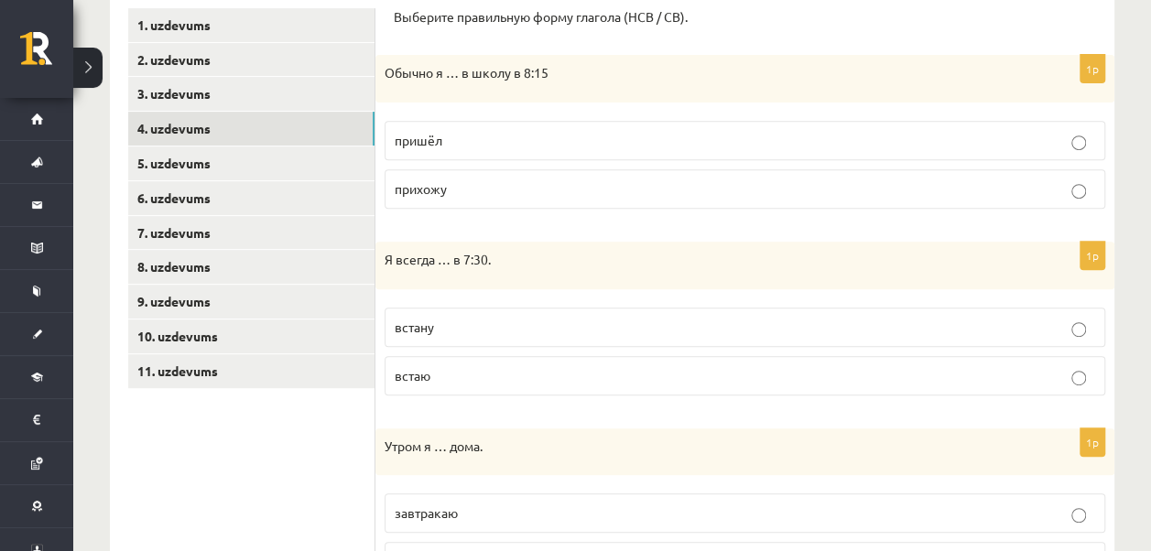
scroll to position [323, 0]
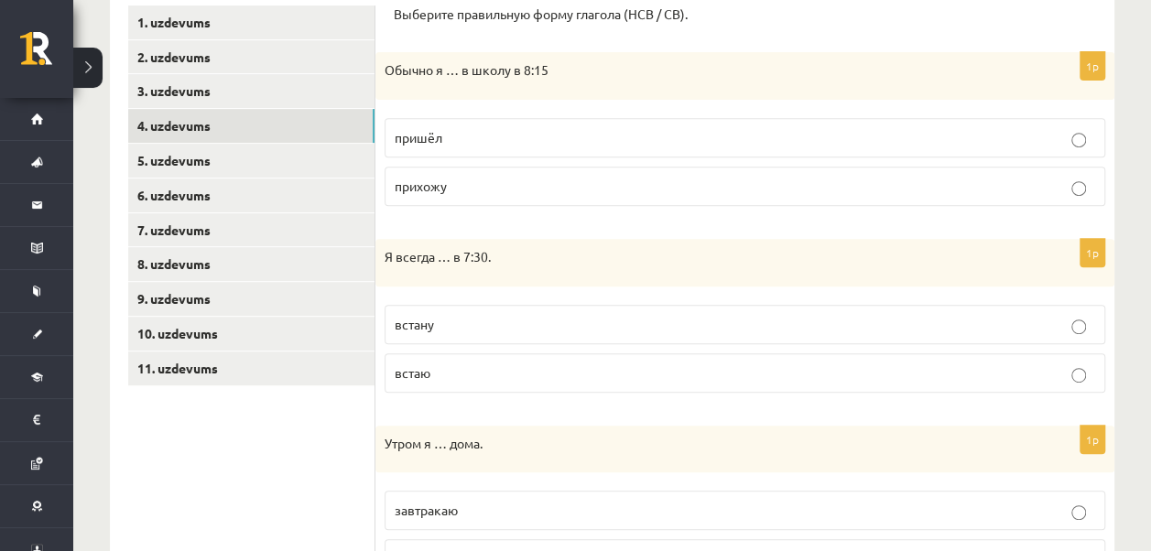
click at [421, 187] on span "прихожу" at bounding box center [421, 186] width 52 height 16
click at [441, 371] on p "встаю" at bounding box center [745, 373] width 701 height 19
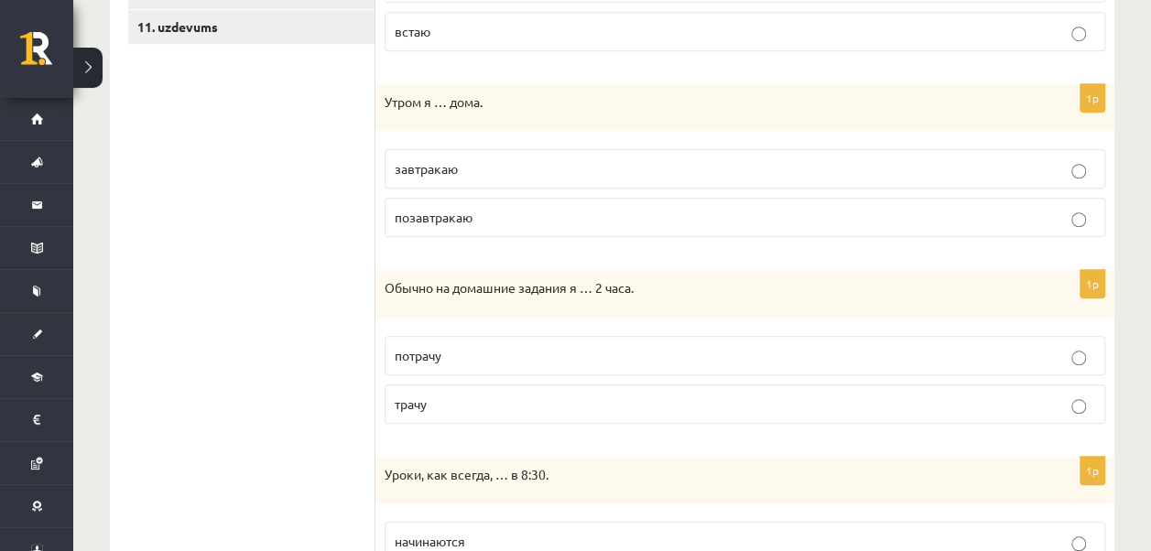
scroll to position [690, 0]
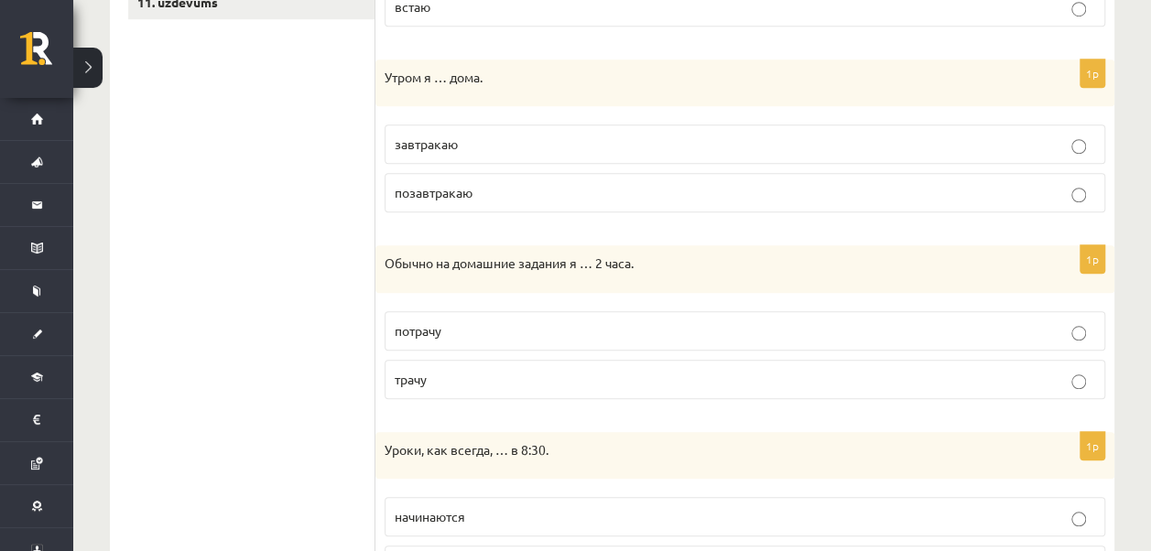
click at [447, 136] on span "завтракаю" at bounding box center [426, 144] width 63 height 16
click at [431, 363] on label "трачу" at bounding box center [745, 379] width 721 height 39
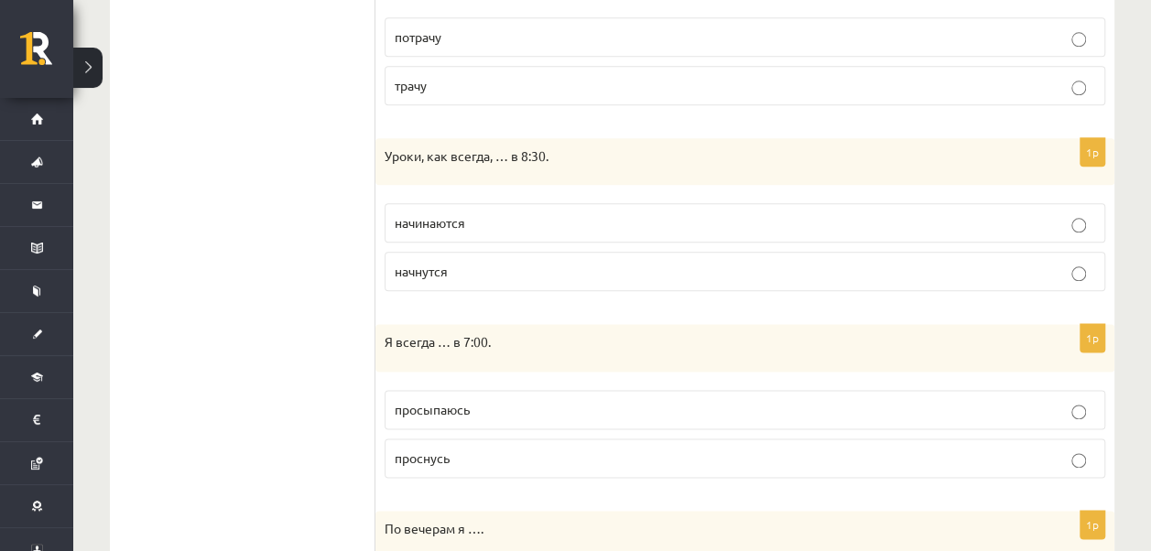
scroll to position [1032, 0]
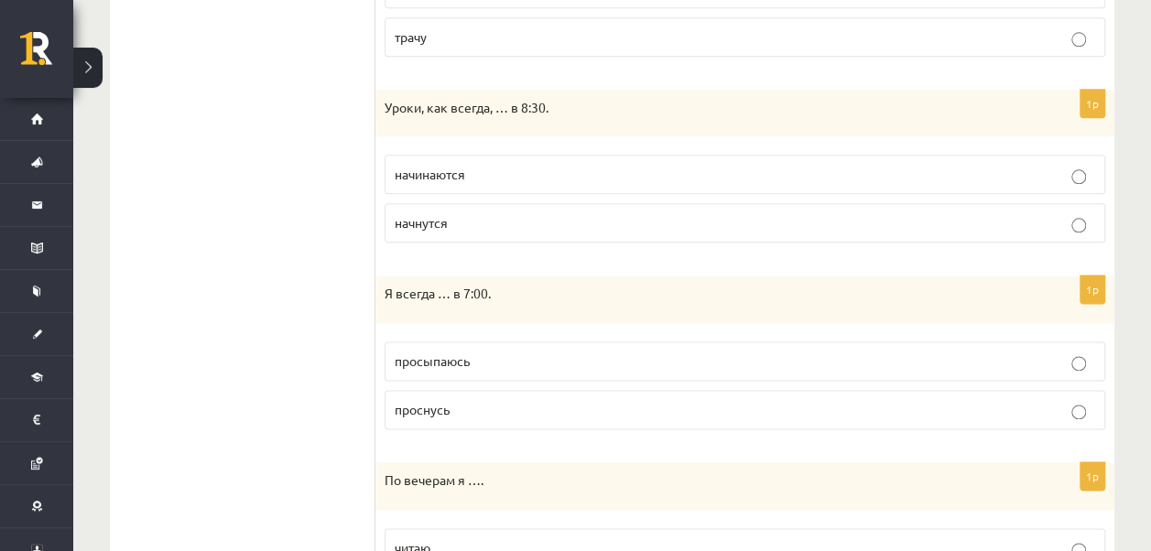
click at [430, 179] on label "начинаются" at bounding box center [745, 174] width 721 height 39
click at [477, 342] on label "просыпаюсь" at bounding box center [745, 361] width 721 height 39
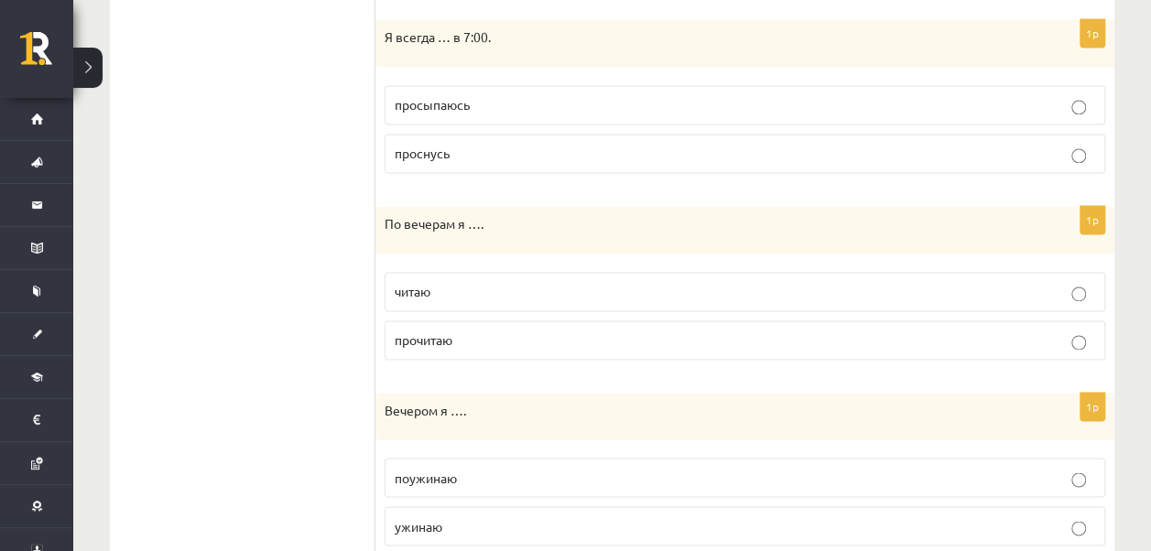
scroll to position [1343, 0]
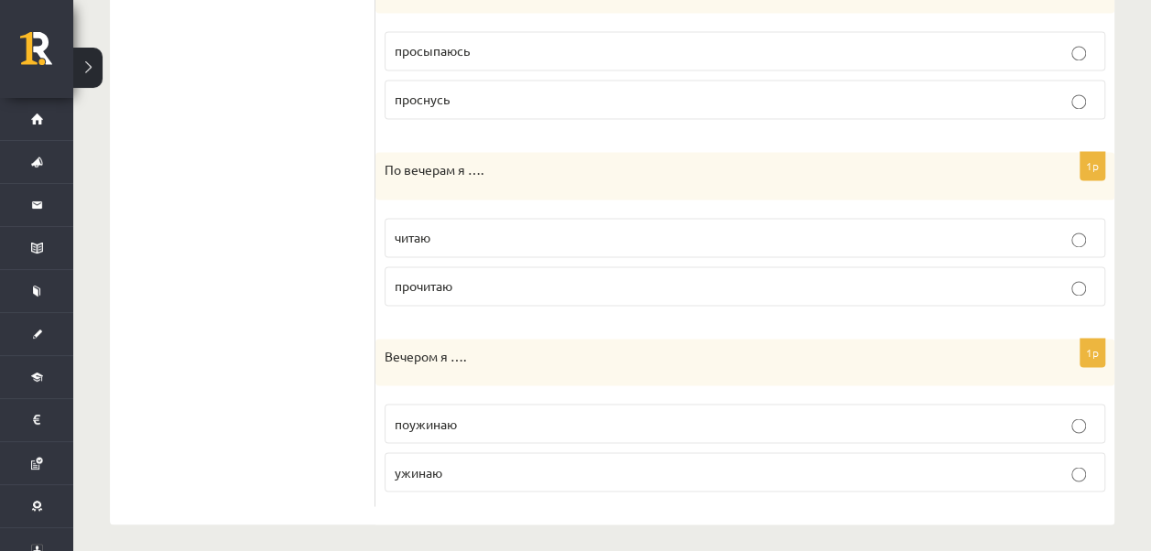
click at [600, 229] on p "читаю" at bounding box center [745, 237] width 701 height 19
click at [478, 467] on p "ужинаю" at bounding box center [745, 471] width 701 height 19
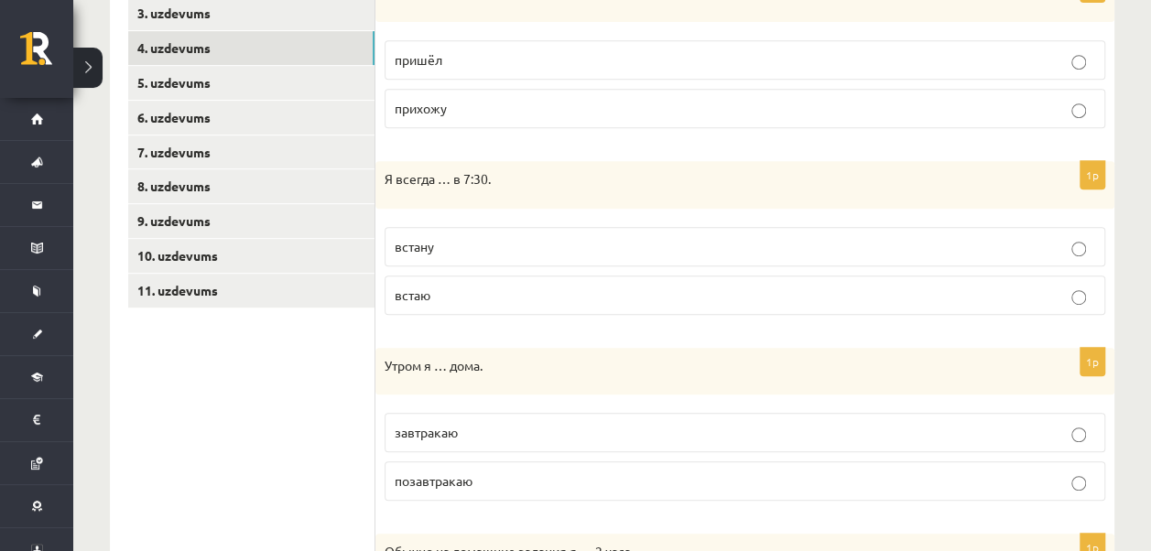
scroll to position [340, 0]
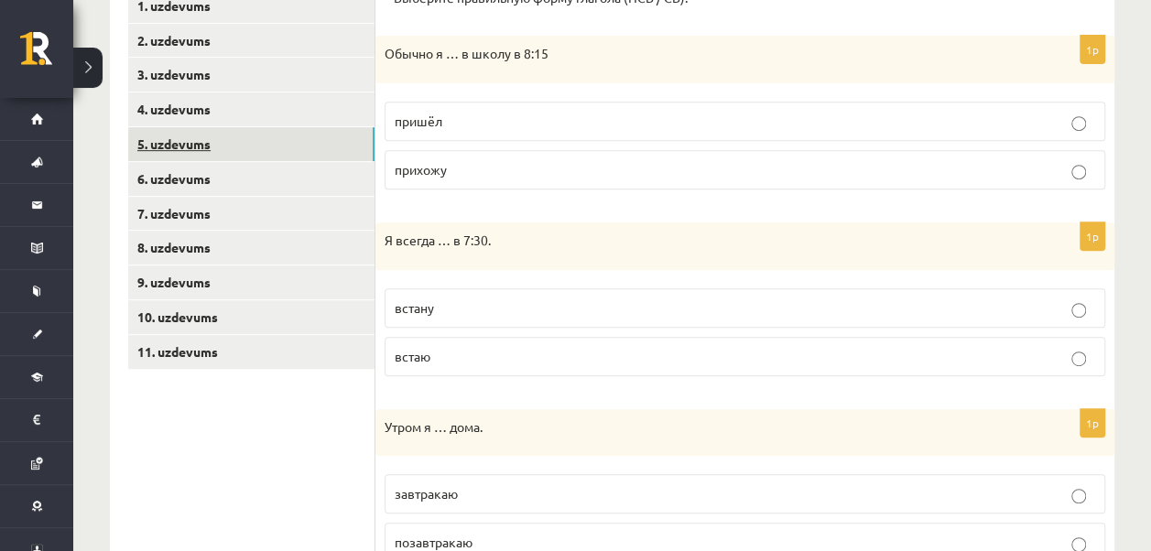
click at [315, 152] on link "5. uzdevums" at bounding box center [251, 144] width 246 height 34
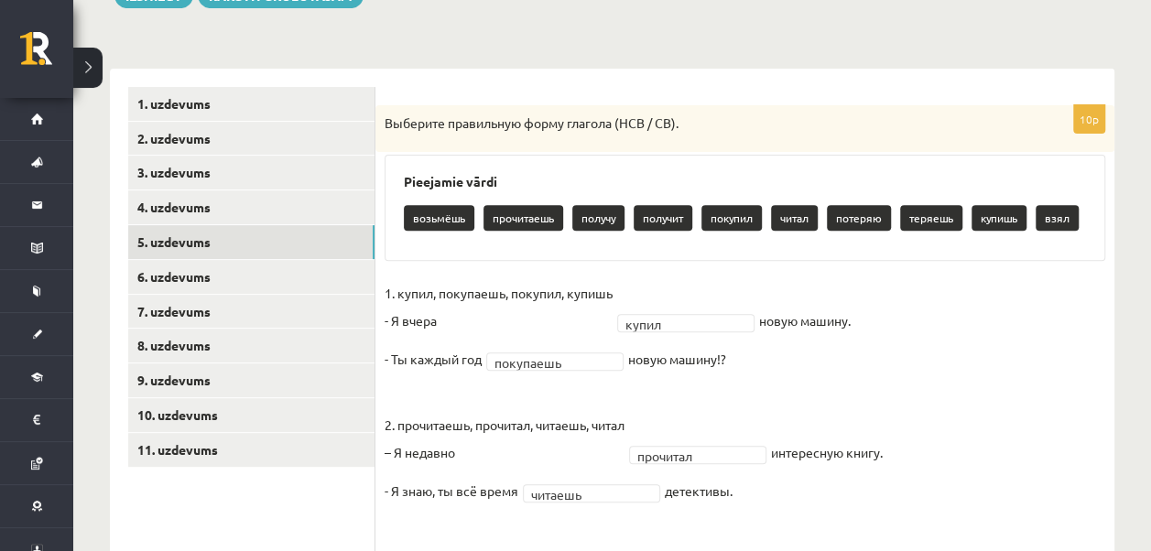
scroll to position [230, 0]
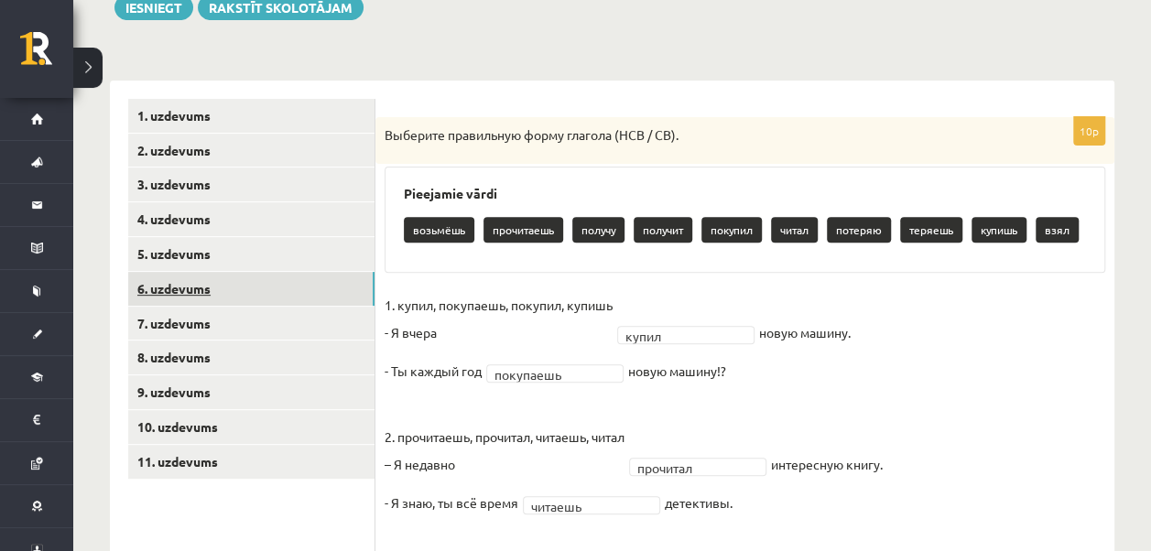
click at [267, 289] on link "6. uzdevums" at bounding box center [251, 289] width 246 height 34
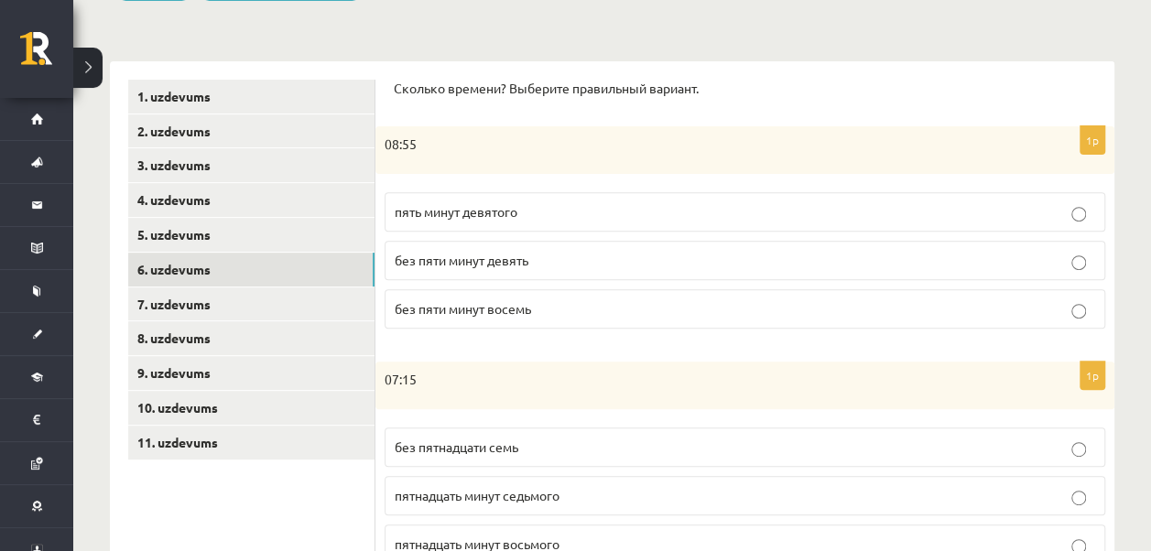
scroll to position [267, 0]
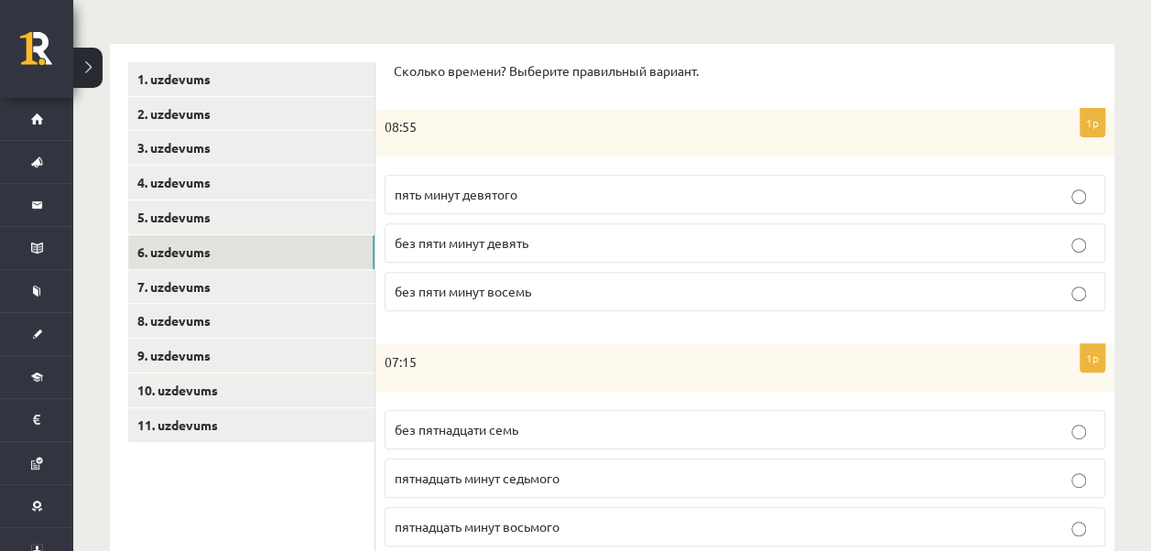
click at [514, 240] on span "без пяти минут девять" at bounding box center [462, 242] width 134 height 16
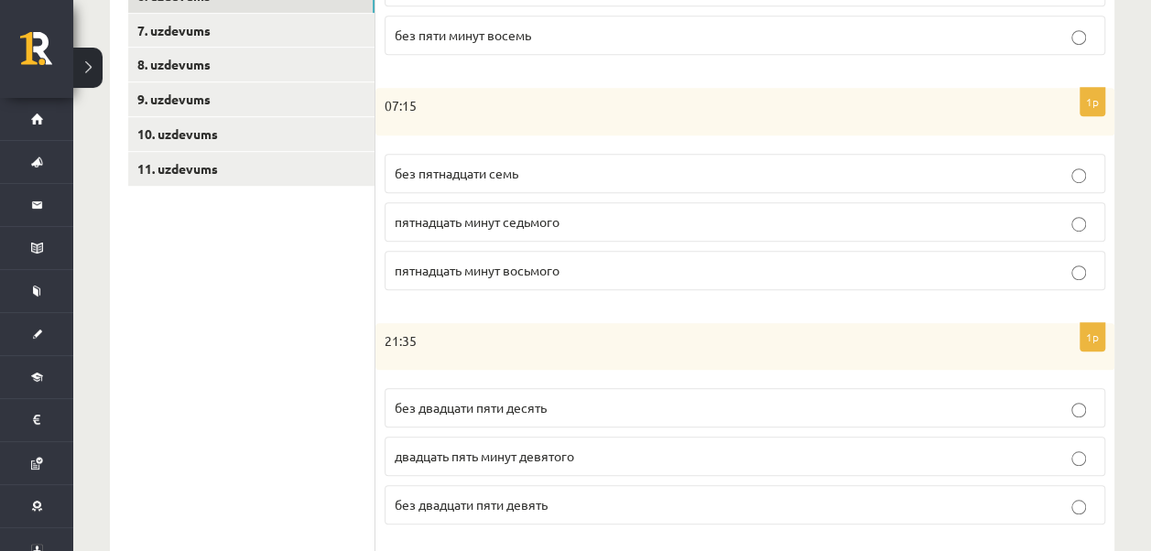
scroll to position [560, 0]
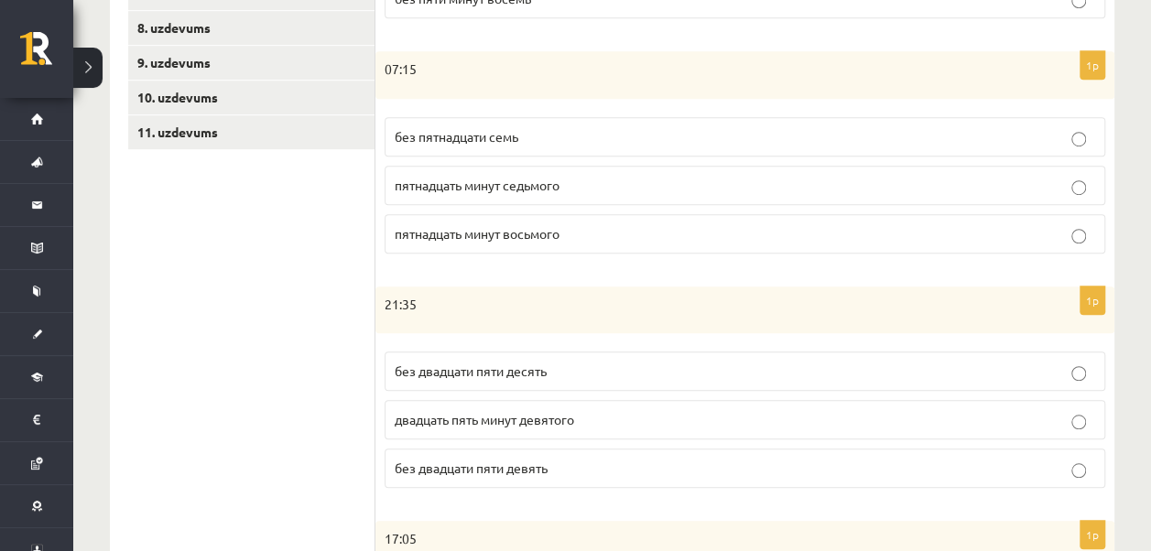
click at [709, 247] on label "пятнадцать минут восьмого" at bounding box center [745, 233] width 721 height 39
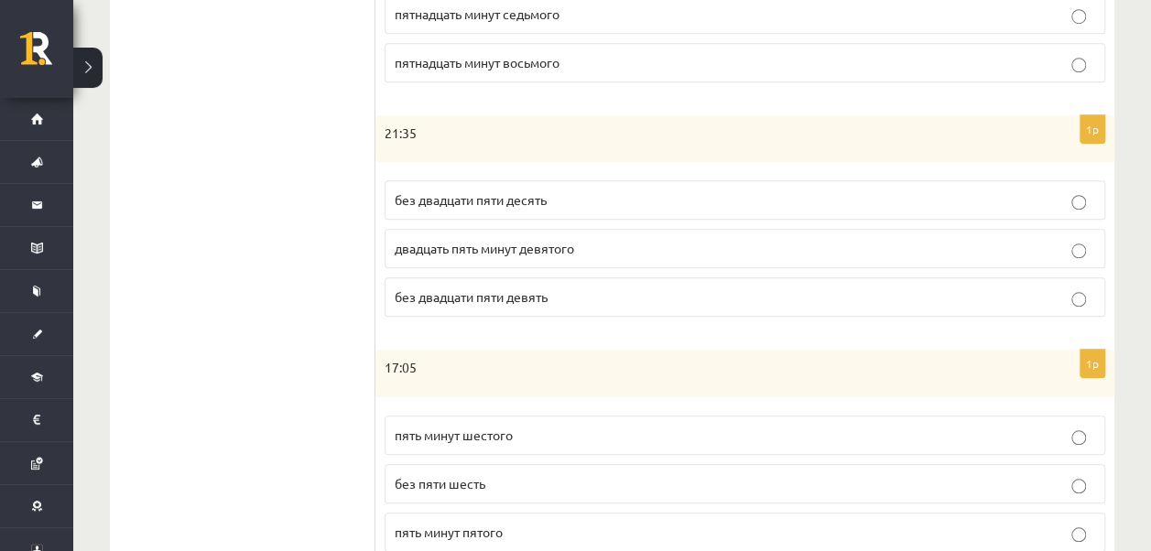
scroll to position [828, 0]
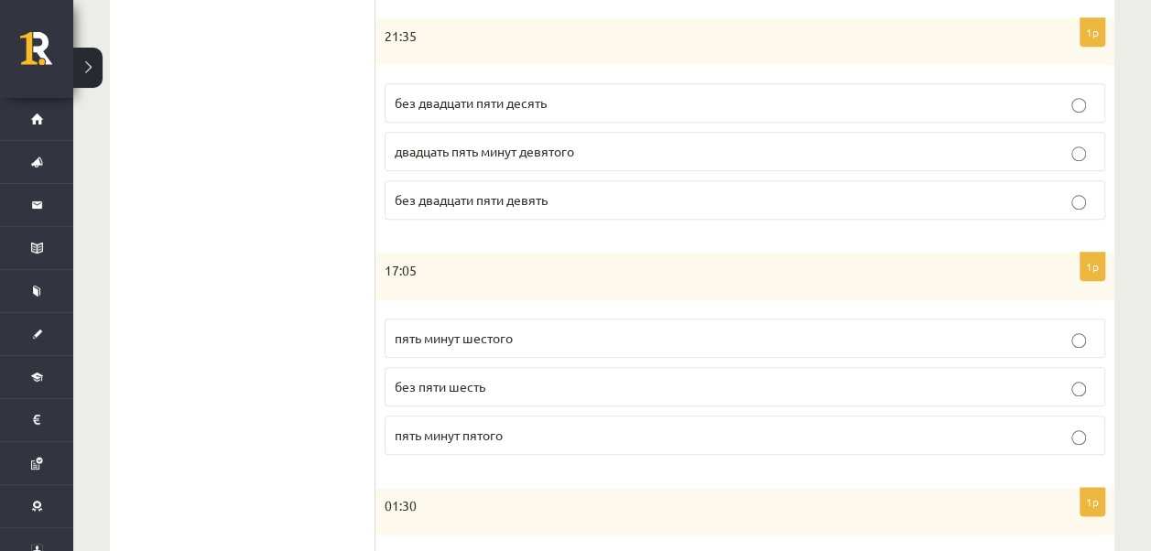
click at [554, 101] on p "без двадцати пяти десять" at bounding box center [745, 102] width 701 height 19
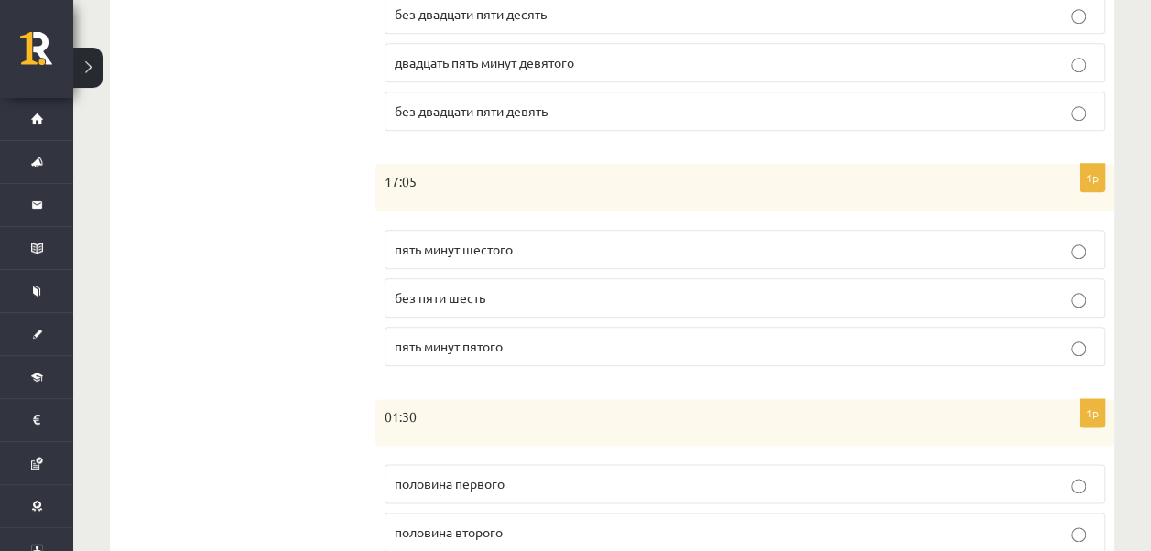
scroll to position [974, 0]
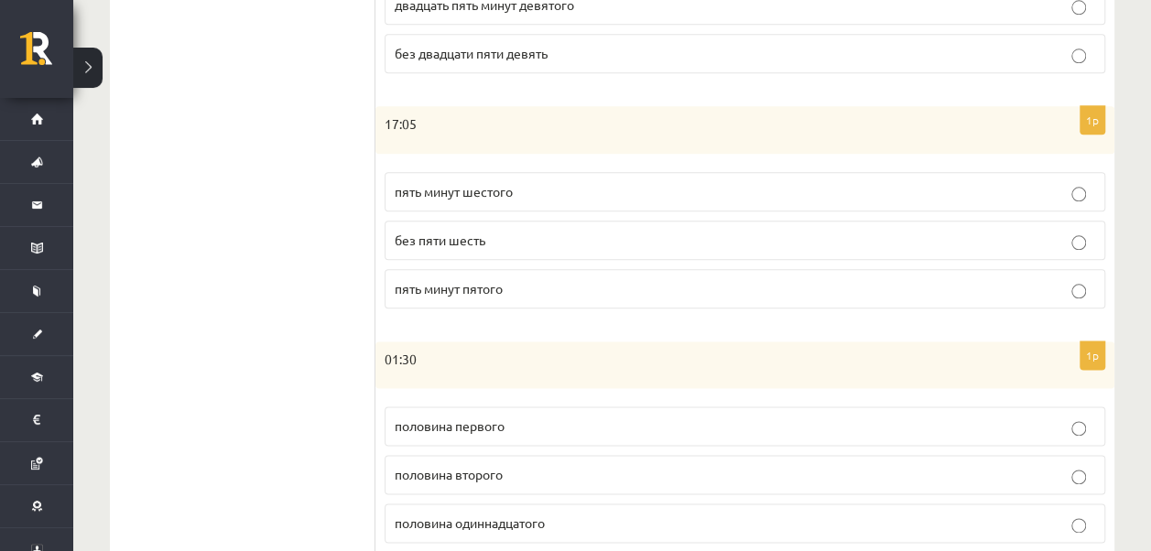
click at [566, 172] on label "пять минут шестого" at bounding box center [745, 191] width 721 height 39
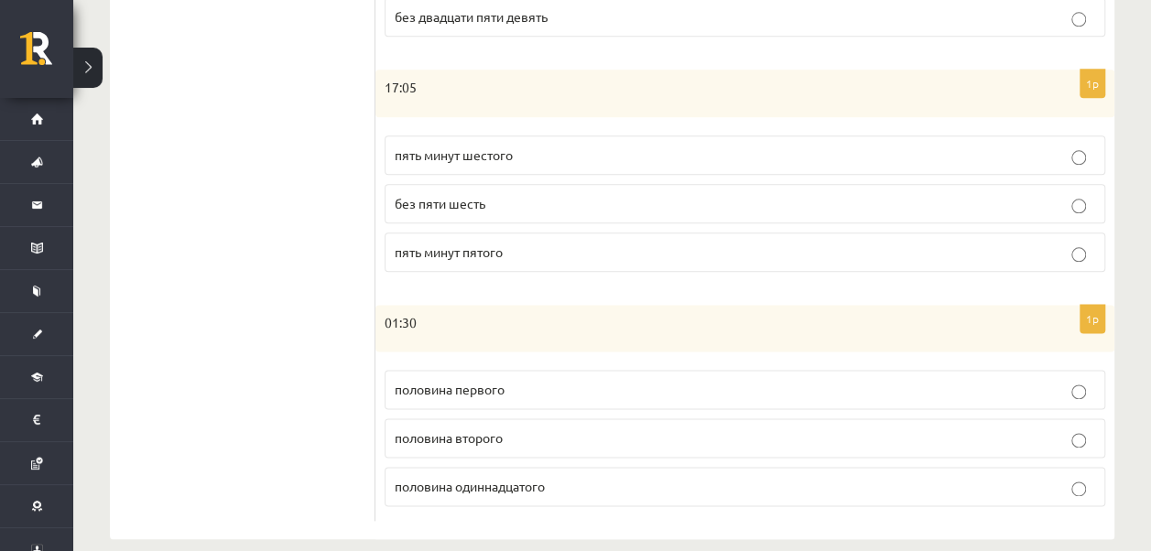
scroll to position [1027, 0]
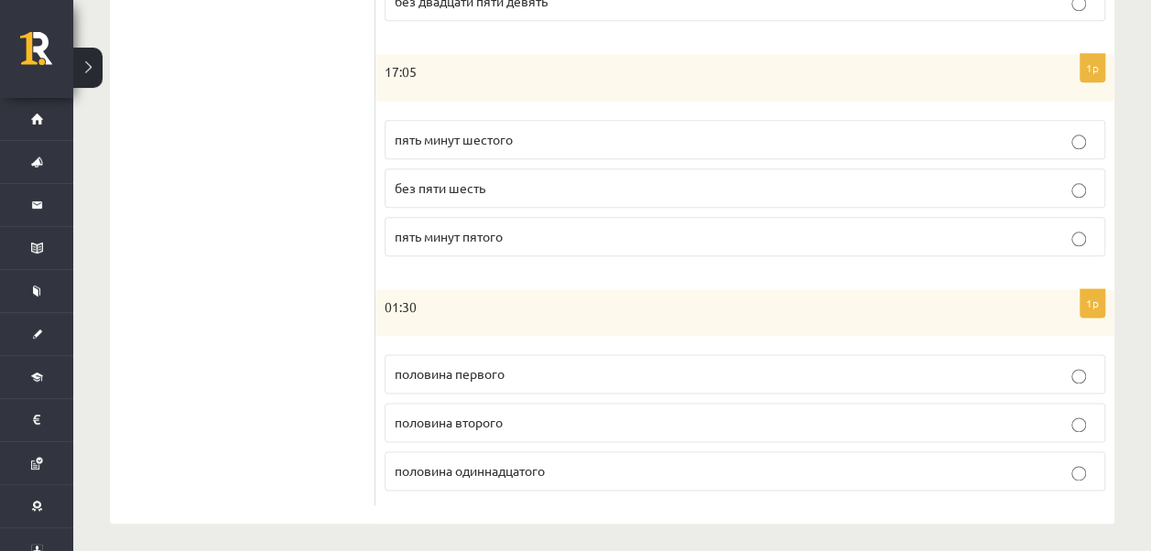
click at [491, 419] on span "половина второго" at bounding box center [449, 422] width 108 height 16
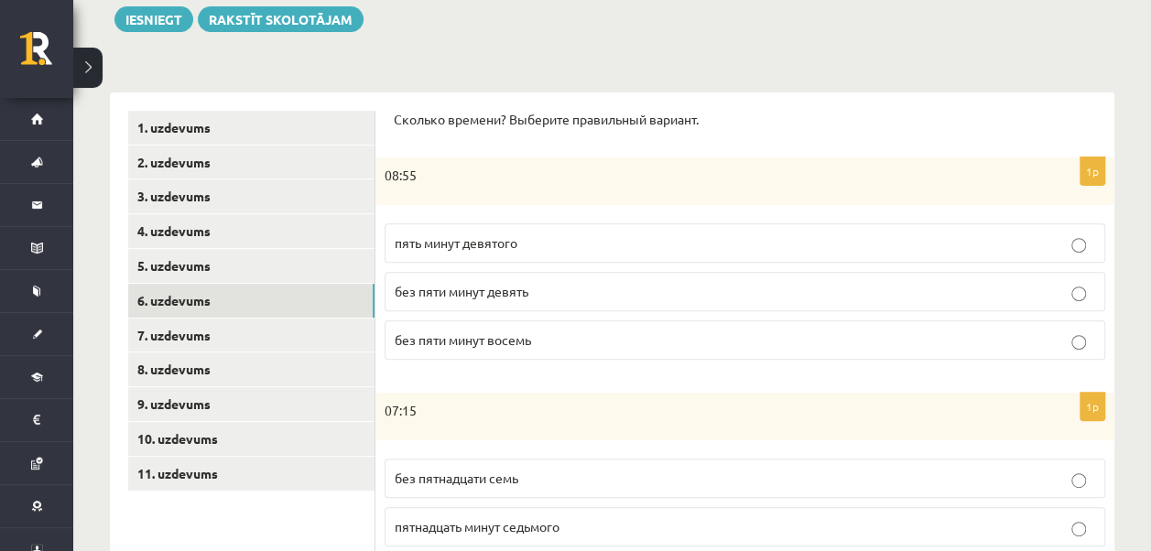
scroll to position [220, 0]
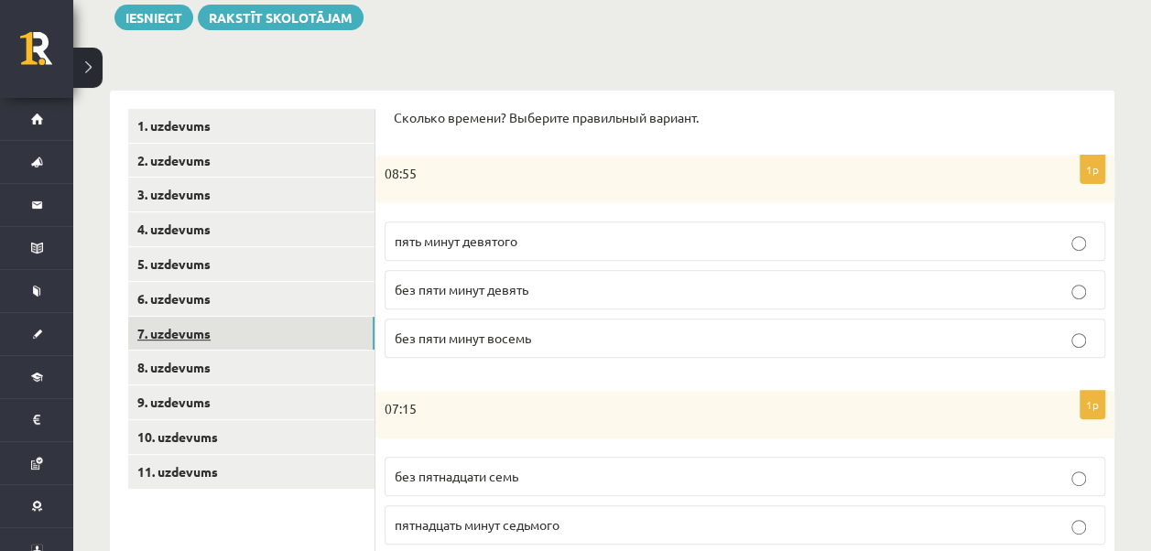
click at [245, 338] on link "7. uzdevums" at bounding box center [251, 334] width 246 height 34
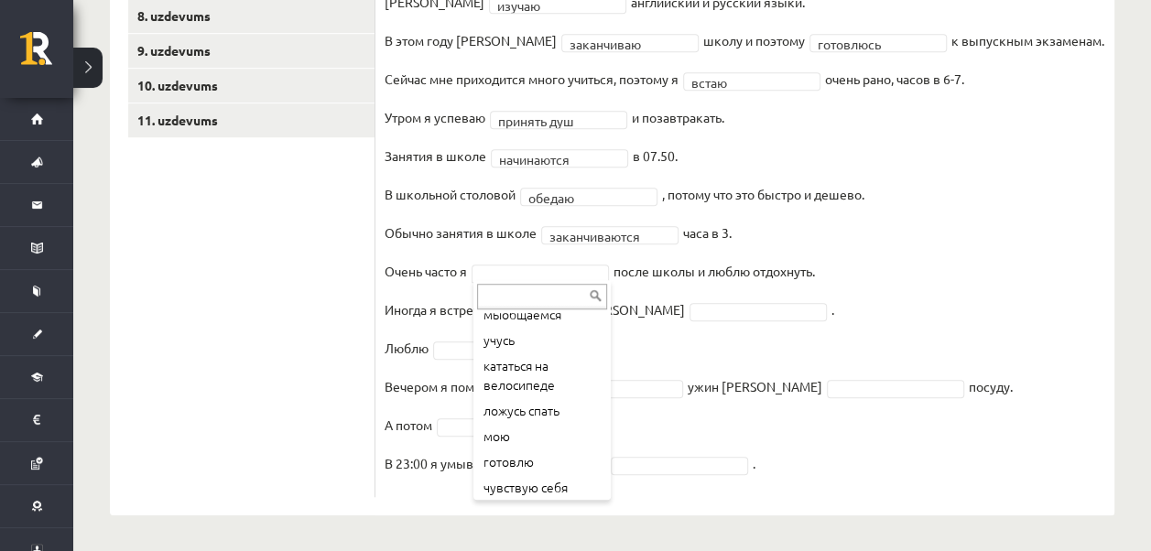
scroll to position [60, 0]
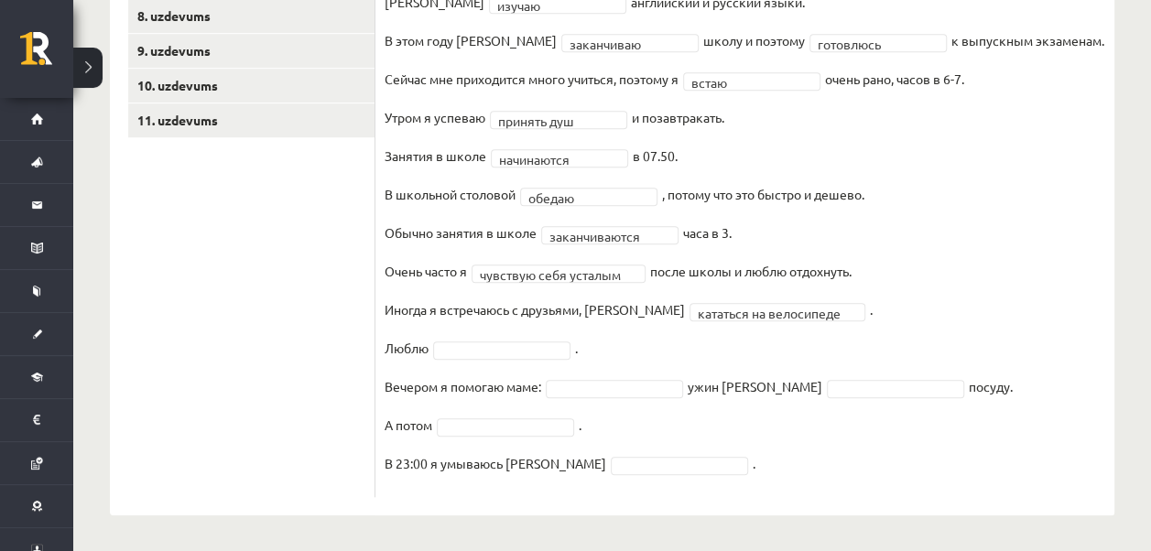
click at [462, 335] on fieldset "**********" at bounding box center [745, 219] width 721 height 539
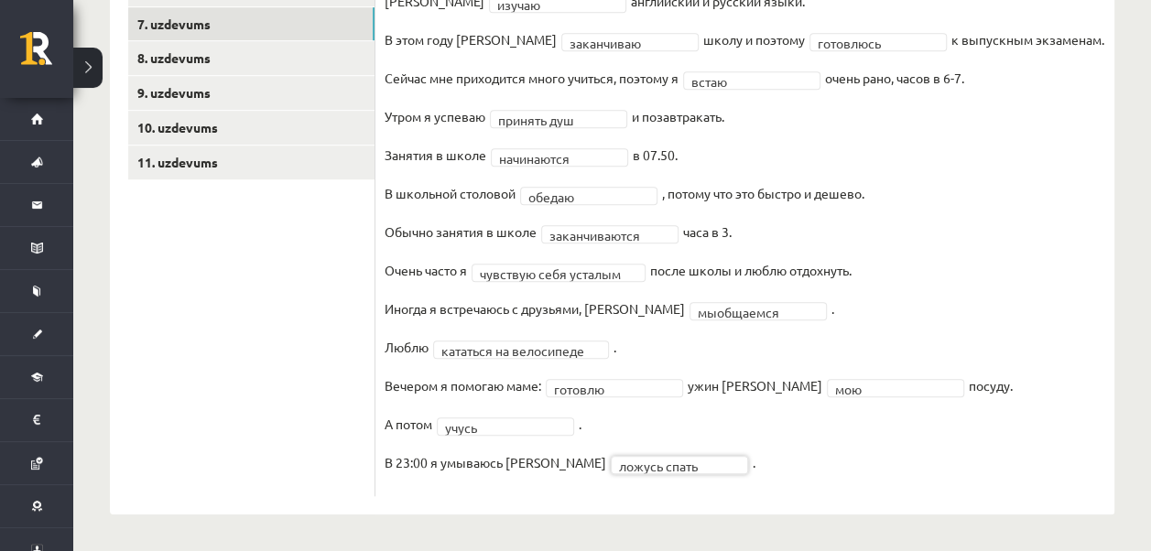
scroll to position [528, 0]
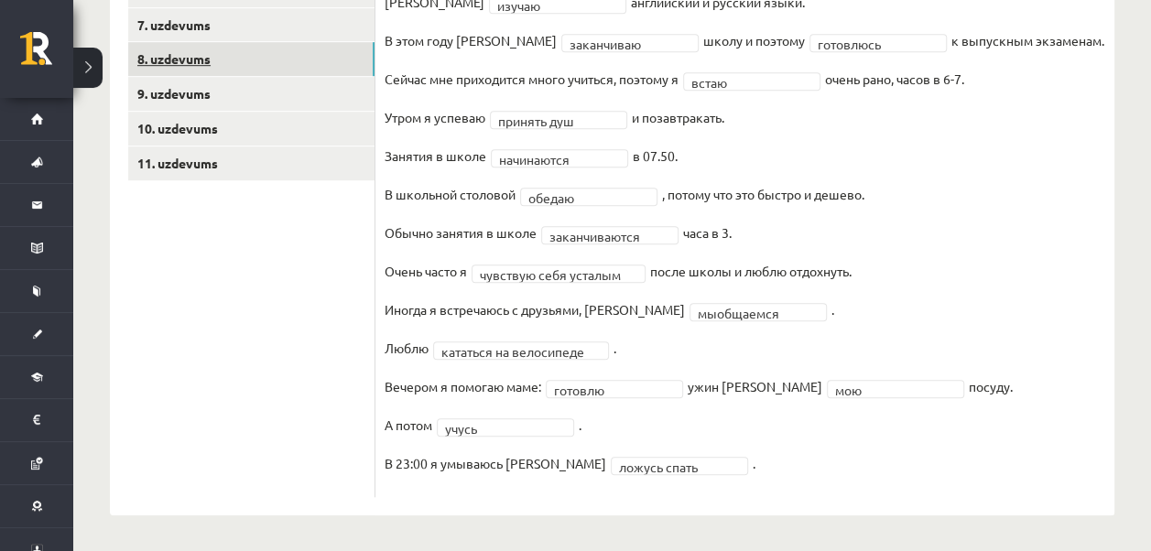
click at [299, 53] on link "8. uzdevums" at bounding box center [251, 59] width 246 height 34
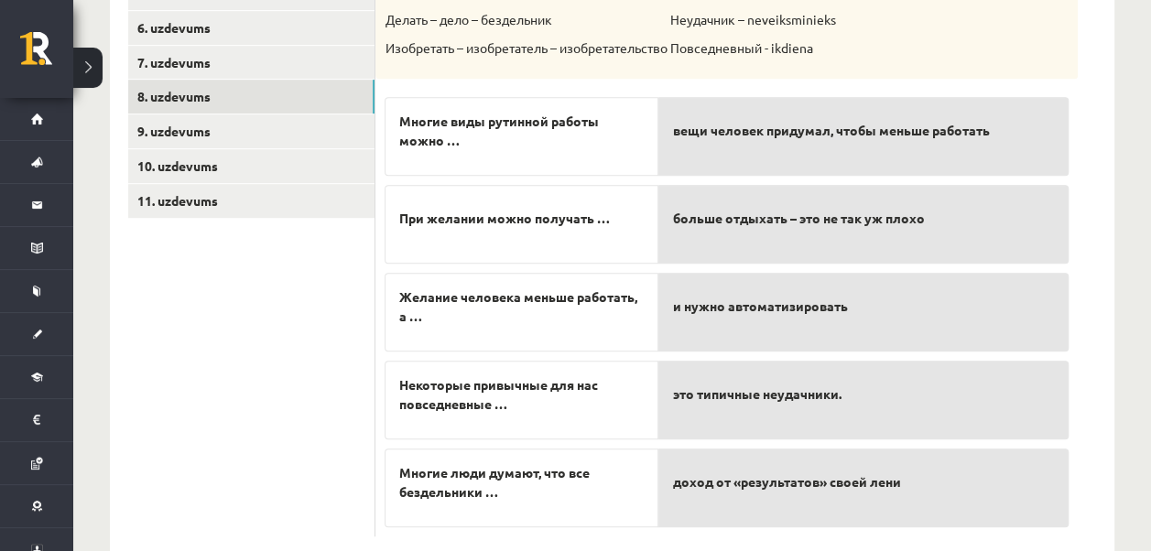
scroll to position [528, 0]
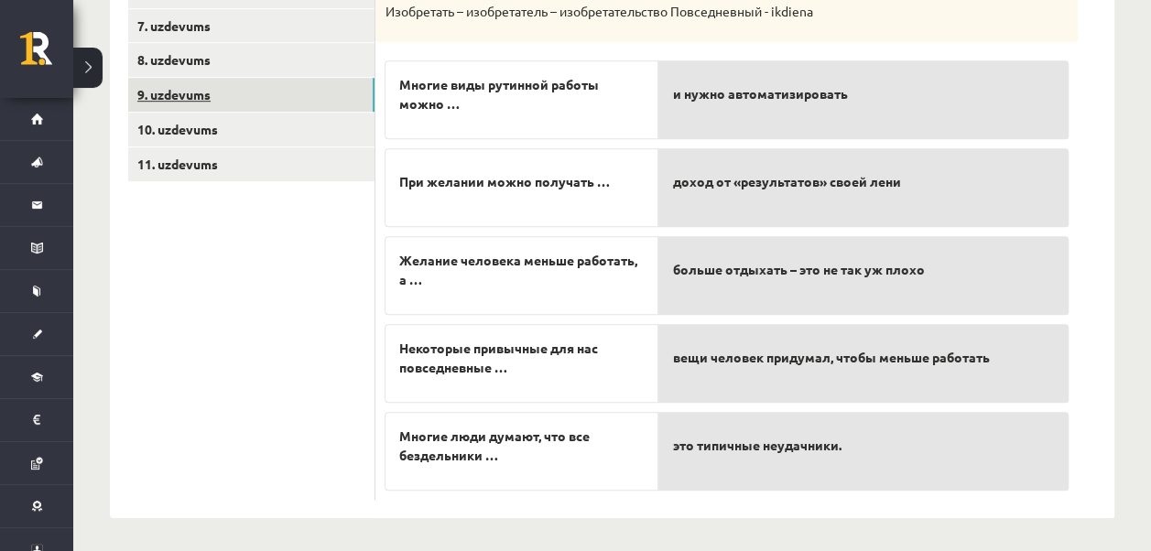
click at [297, 103] on link "9. uzdevums" at bounding box center [251, 95] width 246 height 34
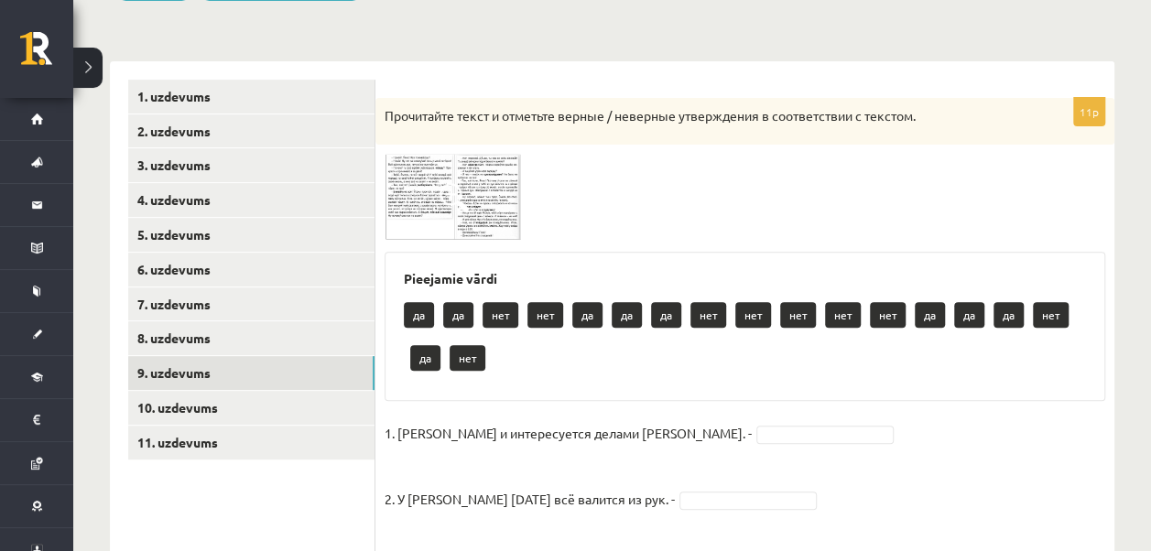
scroll to position [234, 0]
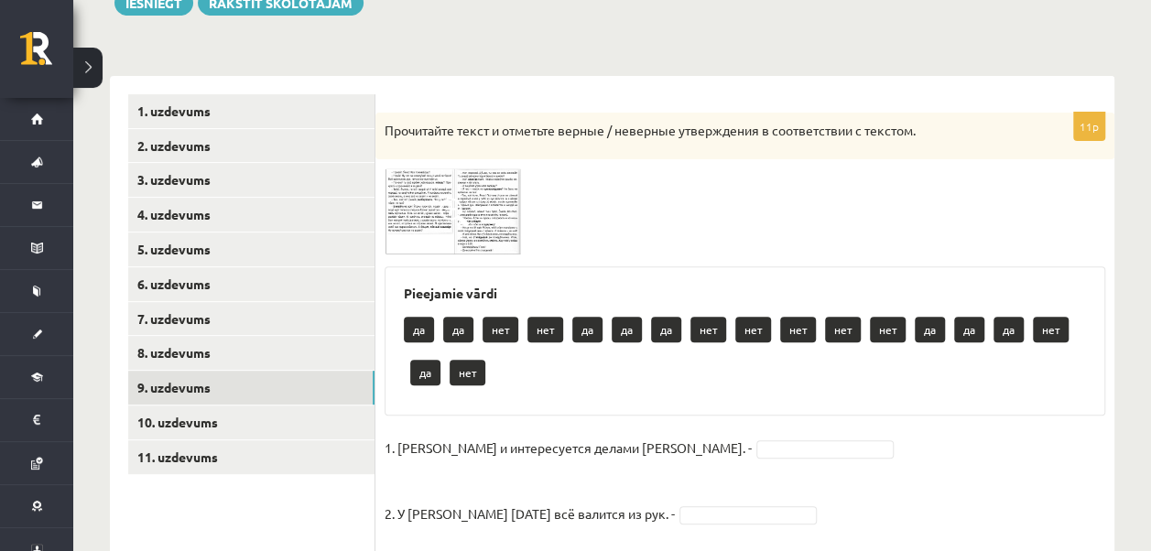
click at [410, 202] on img at bounding box center [453, 212] width 137 height 86
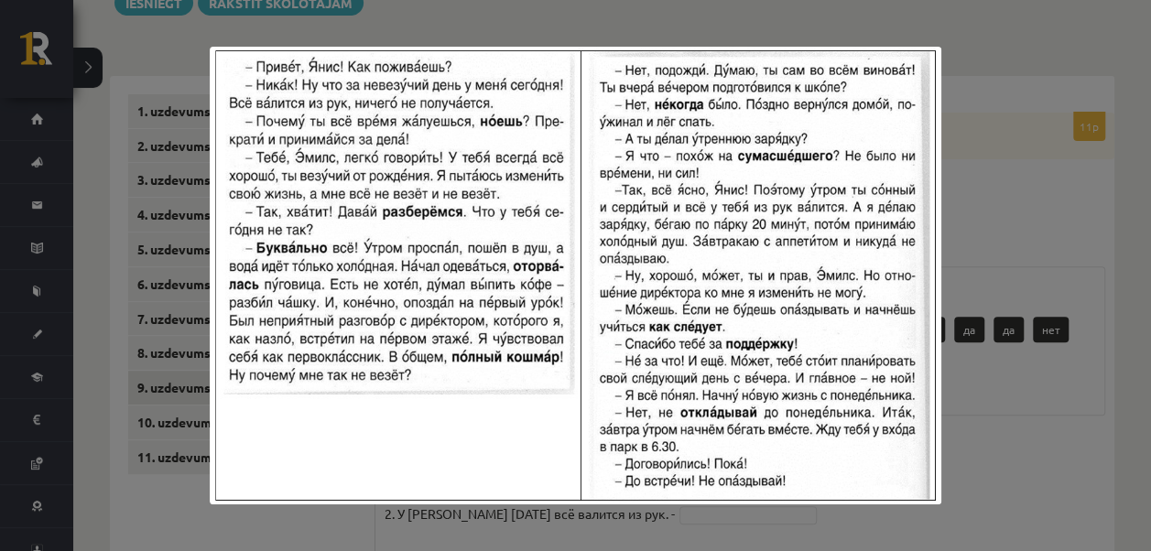
click at [975, 201] on div at bounding box center [575, 275] width 1151 height 551
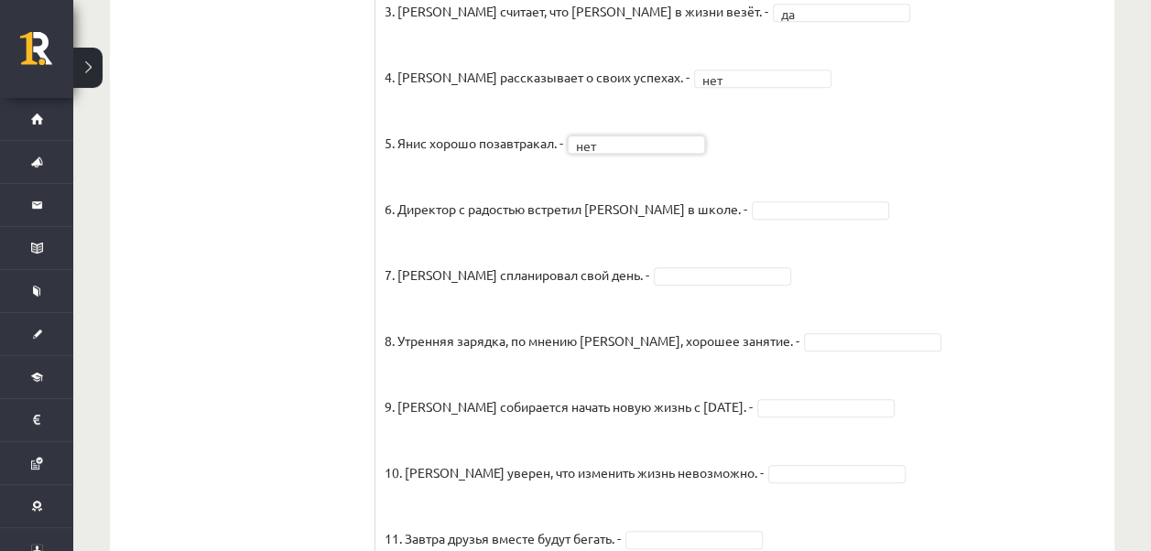
scroll to position [833, 0]
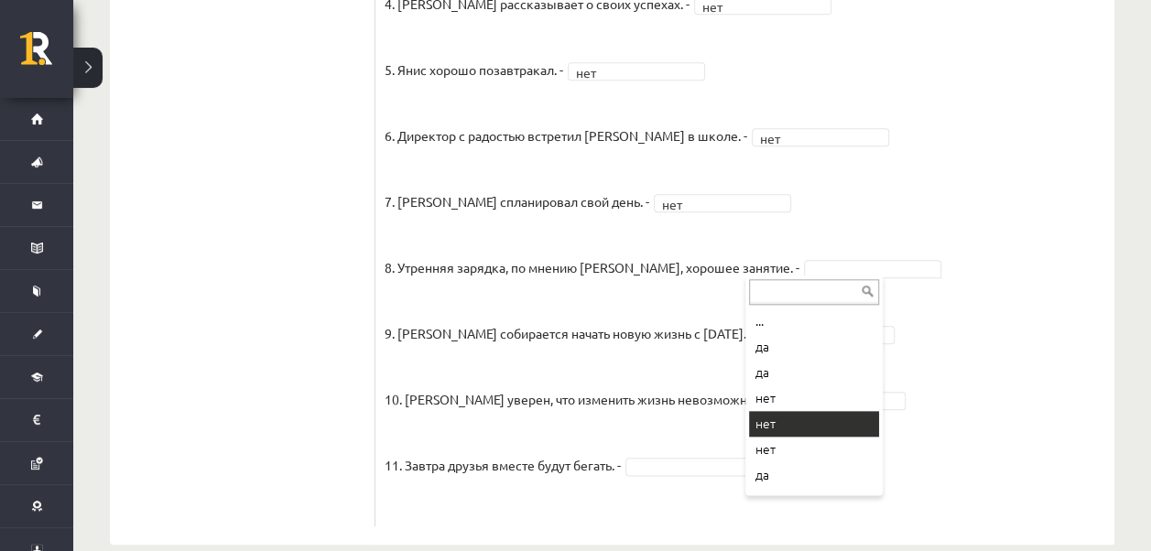
drag, startPoint x: 766, startPoint y: 266, endPoint x: 769, endPoint y: 417, distance: 151.2
click at [769, 417] on fieldset "1. Эмилс и интересуется делами Яниса. - да ** 2. У Яниса сегодня всё валится из…" at bounding box center [745, 154] width 721 height 725
drag, startPoint x: 781, startPoint y: 328, endPoint x: 761, endPoint y: 335, distance: 21.4
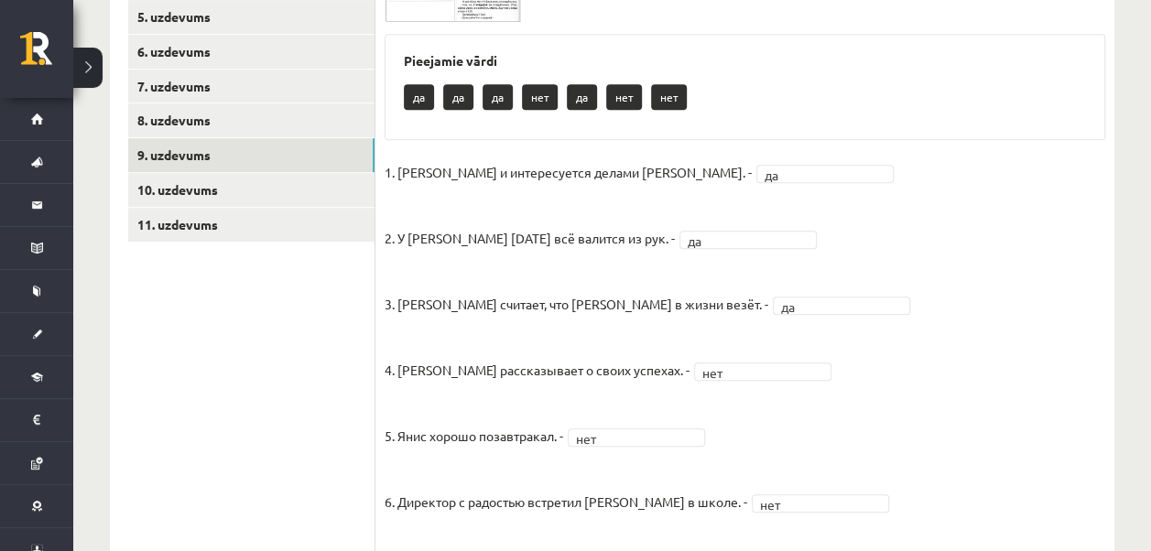
scroll to position [321, 0]
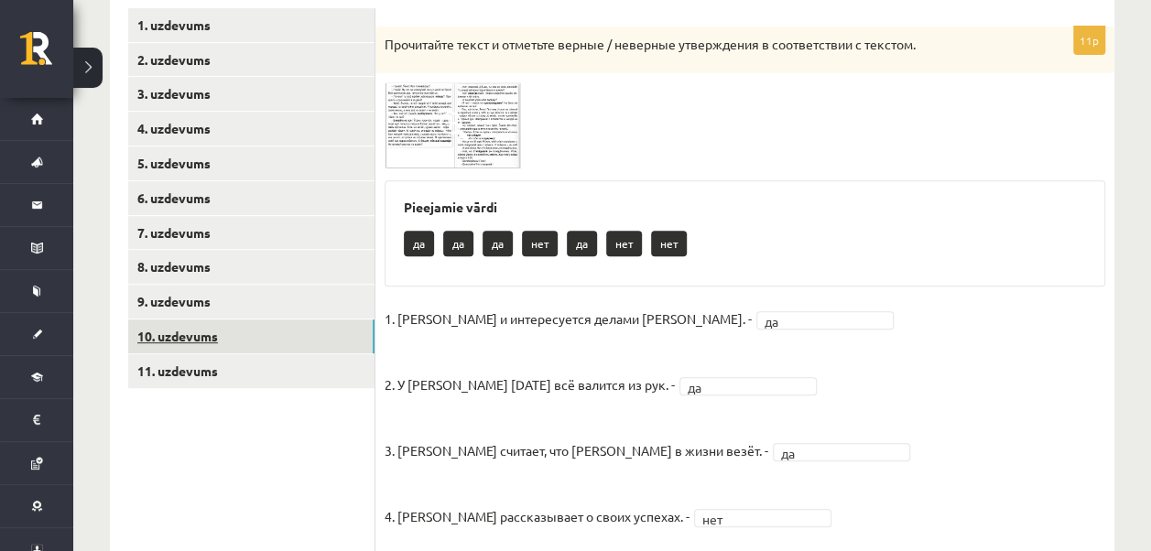
click at [276, 333] on link "10. uzdevums" at bounding box center [251, 337] width 246 height 34
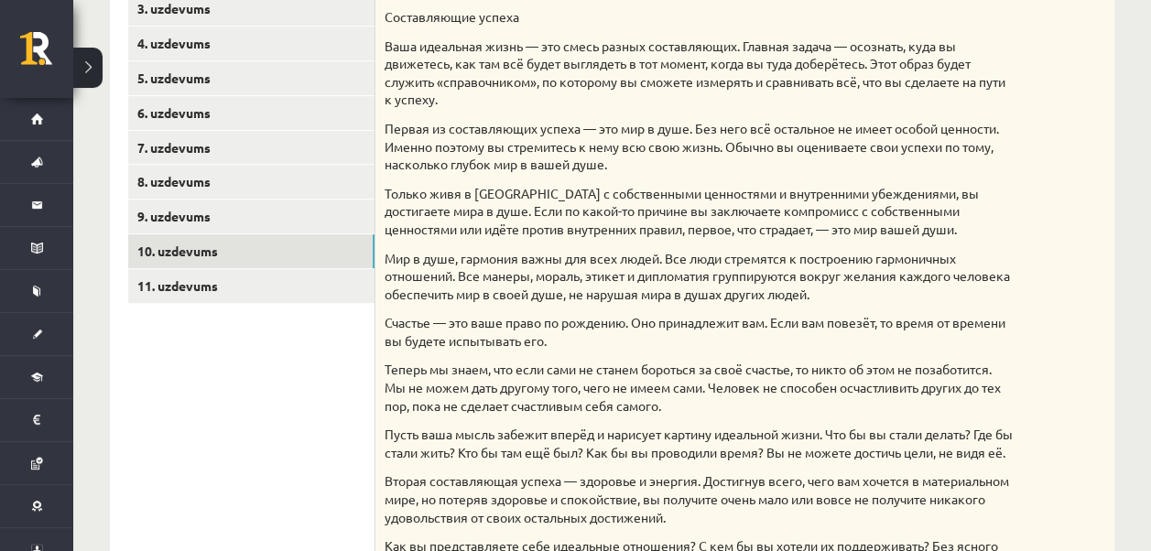
scroll to position [357, 0]
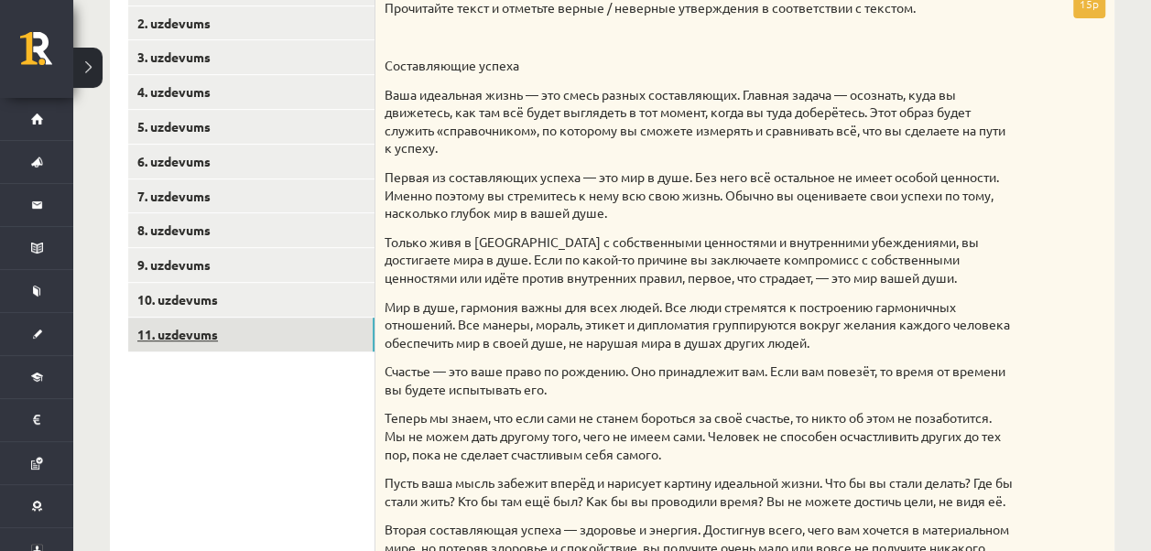
click at [329, 342] on link "11. uzdevums" at bounding box center [251, 335] width 246 height 34
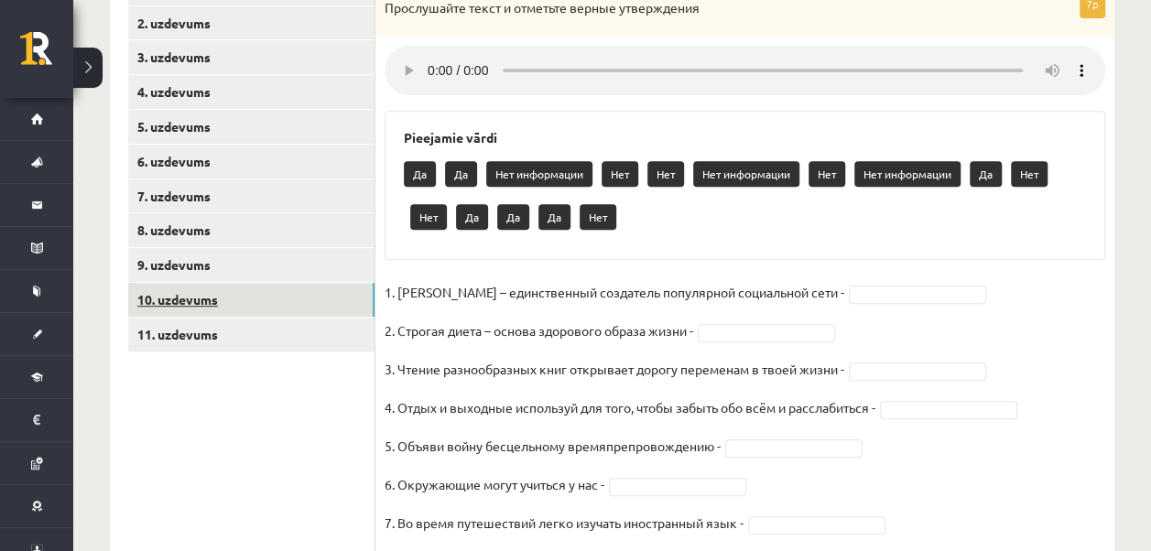
click at [329, 288] on link "10. uzdevums" at bounding box center [251, 300] width 246 height 34
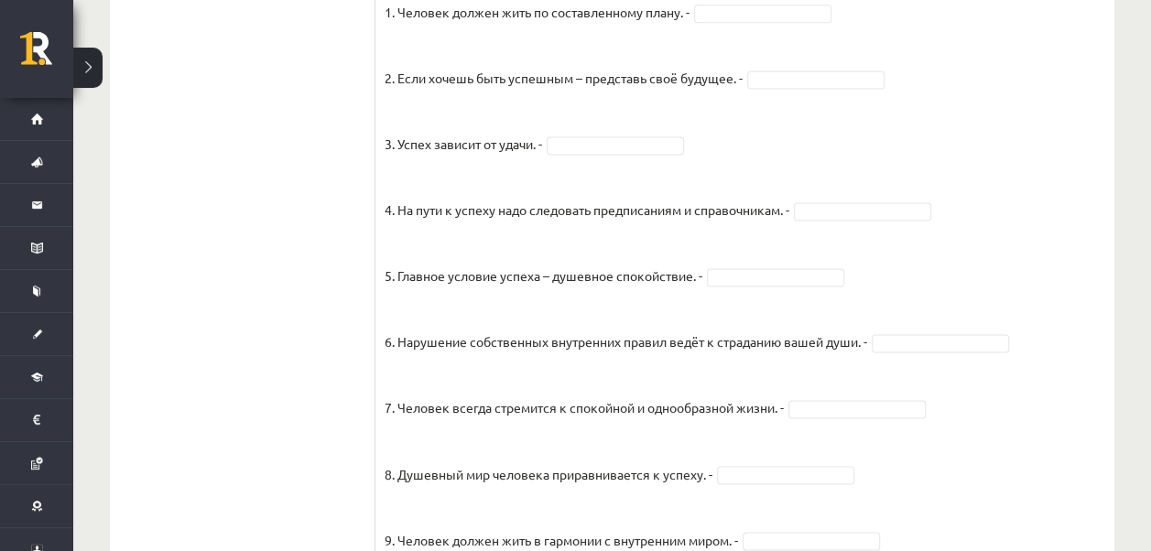
scroll to position [1216, 0]
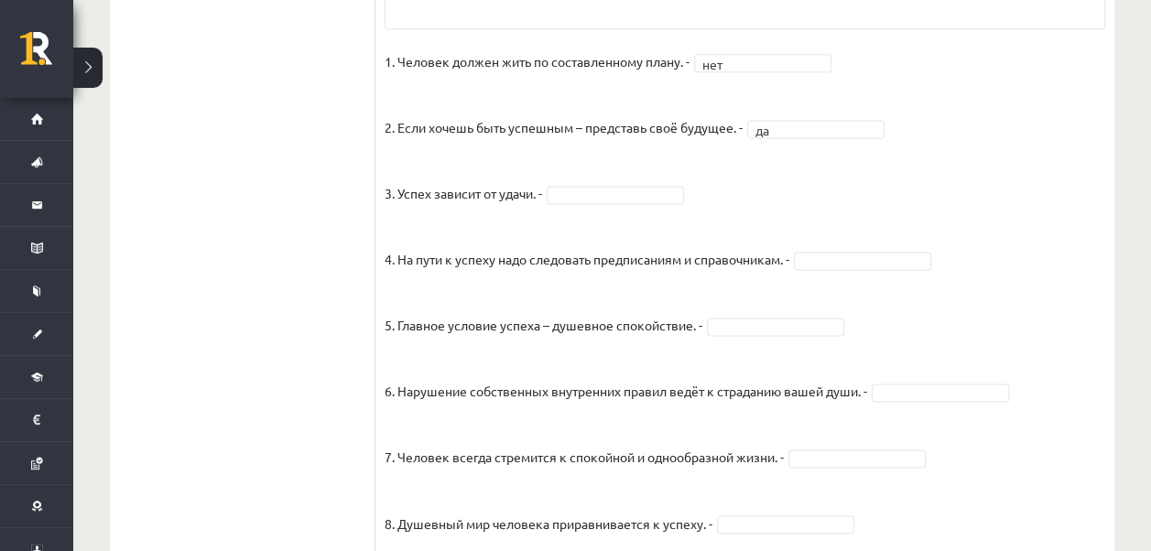
click at [606, 198] on fieldset "1. Человек должен жить по составленному плану. - нет *** 2. Если хочешь быть ус…" at bounding box center [745, 529] width 721 height 962
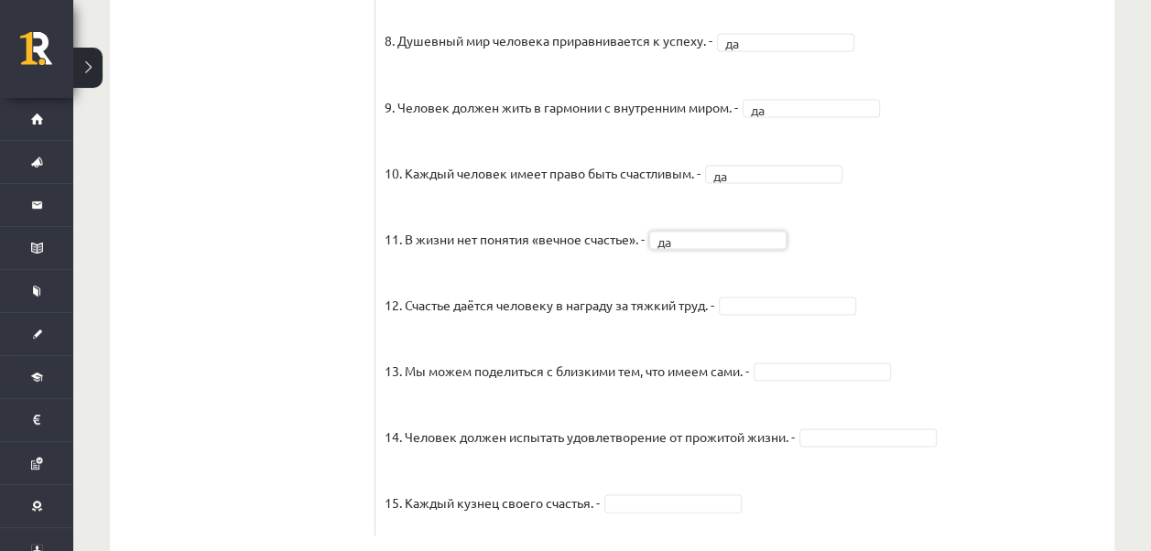
scroll to position [1692, 0]
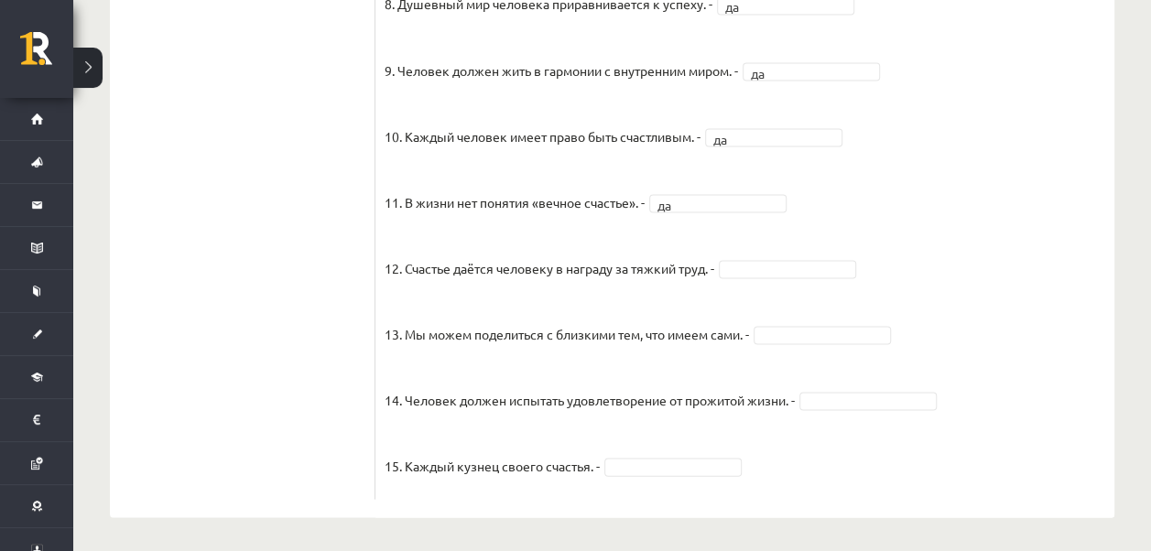
click at [769, 275] on fieldset "1. Человек должен жить по составленному плану. - нет *** 2. Если хочешь быть ус…" at bounding box center [745, 9] width 721 height 962
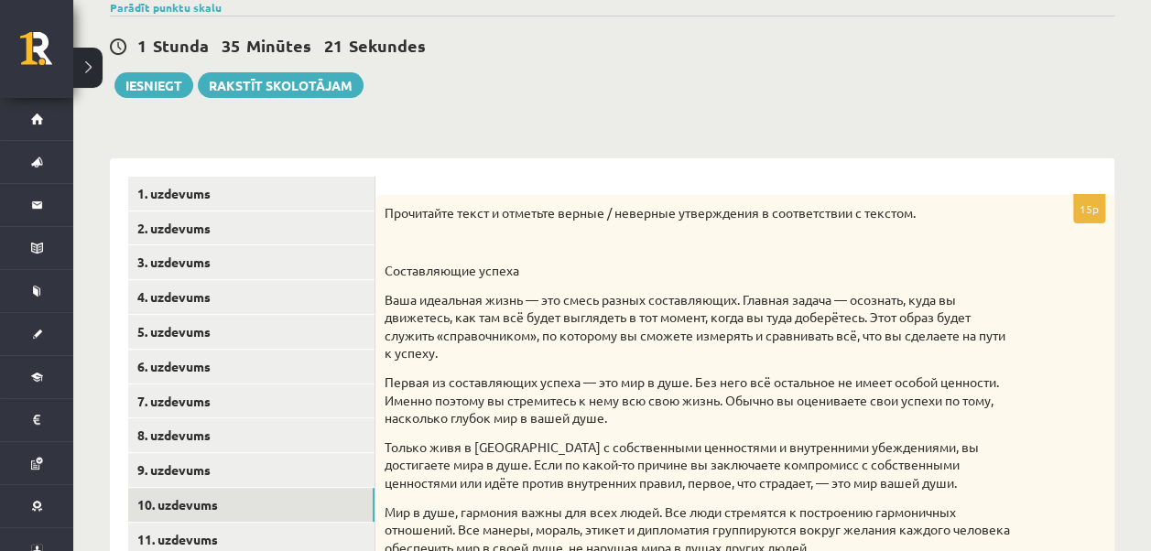
scroll to position [79, 0]
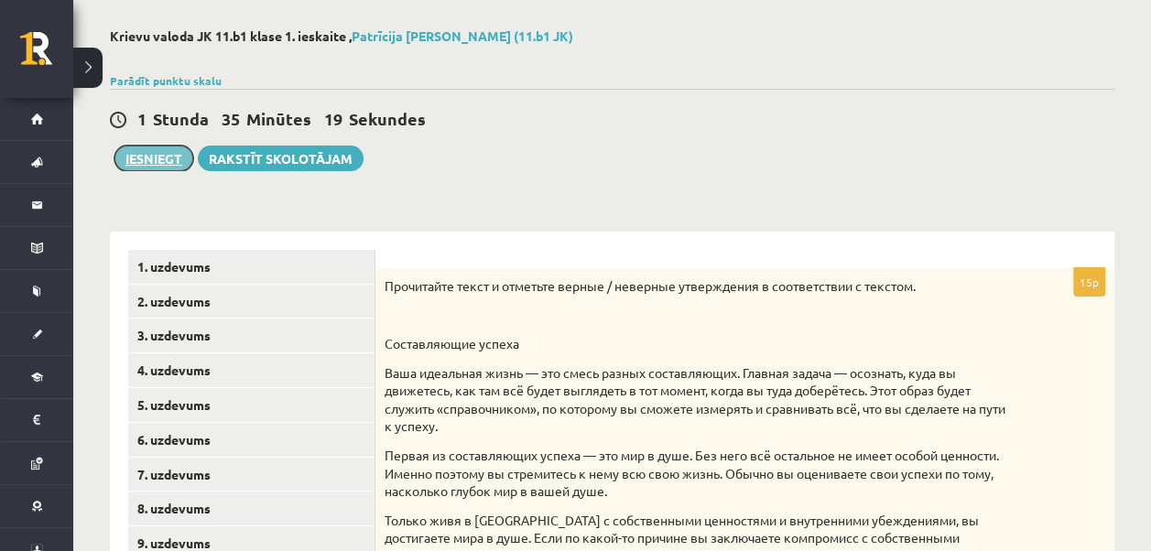
click at [149, 159] on button "Iesniegt" at bounding box center [153, 159] width 79 height 26
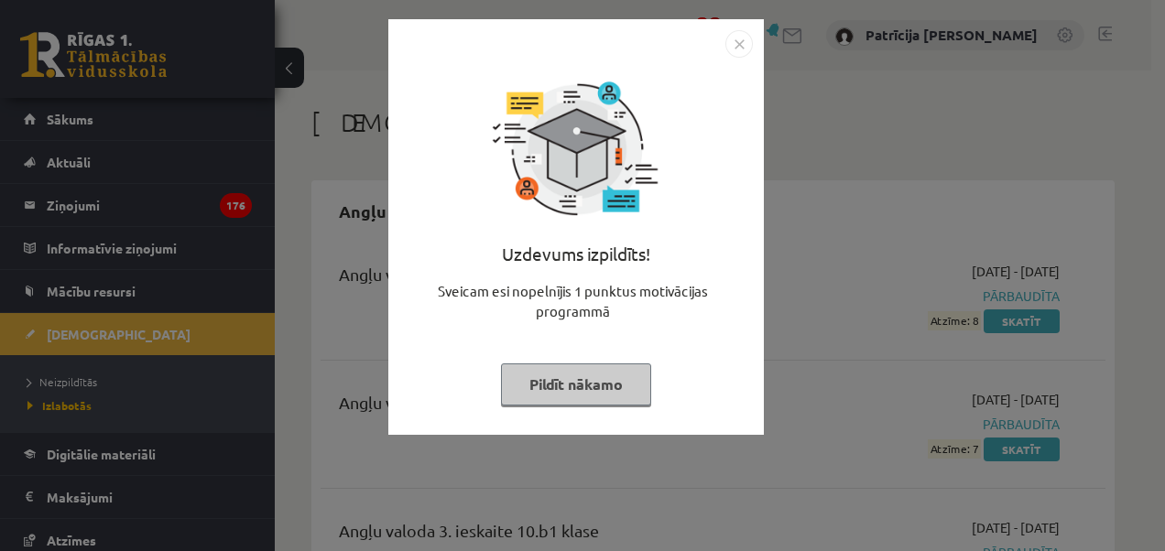
click at [736, 36] on img "Close" at bounding box center [738, 43] width 27 height 27
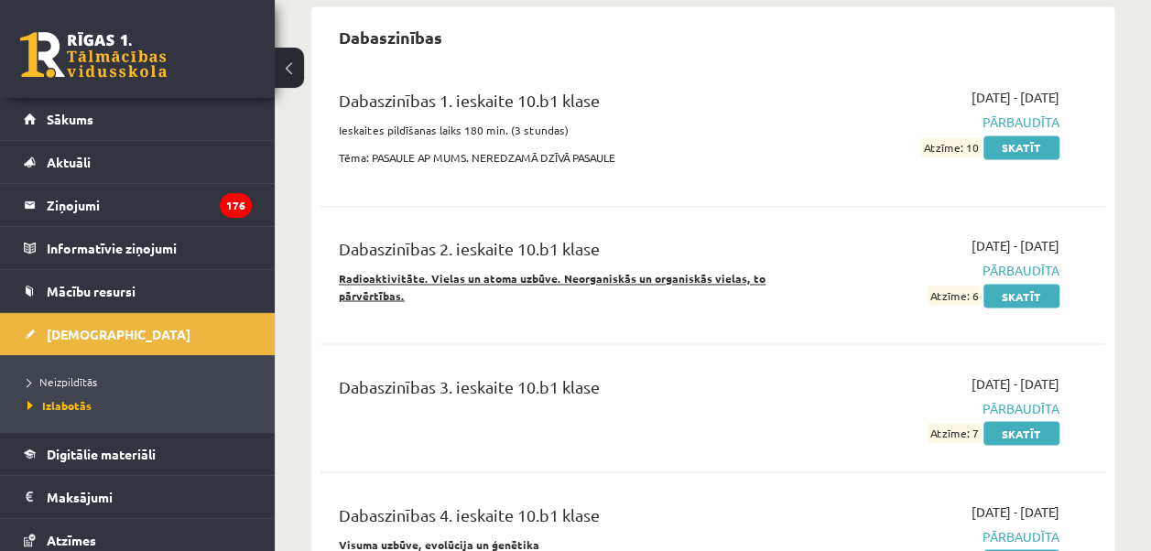
scroll to position [1504, 0]
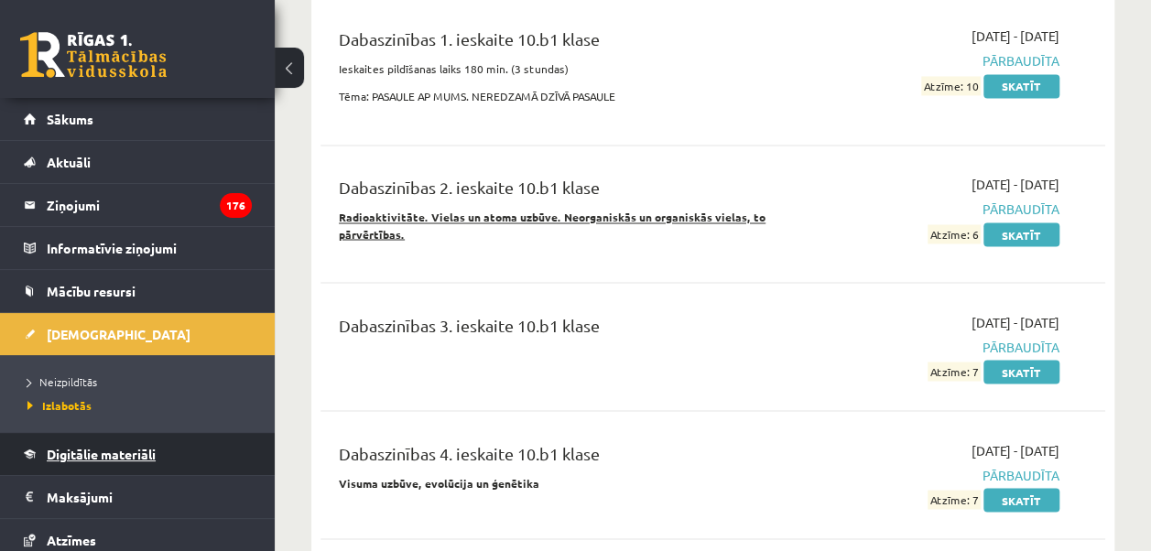
click at [141, 456] on span "Digitālie materiāli" at bounding box center [101, 454] width 109 height 16
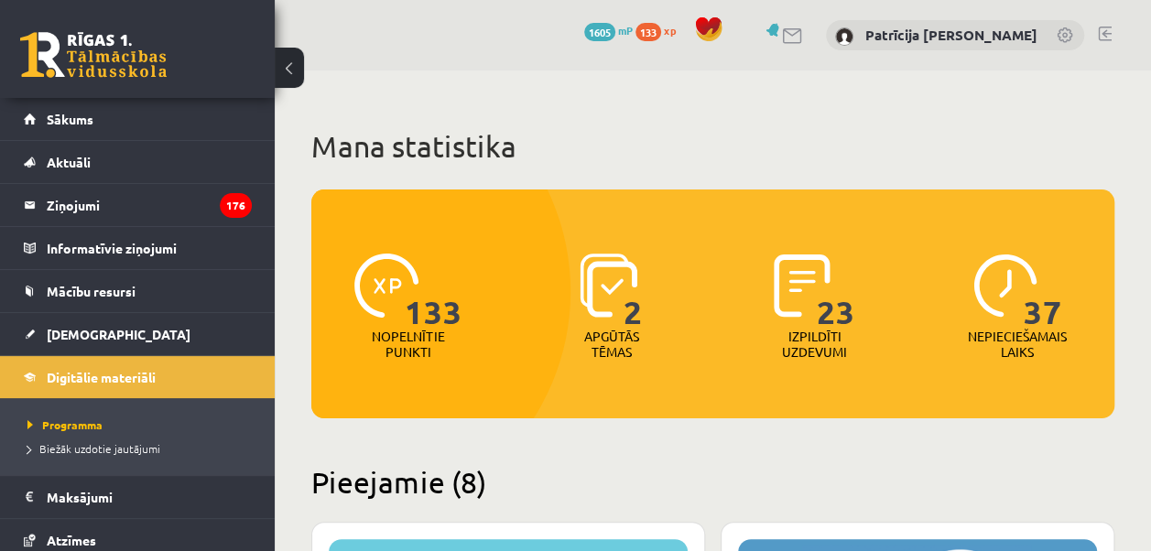
click at [292, 60] on button at bounding box center [289, 68] width 29 height 40
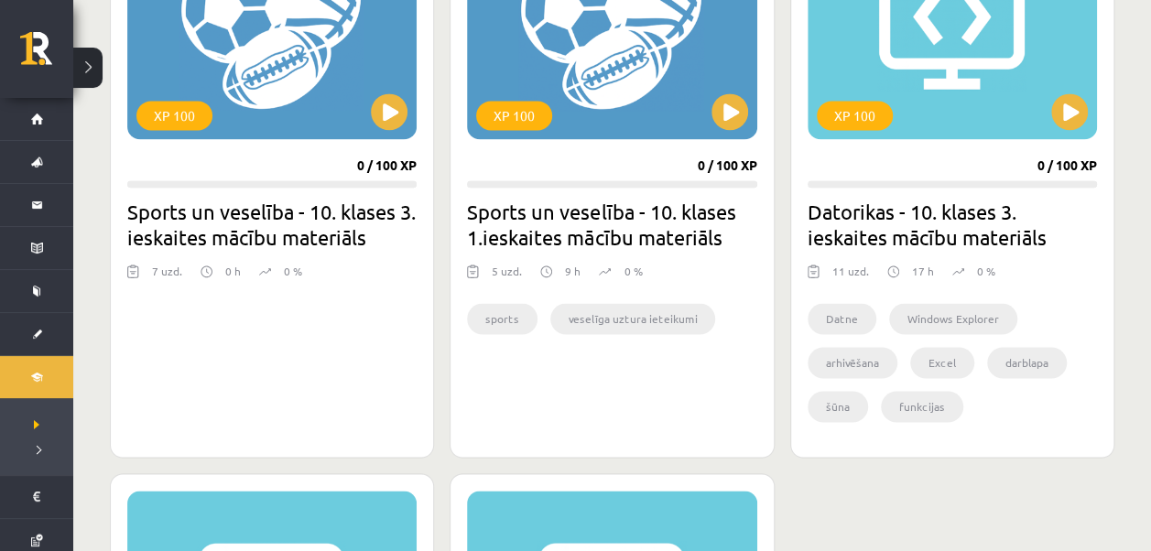
scroll to position [1125, 0]
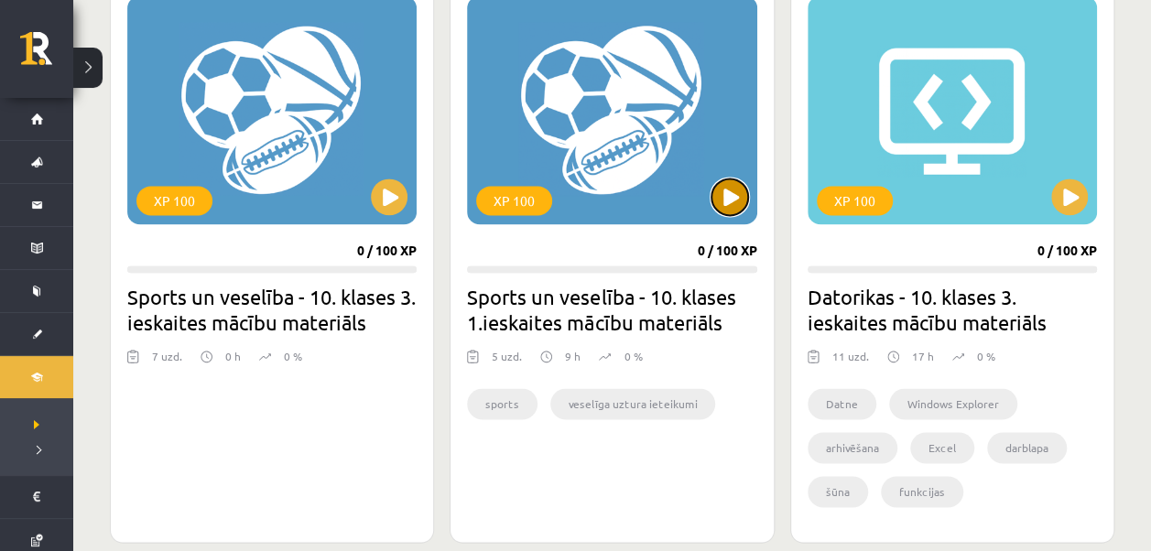
click at [745, 189] on button at bounding box center [730, 197] width 37 height 37
